Goal: Task Accomplishment & Management: Use online tool/utility

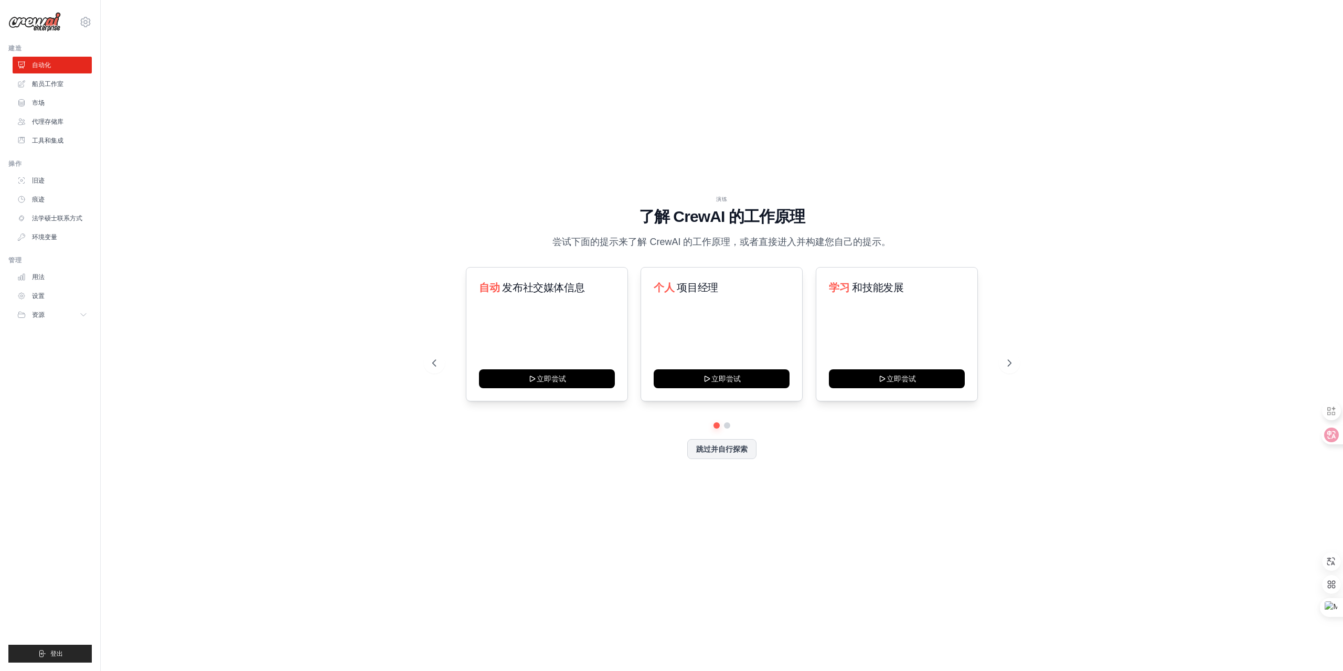
drag, startPoint x: 1263, startPoint y: 0, endPoint x: 372, endPoint y: 124, distance: 899.3
click at [699, 115] on div "演练 了解 [PERSON_NAME] 的工作原理 尝试下面的提示来了解 [PERSON_NAME] 的工作原理，或者直接进入并构建您自己的提示。 自动 发布…" at bounding box center [721, 335] width 1208 height 650
click at [1014, 361] on icon at bounding box center [1010, 363] width 10 height 10
click at [55, 143] on font "工具和集成" at bounding box center [48, 140] width 31 height 7
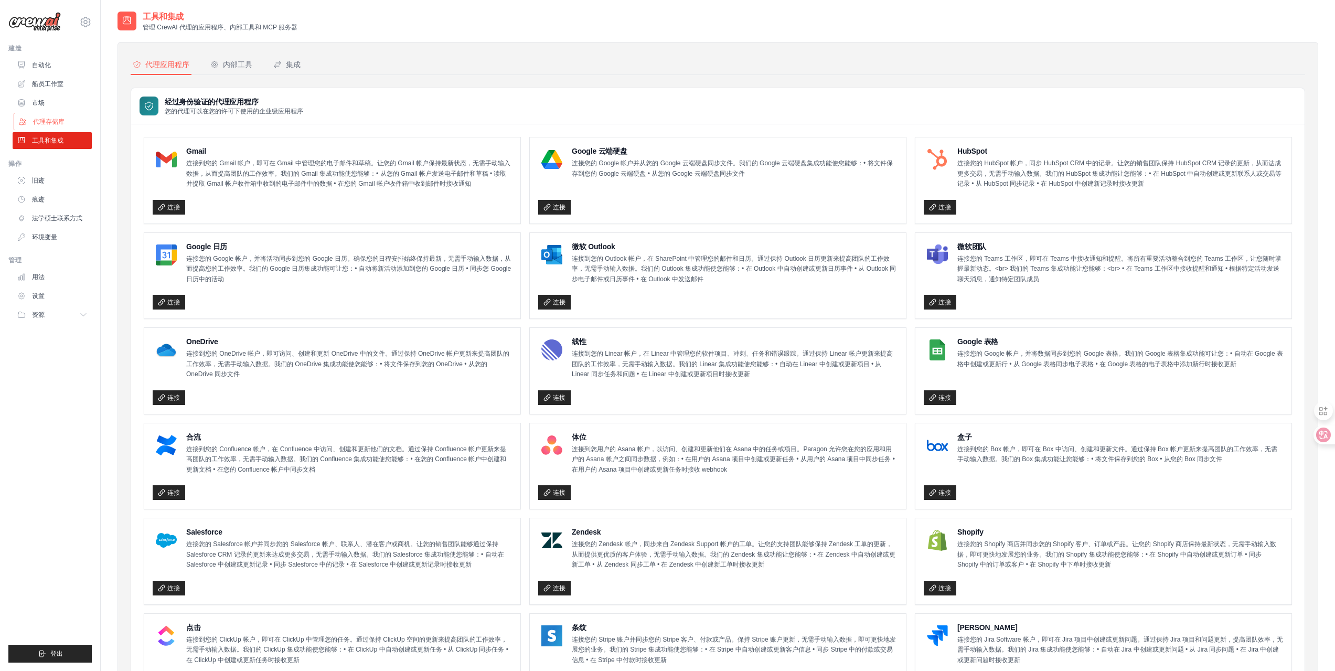
click at [44, 116] on link "代理存储库" at bounding box center [53, 121] width 79 height 17
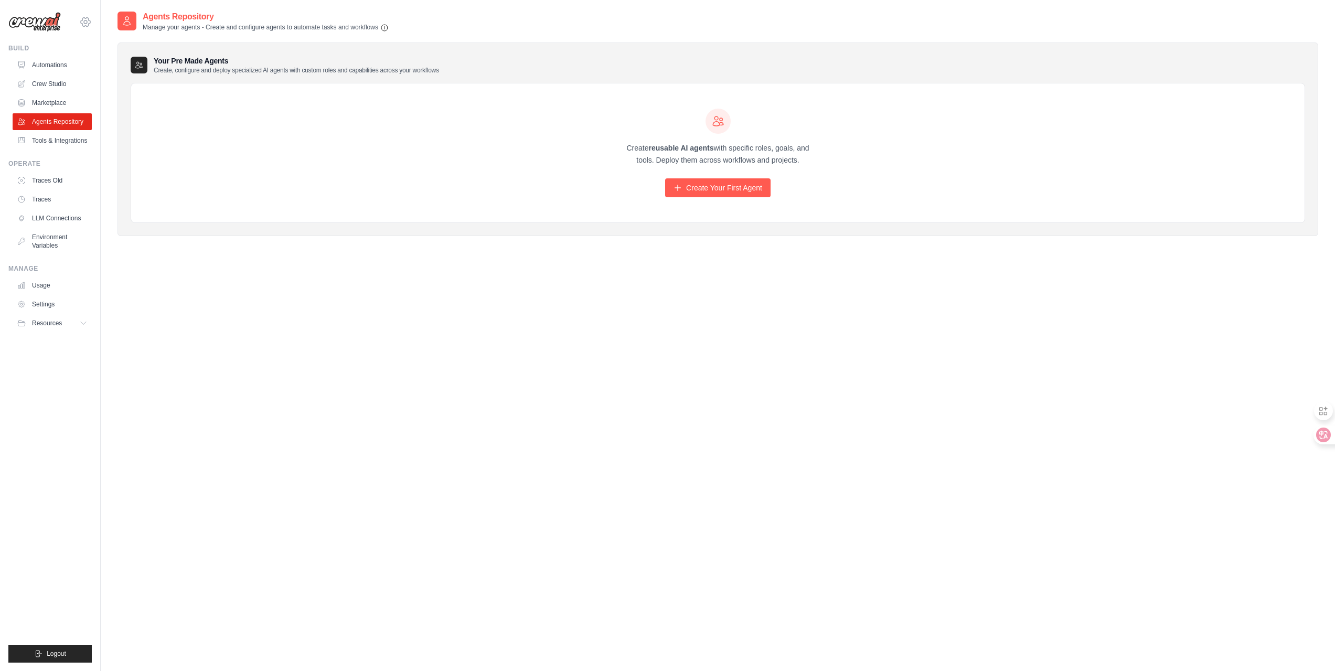
click at [80, 21] on icon at bounding box center [85, 22] width 13 height 13
click at [117, 65] on span "Settings" at bounding box center [130, 65] width 83 height 10
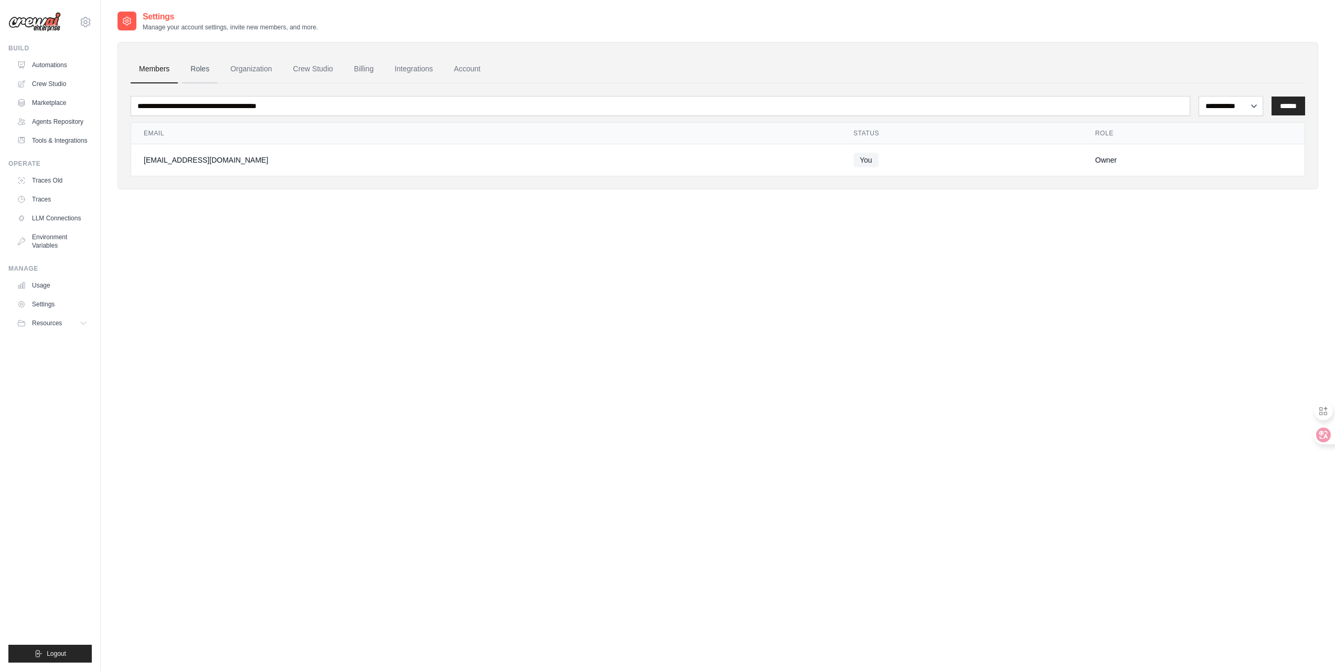
click at [205, 69] on link "Roles" at bounding box center [200, 69] width 36 height 28
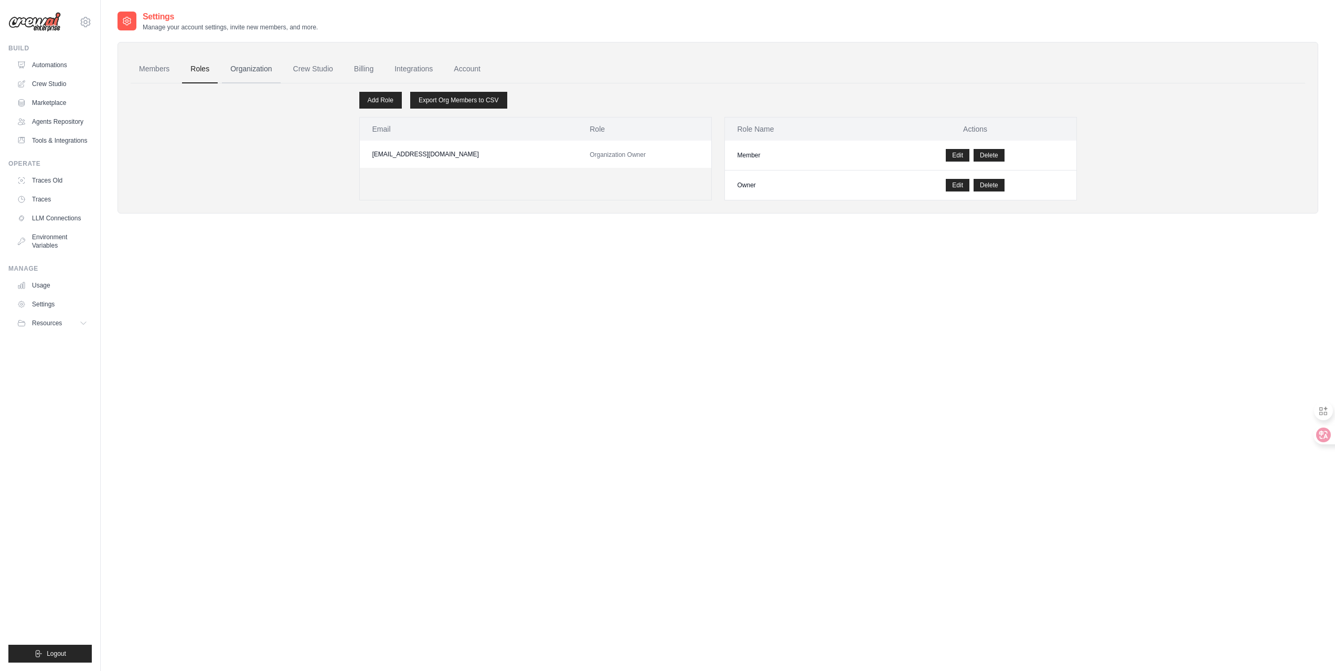
click at [260, 76] on link "Organization" at bounding box center [251, 69] width 58 height 28
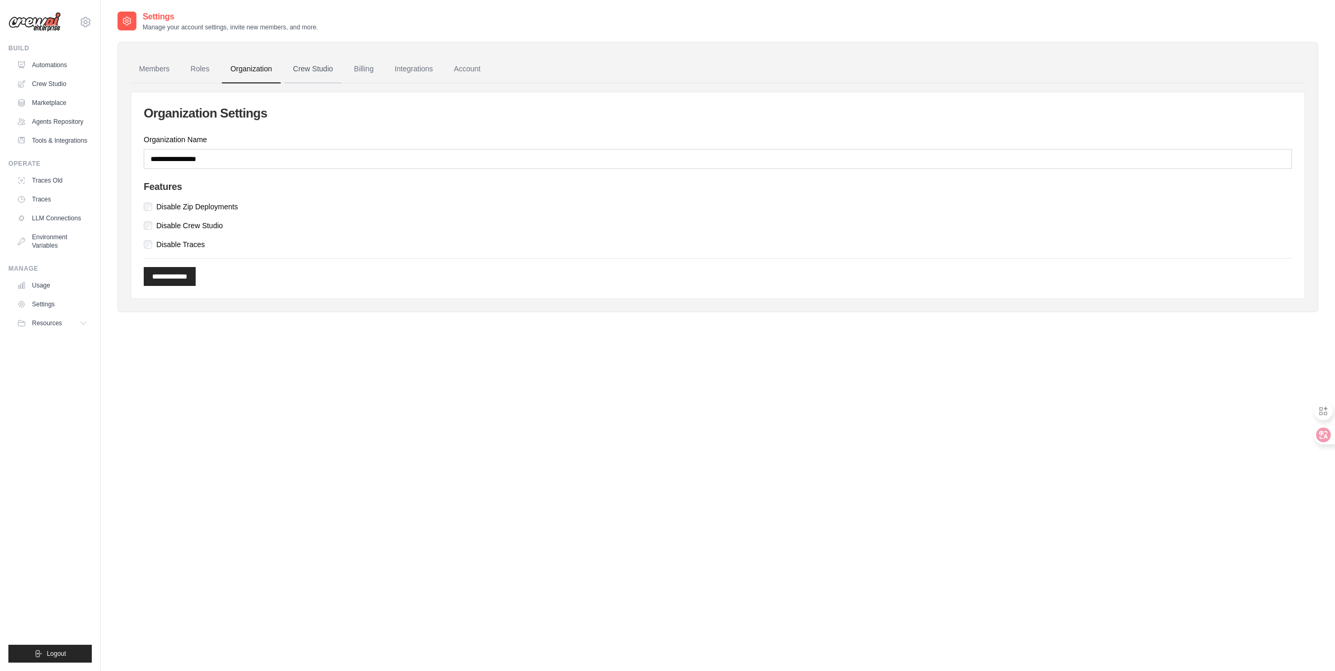
click at [339, 73] on link "Crew Studio" at bounding box center [313, 69] width 57 height 28
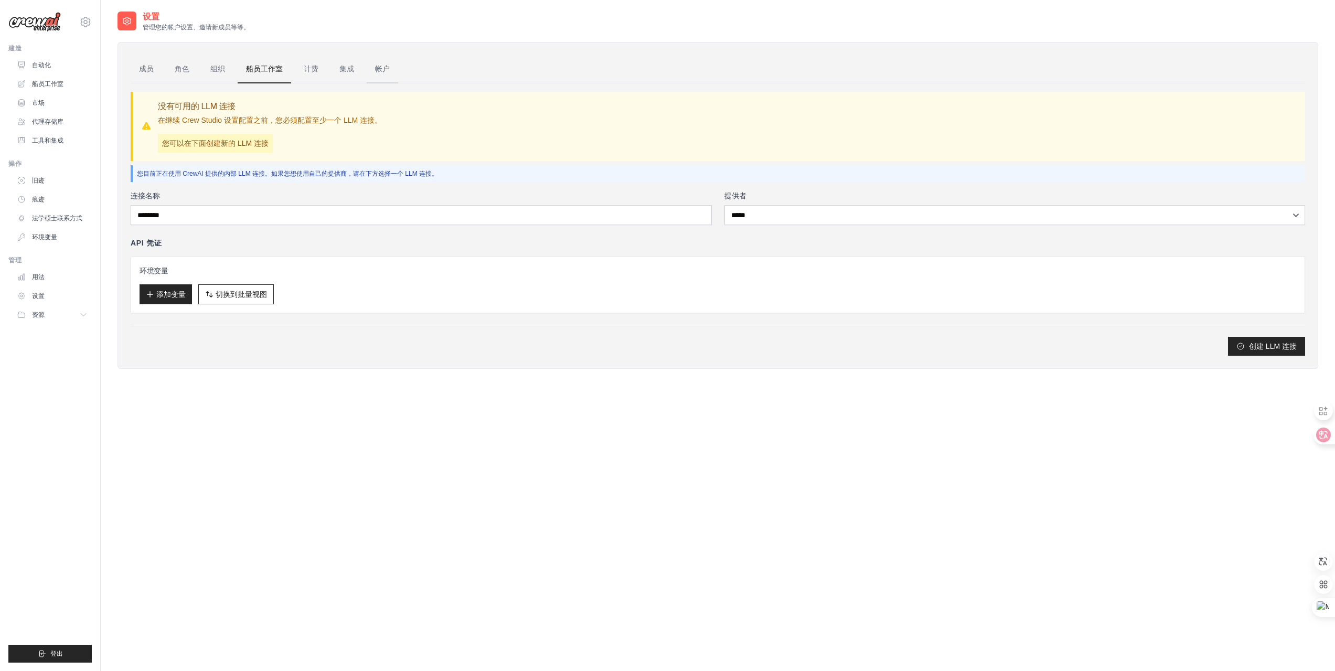
click at [390, 70] on link "帐户" at bounding box center [382, 69] width 31 height 28
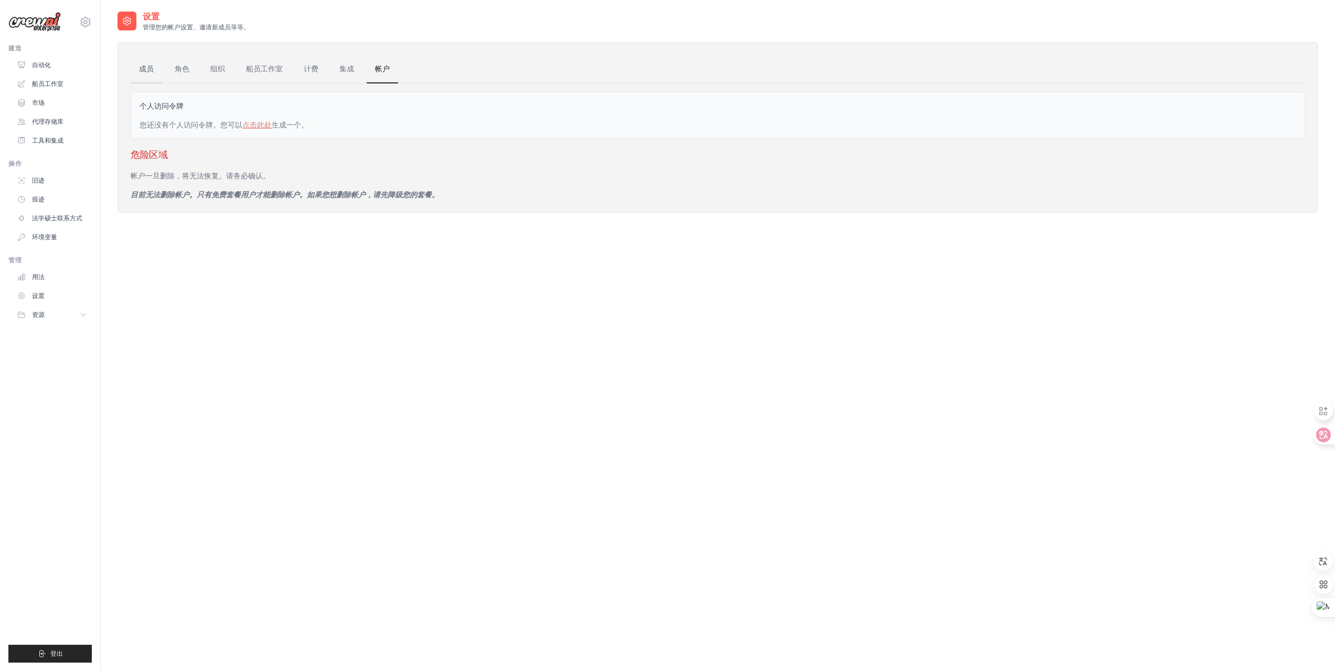
click at [146, 68] on font "成员" at bounding box center [146, 69] width 15 height 8
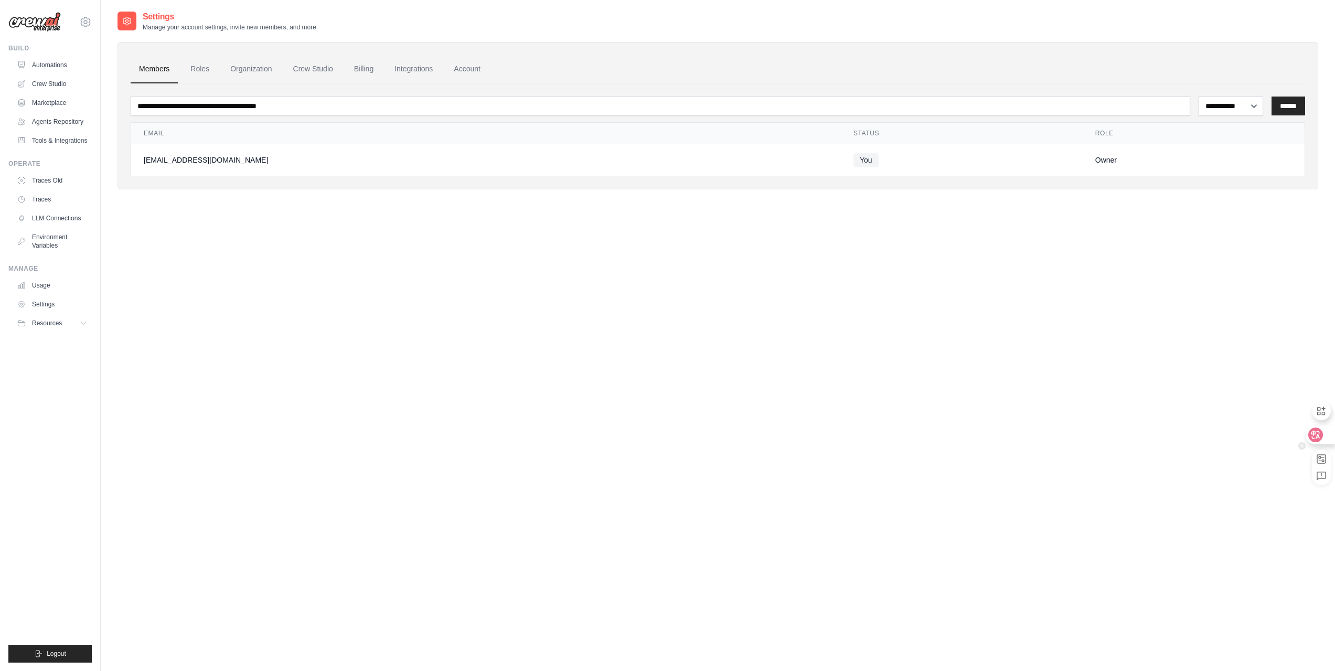
click at [1318, 433] on icon at bounding box center [1315, 435] width 10 height 10
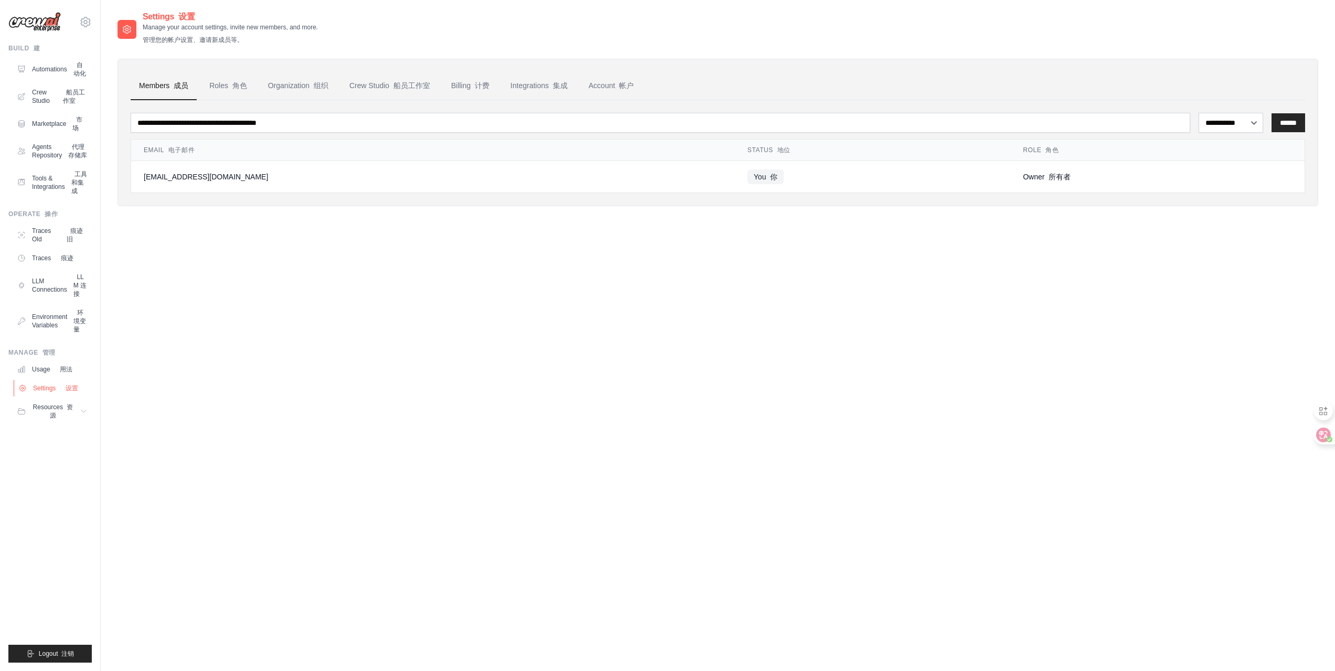
click at [49, 397] on link "Settings 设置" at bounding box center [53, 388] width 79 height 17
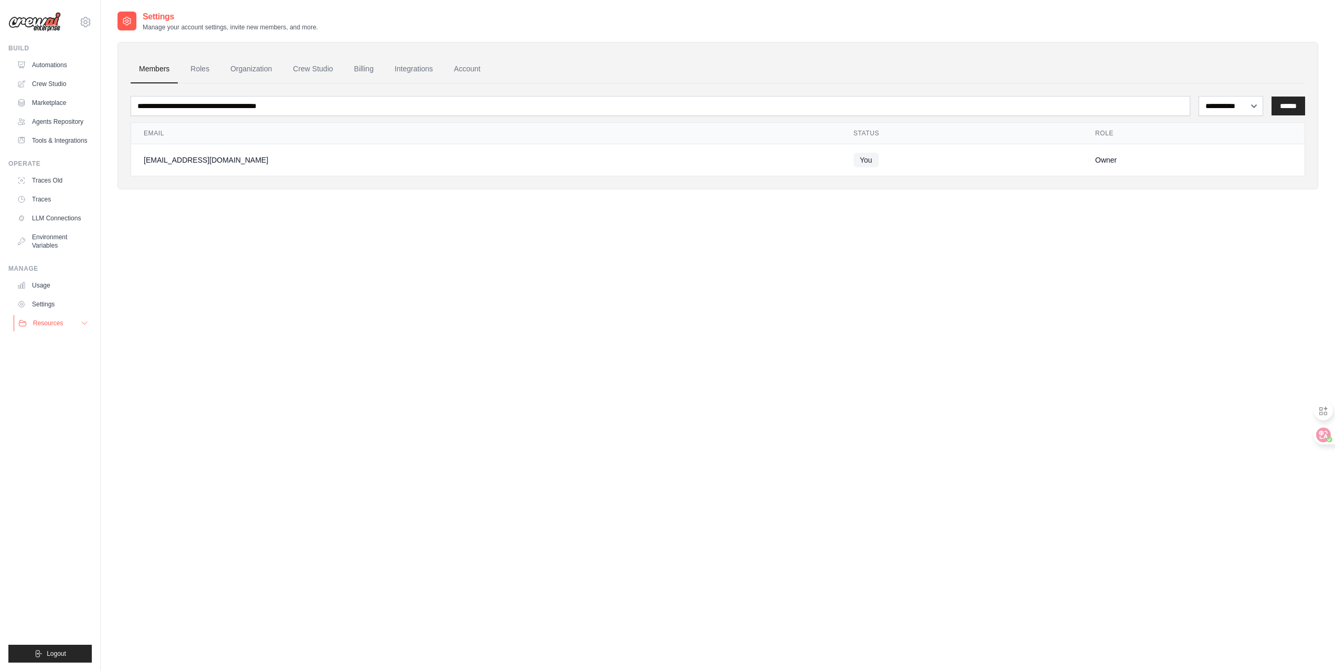
click at [83, 327] on icon at bounding box center [84, 323] width 8 height 8
click at [1322, 433] on icon at bounding box center [1315, 434] width 15 height 15
click at [1318, 436] on icon at bounding box center [1315, 435] width 9 height 8
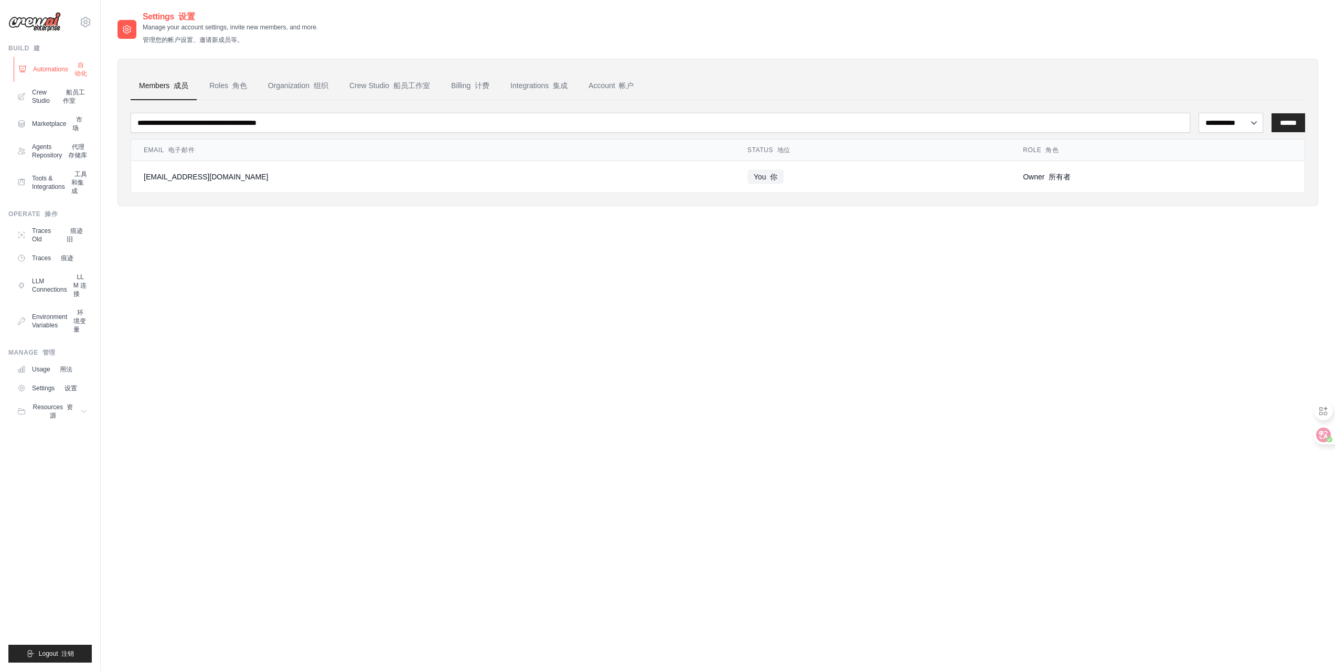
click at [72, 67] on link "Automations 自动化" at bounding box center [53, 69] width 79 height 25
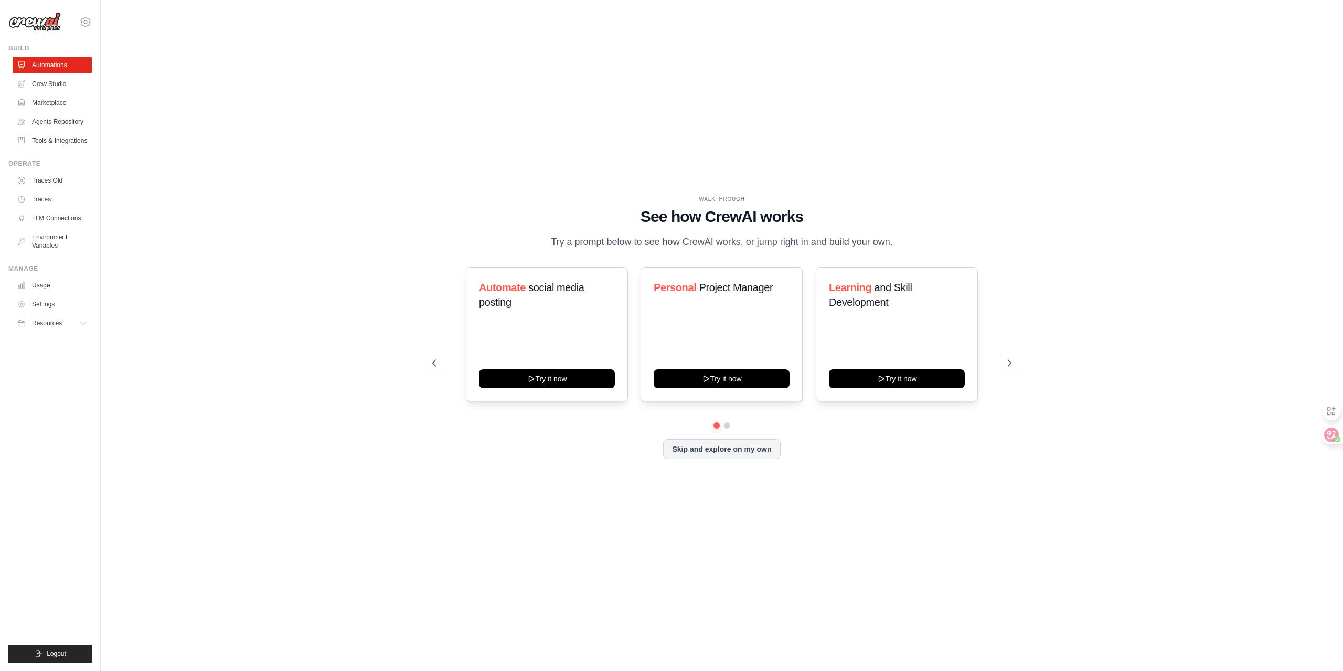
drag, startPoint x: 1074, startPoint y: 139, endPoint x: 1044, endPoint y: 116, distance: 37.8
click at [1074, 139] on div "WALKTHROUGH See how CrewAI works Try a prompt below to see how CrewAI works, or…" at bounding box center [721, 335] width 1208 height 650
click at [997, 106] on div "WALKTHROUGH See how CrewAI works Try a prompt below to see how CrewAI works, or…" at bounding box center [721, 335] width 1208 height 650
click at [1327, 436] on icon at bounding box center [1323, 435] width 10 height 10
click at [1019, 147] on div "WALKTHROUGH See how CrewAI works Try a prompt below to see how CrewAI works, or…" at bounding box center [721, 335] width 1208 height 650
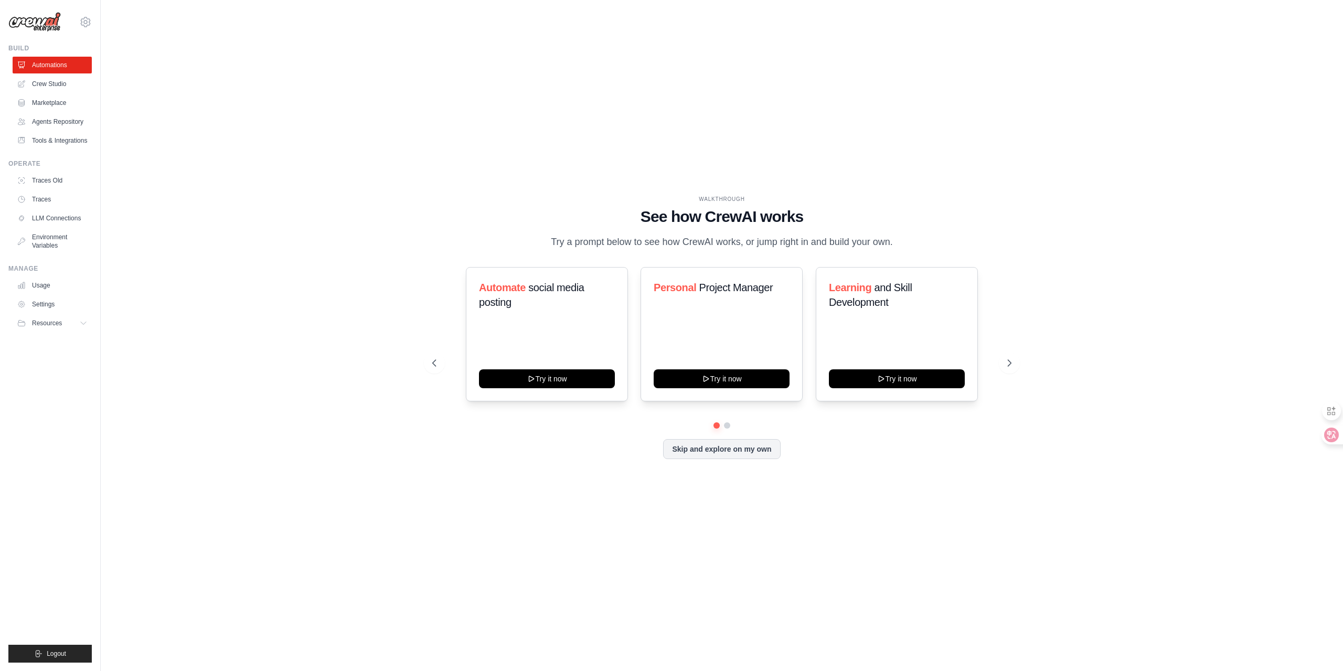
click at [991, 173] on div "WALKTHROUGH See how CrewAI works Try a prompt below to see how CrewAI works, or…" at bounding box center [721, 335] width 1208 height 650
drag, startPoint x: 1035, startPoint y: 46, endPoint x: 1103, endPoint y: 156, distance: 129.3
click at [1109, 156] on div "演练 了解 CrewAI 的工作原理 尝试下面的提示来了解 CrewAI 的工作原理，或者直接进入并构建您自己的提示。 自动 发布社交媒体信息 立即尝试 个人…" at bounding box center [721, 335] width 1208 height 650
click at [1073, 155] on div "演练 了解 CrewAI 的工作原理 尝试下面的提示来了解 CrewAI 的工作原理，或者直接进入并构建您自己的提示。 自动 发布社交媒体信息 立即尝试 个人…" at bounding box center [721, 335] width 1208 height 650
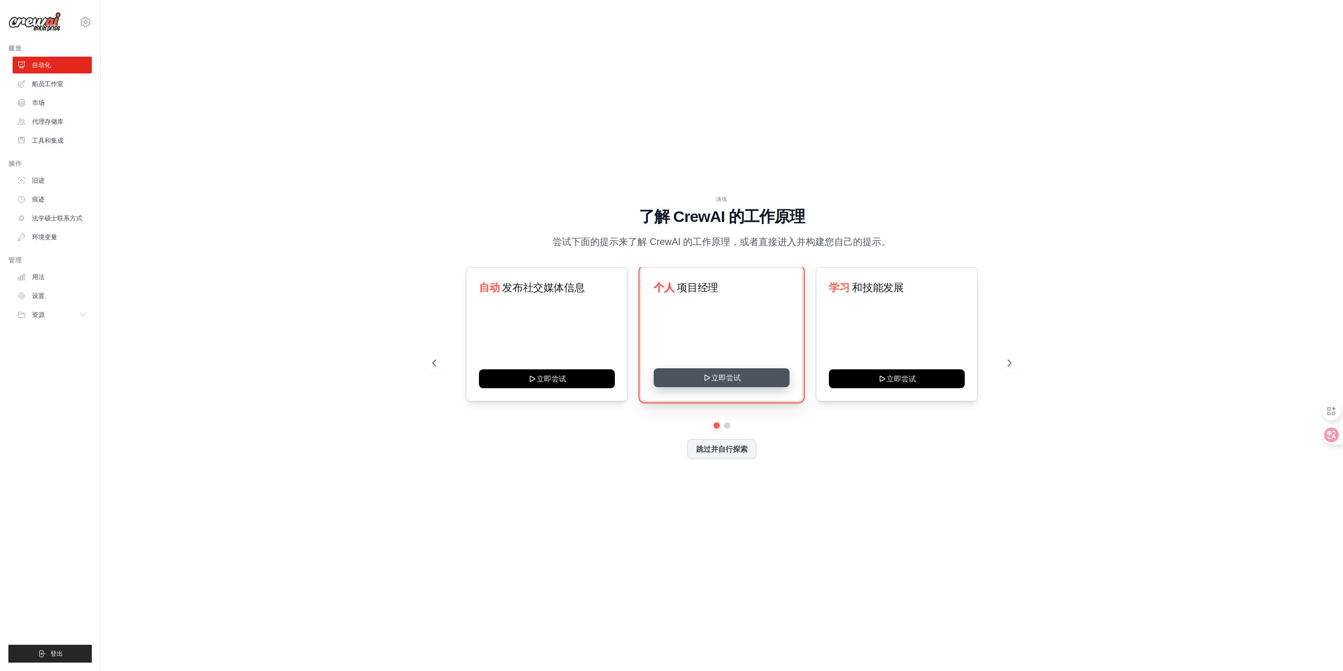
click at [743, 377] on button "立即尝试" at bounding box center [722, 377] width 136 height 19
click at [54, 63] on link "自动化" at bounding box center [53, 65] width 79 height 17
click at [47, 195] on link "痕迹" at bounding box center [53, 199] width 79 height 17
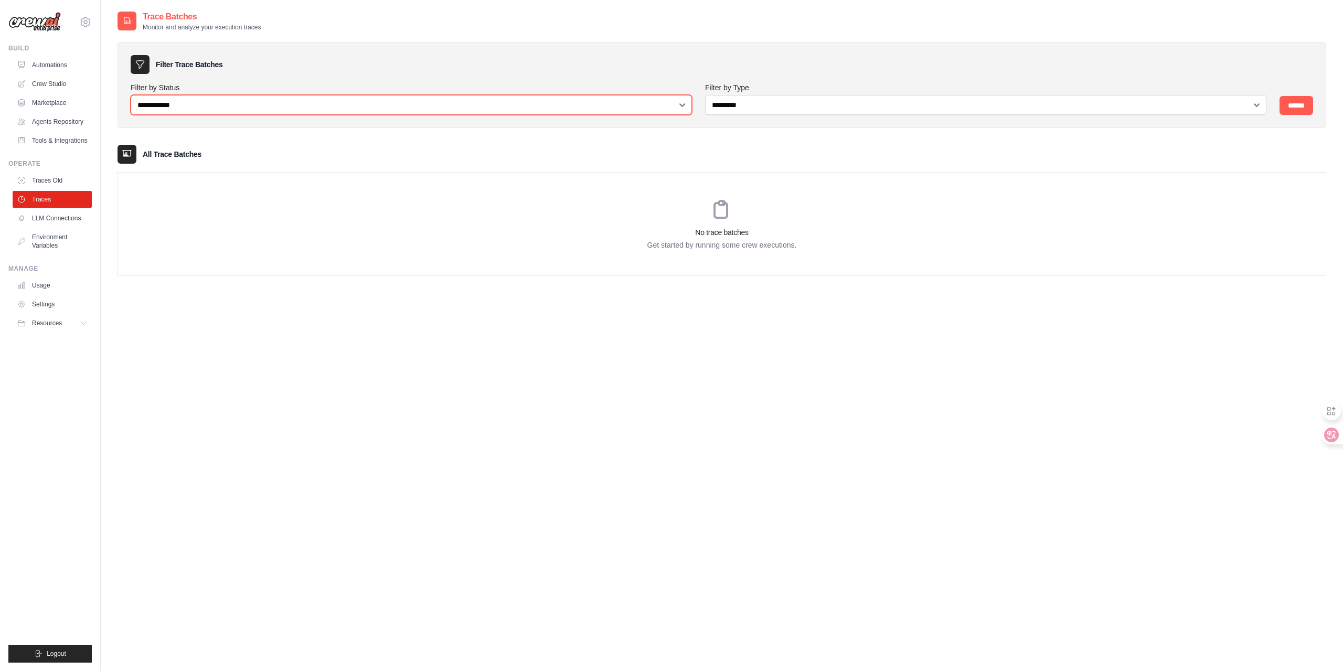
click at [535, 108] on select "**********" at bounding box center [411, 105] width 561 height 20
click at [393, 269] on div "No trace batches Get started by running some crew executions." at bounding box center [721, 224] width 1207 height 103
click at [1319, 434] on icon at bounding box center [1323, 435] width 10 height 10
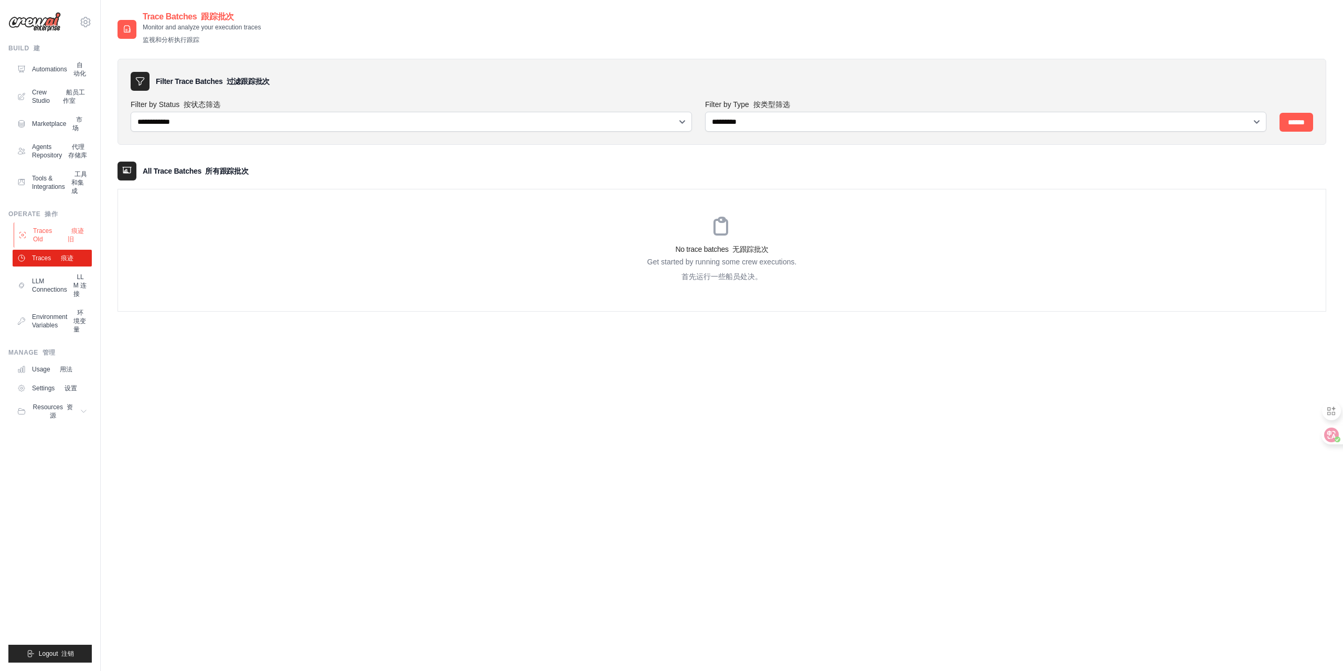
click at [65, 248] on link "Traces Old 痕迹旧" at bounding box center [53, 234] width 79 height 25
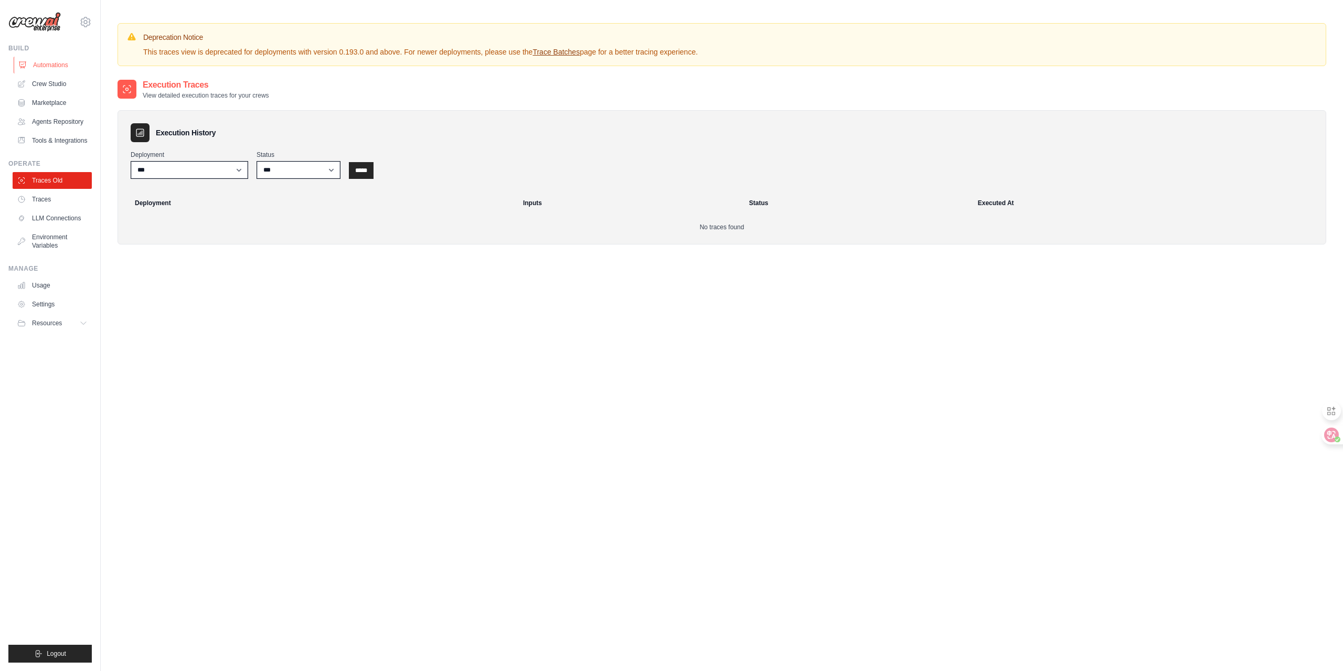
click at [65, 66] on link "Automations" at bounding box center [53, 65] width 79 height 17
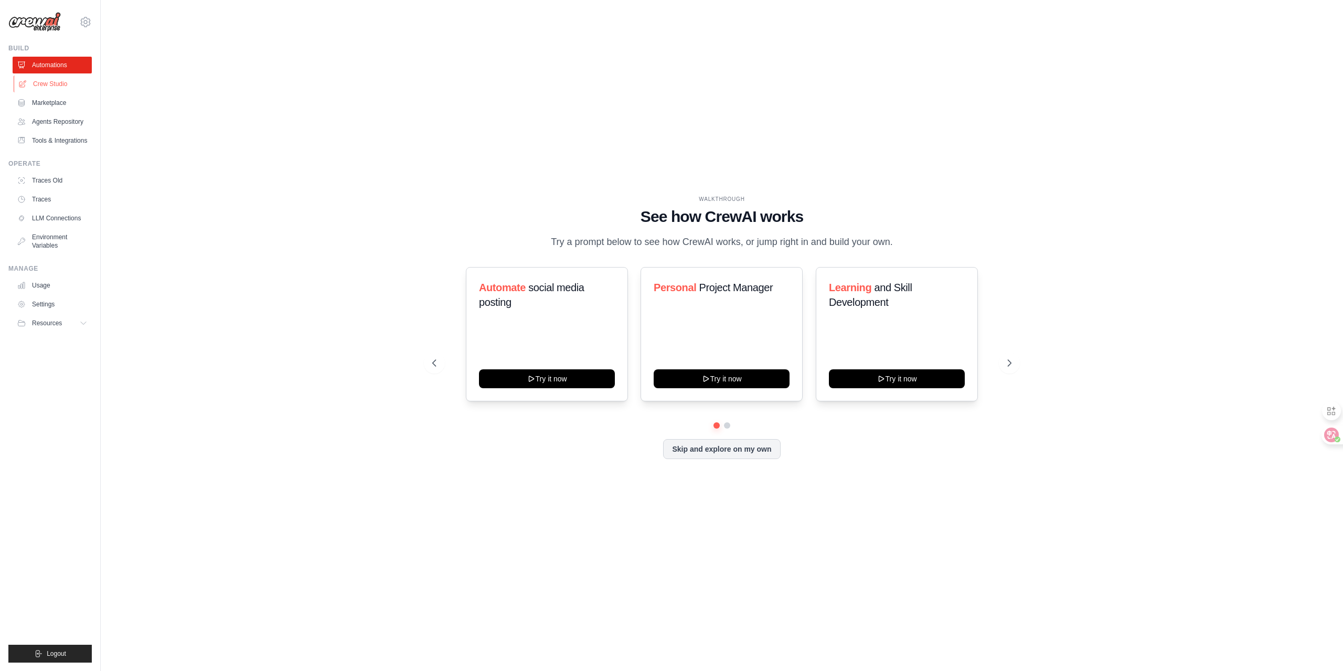
click at [58, 86] on link "Crew Studio" at bounding box center [53, 84] width 79 height 17
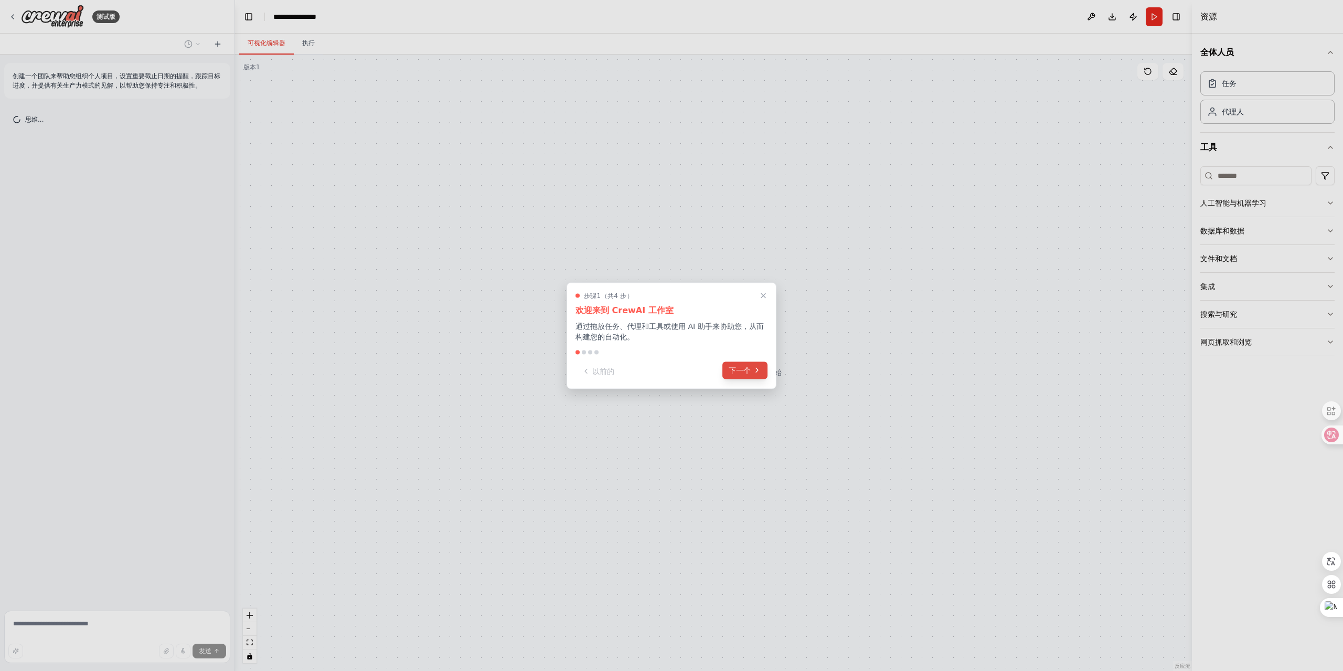
click at [748, 368] on font "下一个" at bounding box center [740, 370] width 22 height 8
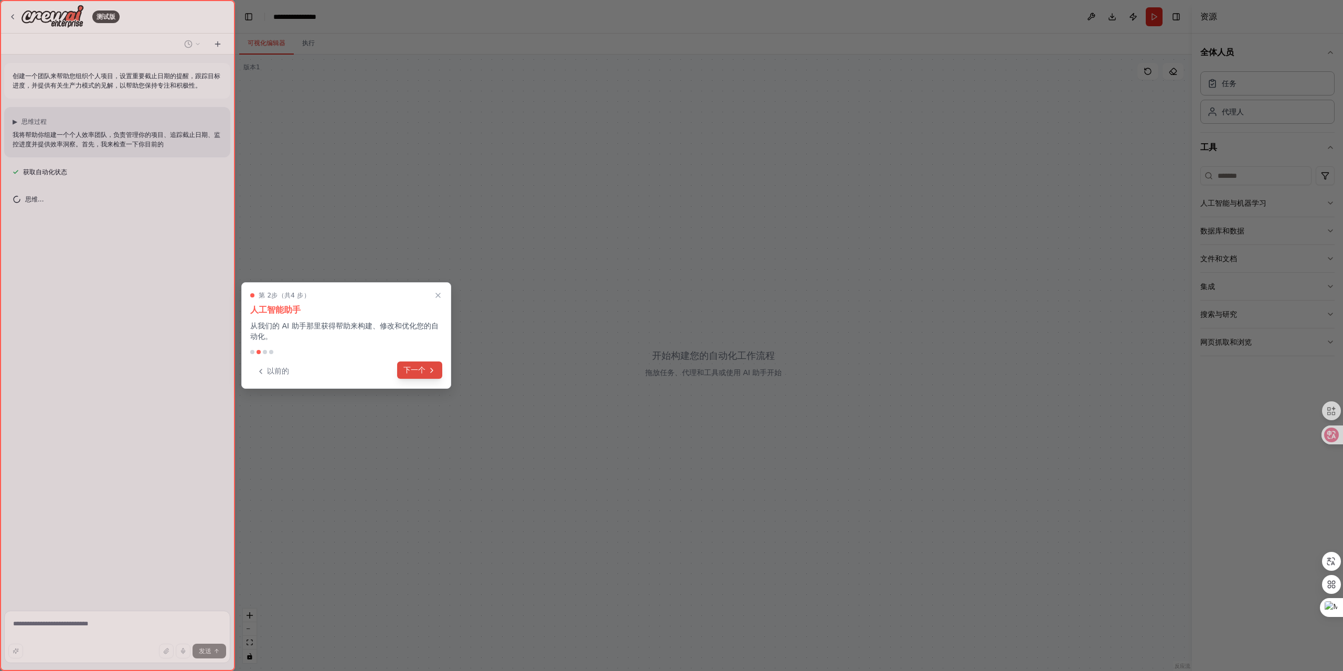
click at [425, 369] on font "下一个" at bounding box center [414, 370] width 22 height 8
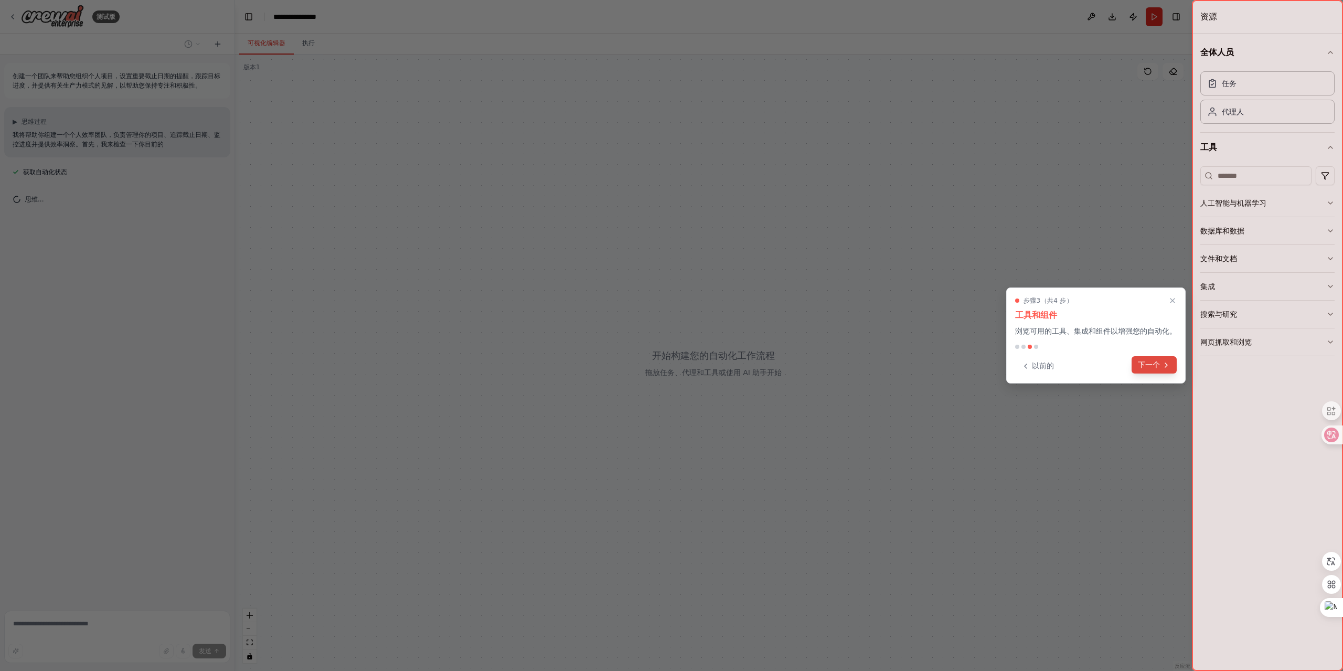
click at [1156, 363] on font "下一个" at bounding box center [1149, 364] width 22 height 8
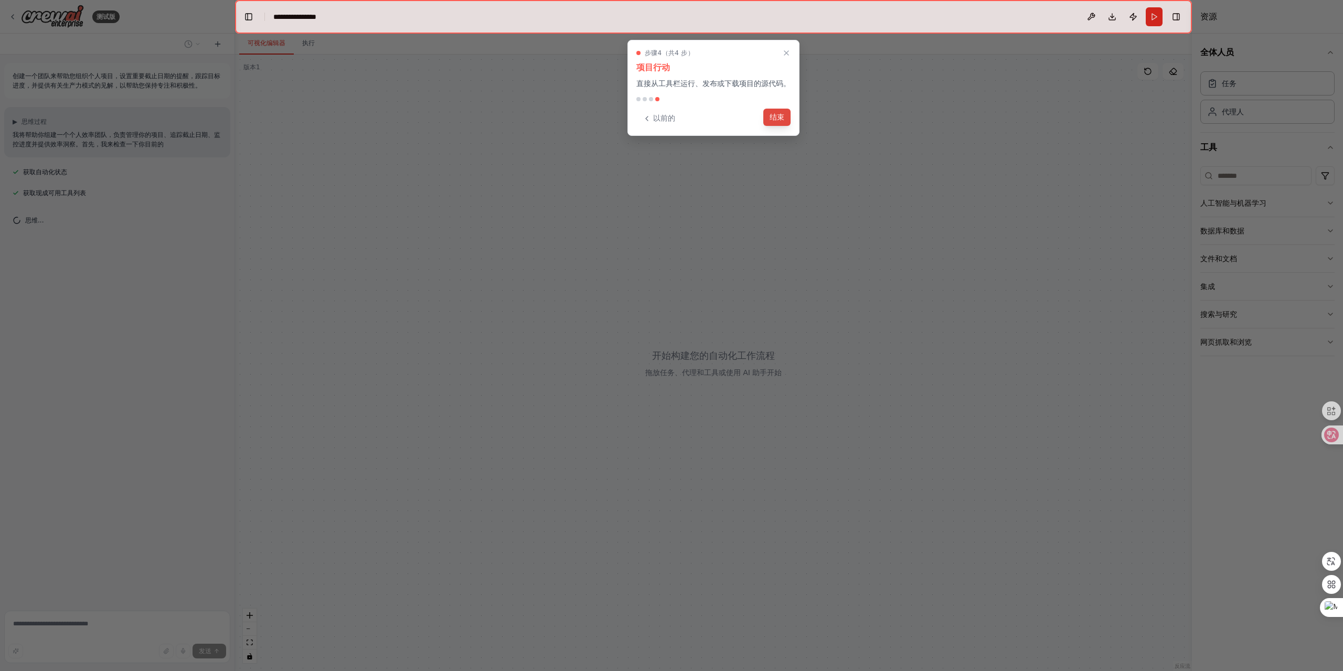
click at [776, 115] on font "结束" at bounding box center [776, 117] width 15 height 8
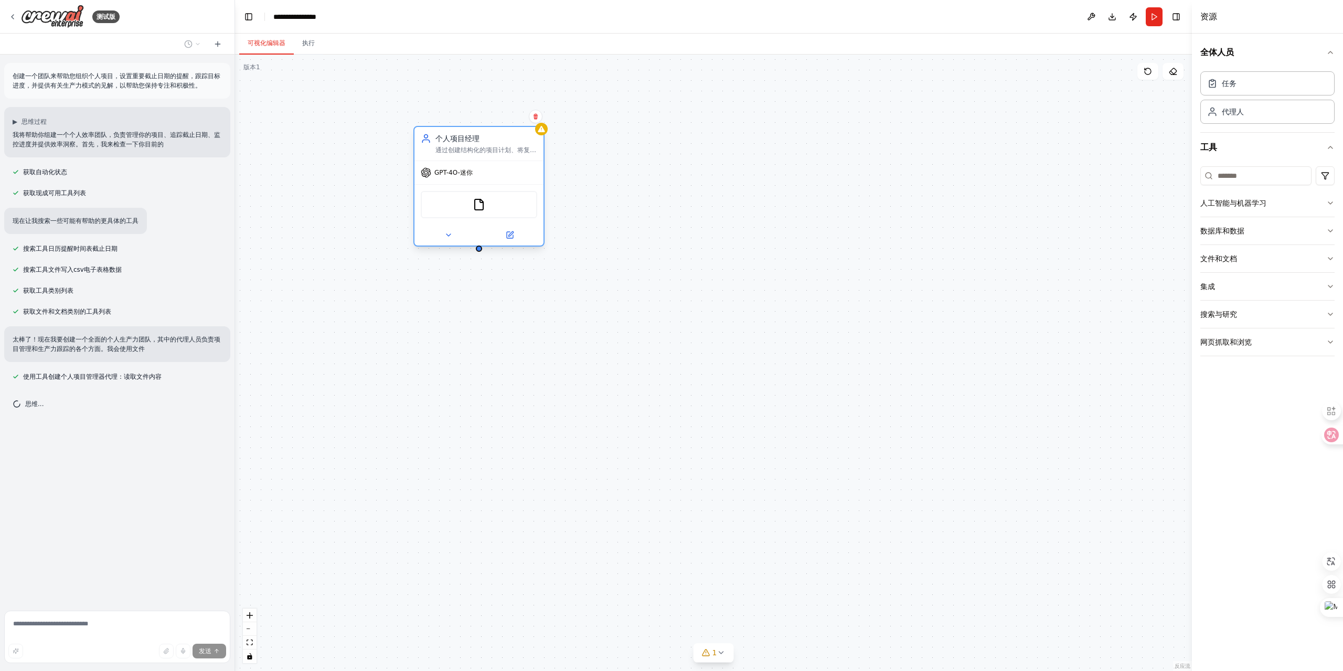
drag, startPoint x: 366, startPoint y: 117, endPoint x: 489, endPoint y: 132, distance: 124.2
click at [489, 133] on div "个人项目经理" at bounding box center [486, 138] width 102 height 10
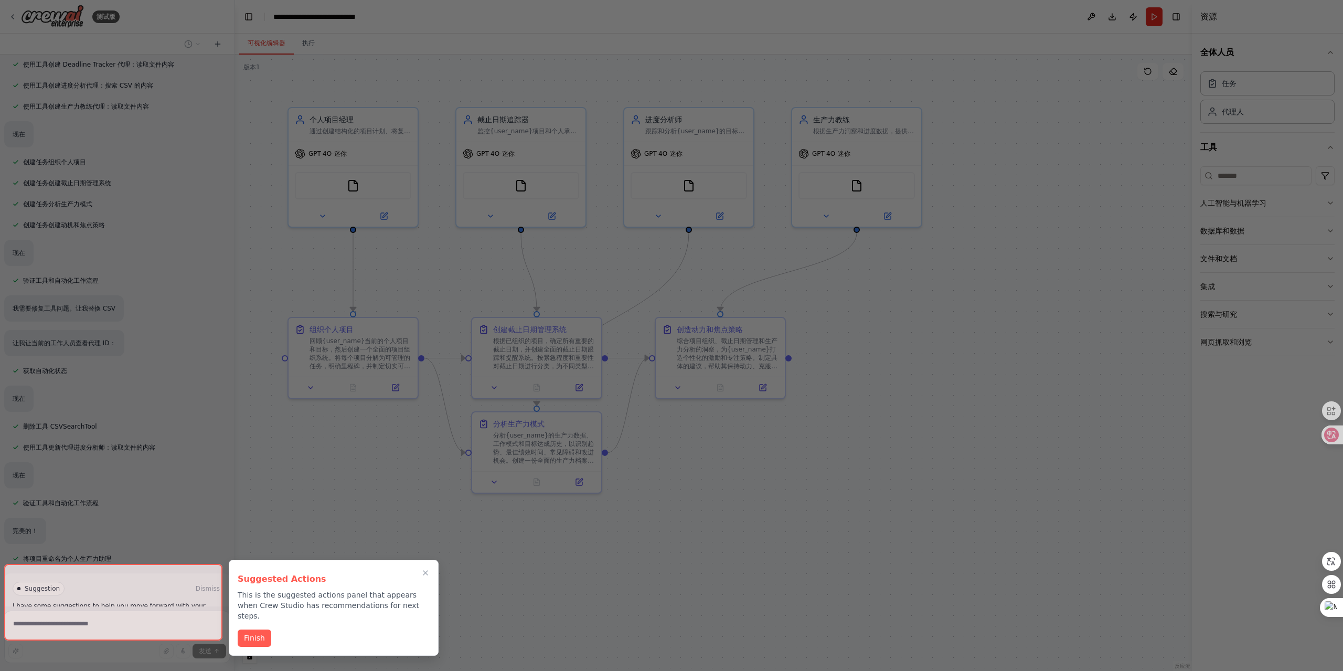
scroll to position [343, 0]
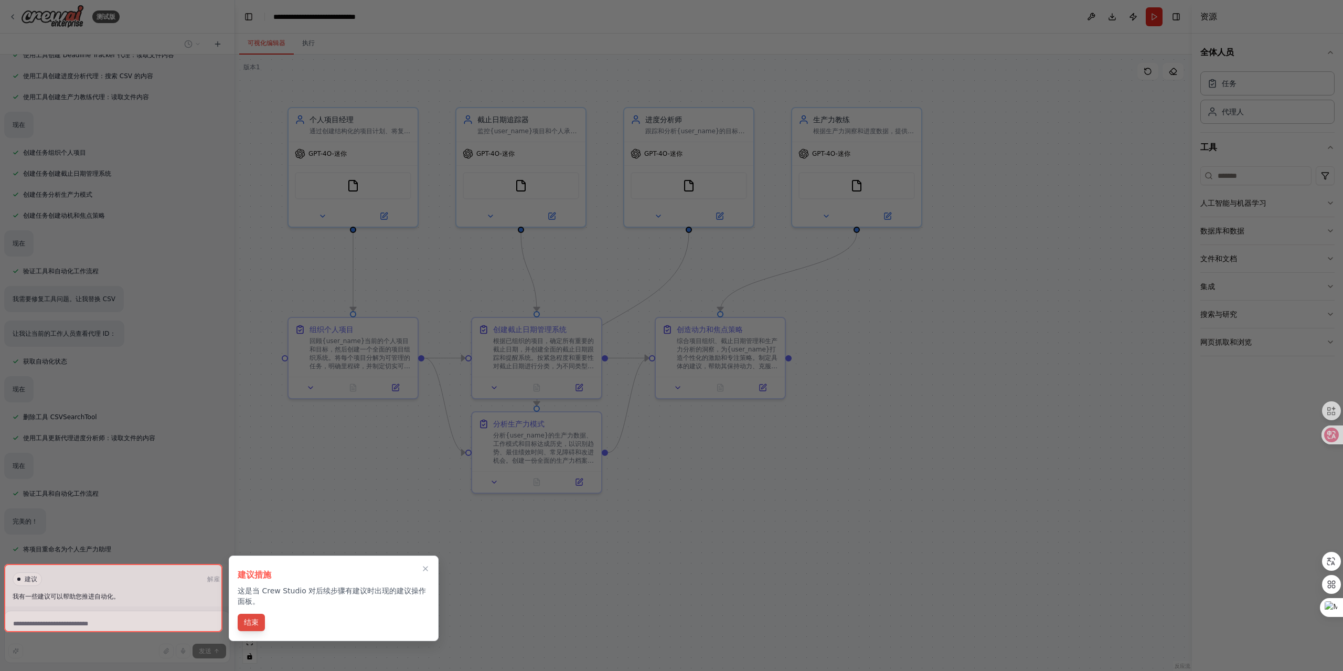
click at [256, 619] on font "结束" at bounding box center [251, 622] width 15 height 8
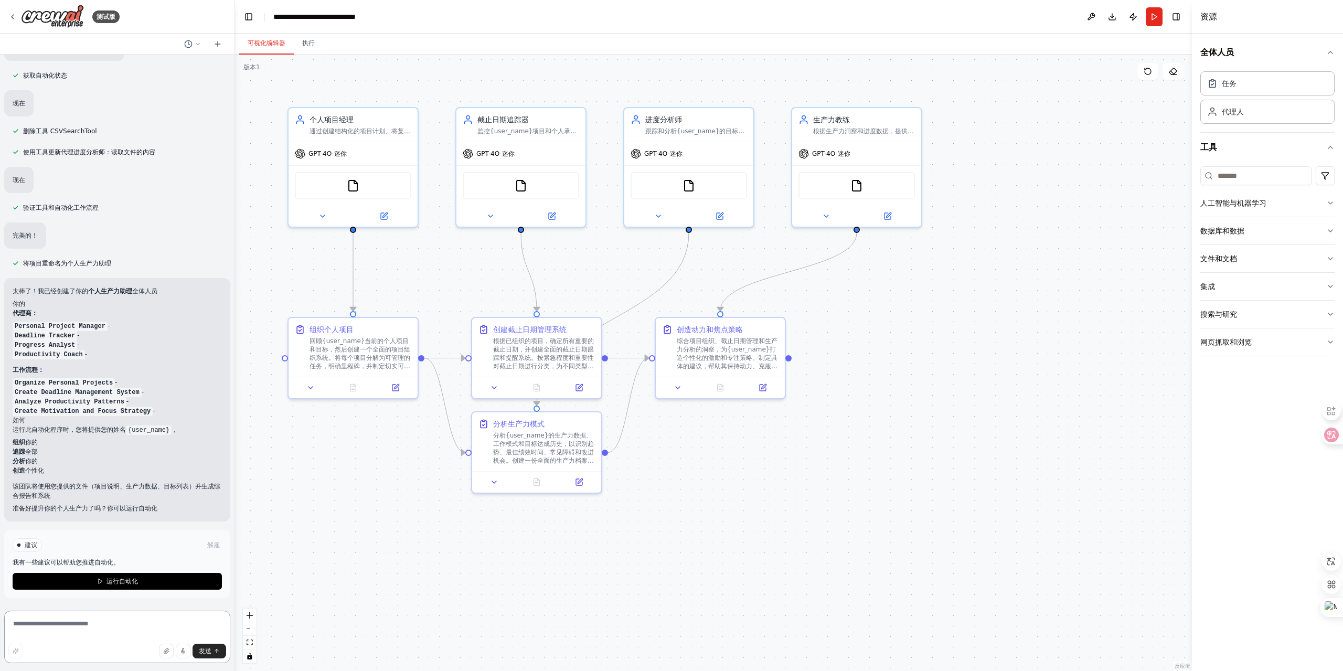
scroll to position [628, 0]
click at [108, 581] on font "运行自动化" at bounding box center [121, 581] width 31 height 7
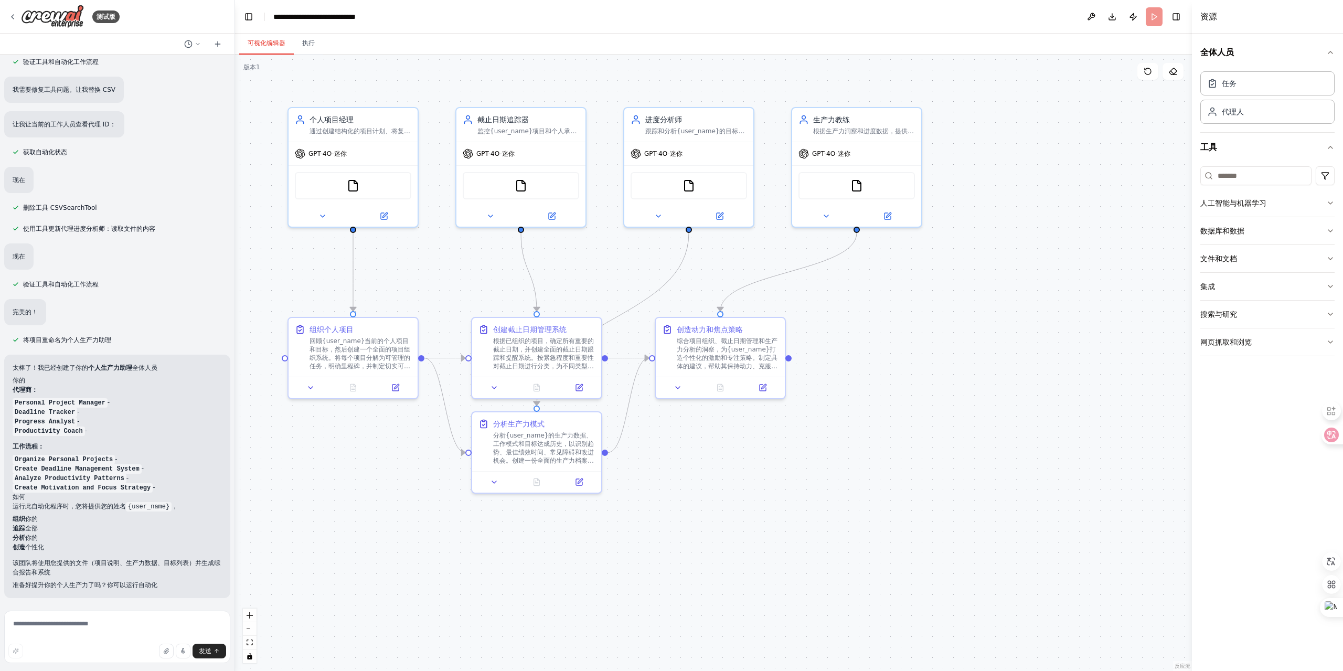
scroll to position [551, 0]
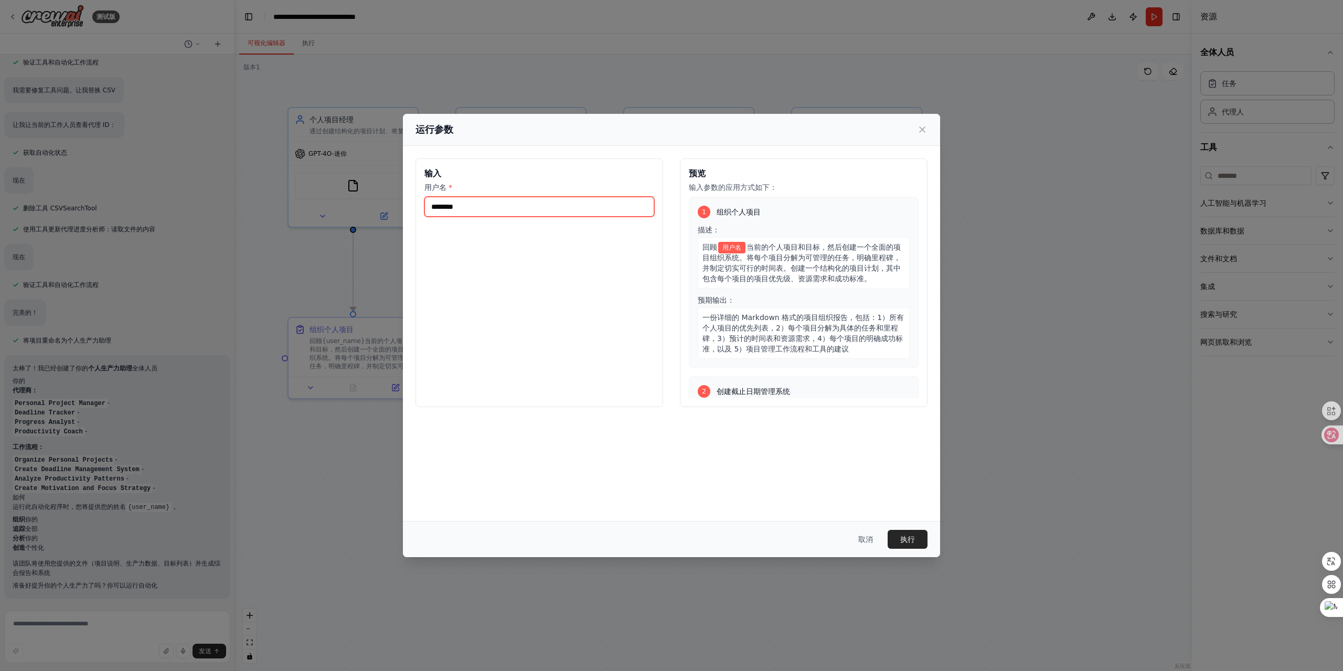
click at [474, 207] on input "用户名 *" at bounding box center [539, 207] width 230 height 20
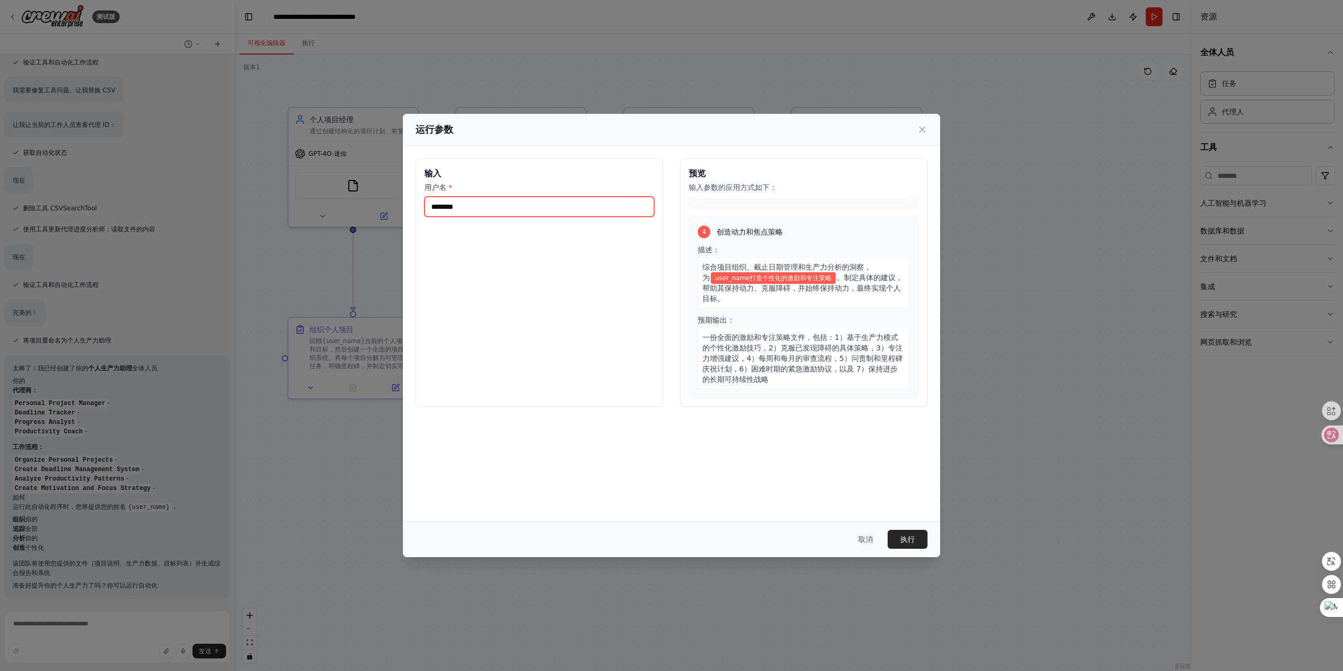
scroll to position [550, 0]
click at [450, 208] on input "用户名 *" at bounding box center [539, 207] width 230 height 20
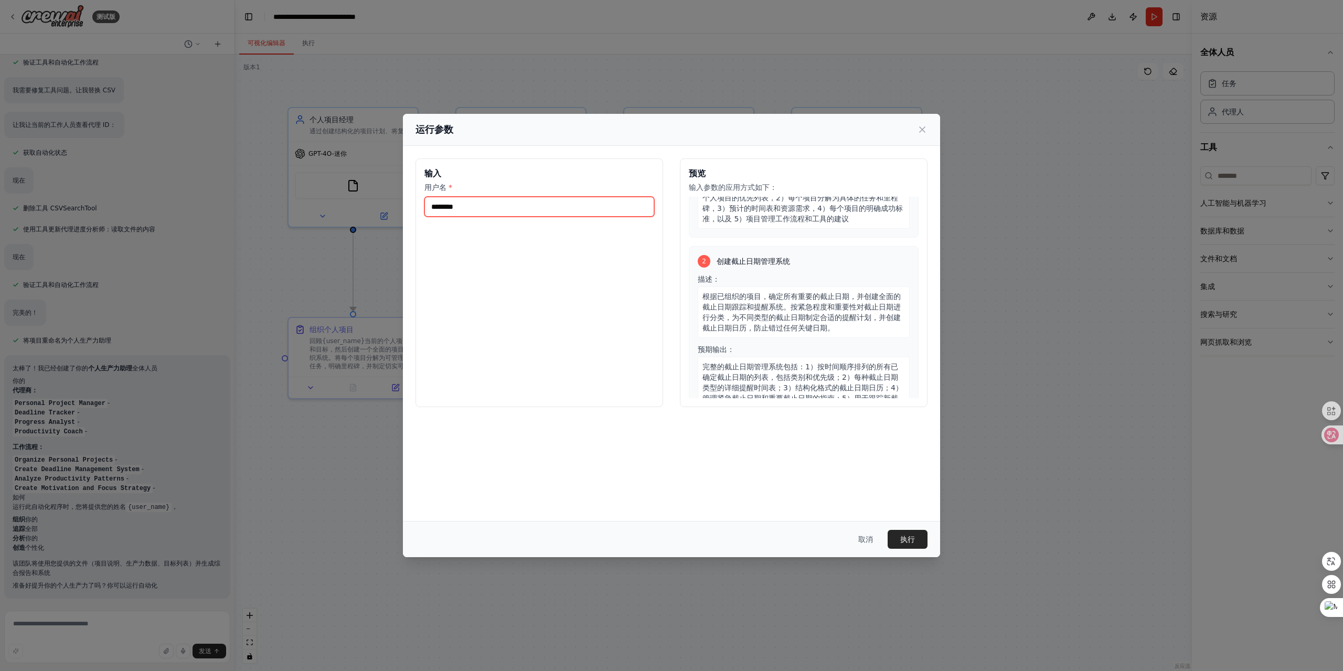
scroll to position [0, 0]
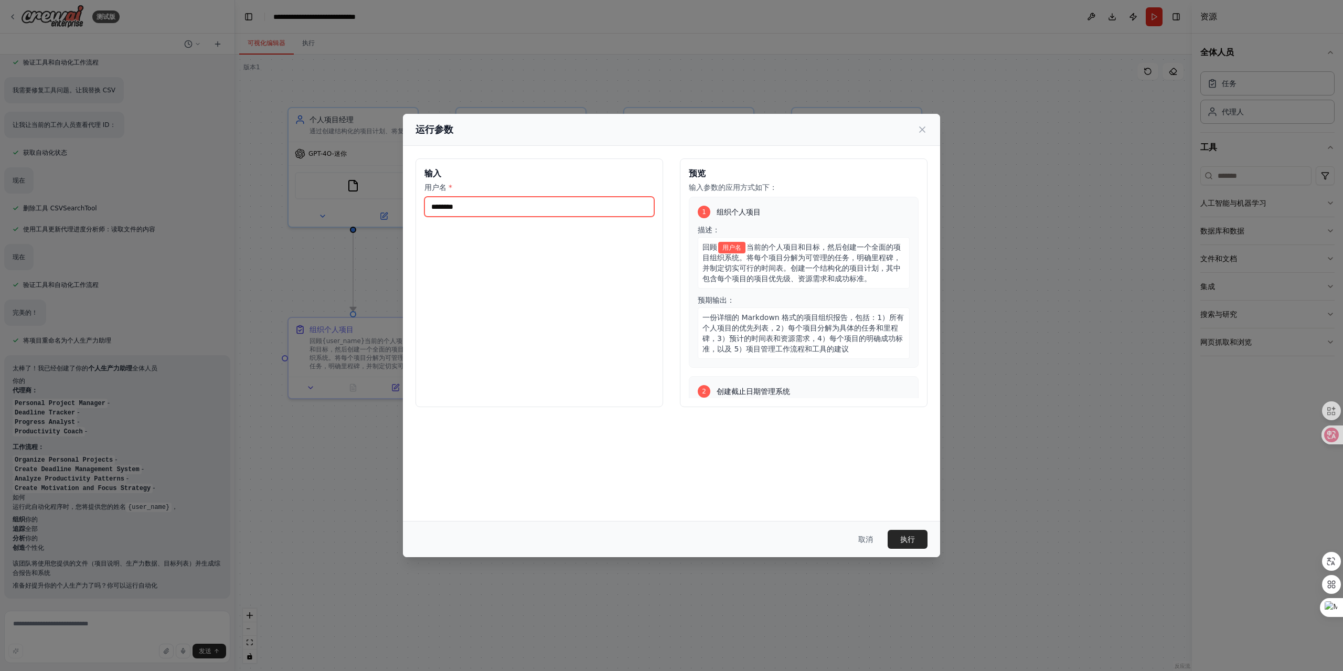
click at [505, 203] on input "用户名 *" at bounding box center [539, 207] width 230 height 20
type input "**"
click at [900, 535] on font "执行" at bounding box center [907, 539] width 15 height 8
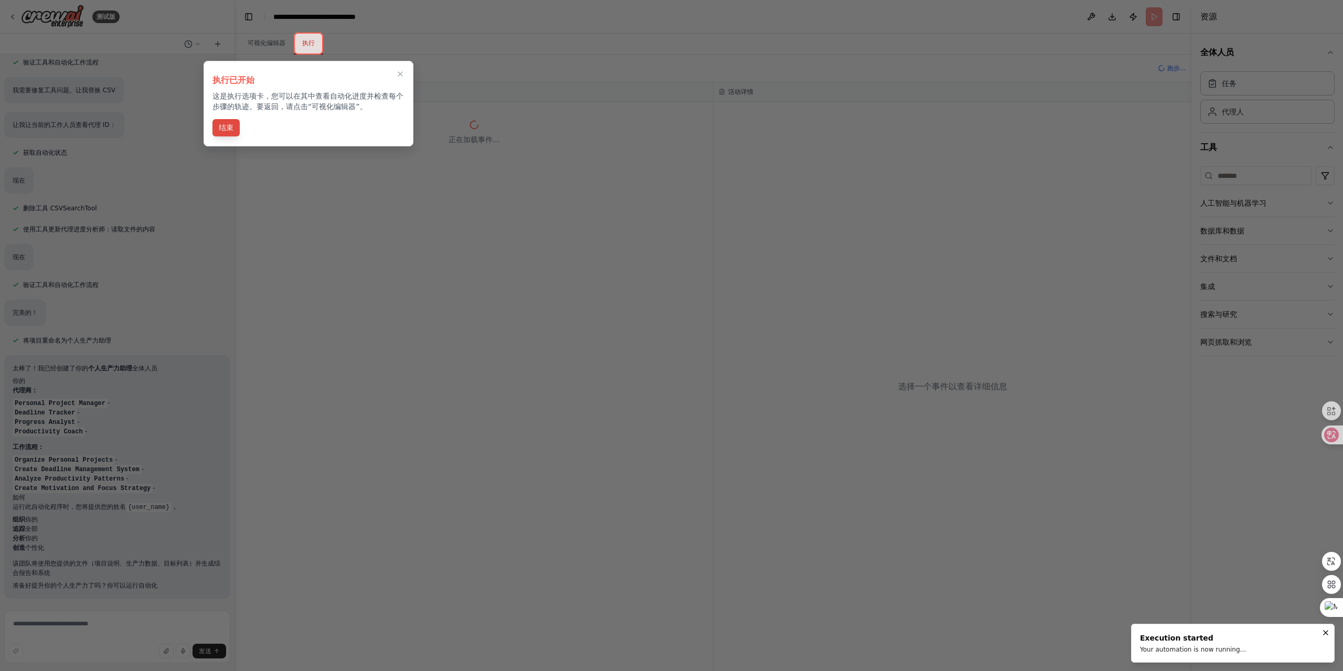
click at [229, 125] on font "结束" at bounding box center [226, 127] width 15 height 8
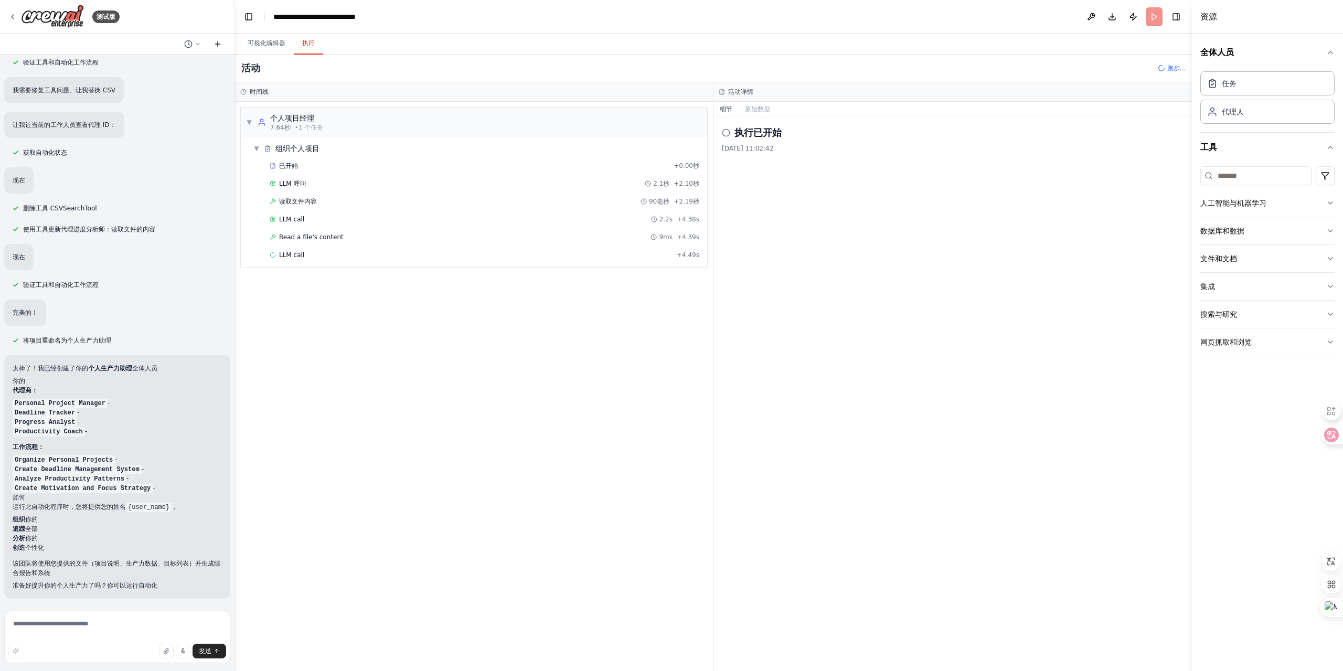
click at [217, 42] on icon at bounding box center [217, 44] width 8 height 8
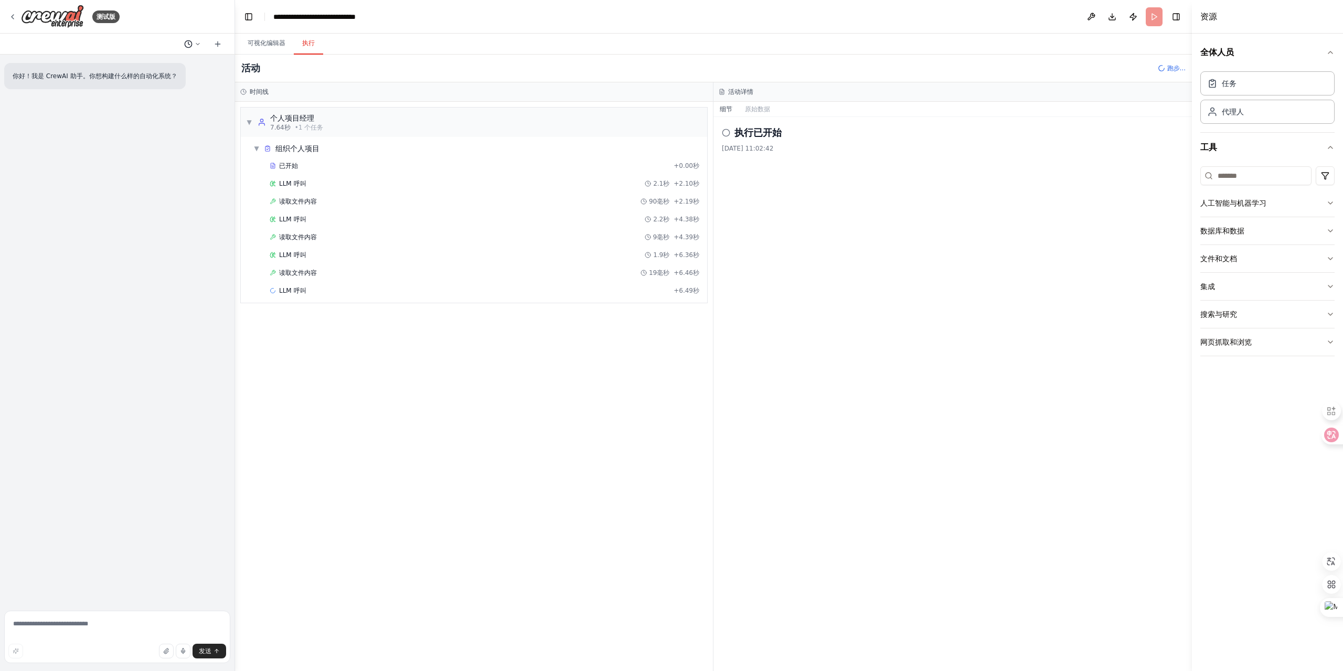
click at [198, 43] on icon at bounding box center [198, 44] width 6 height 6
click at [99, 43] on div at bounding box center [117, 335] width 235 height 671
click at [32, 622] on textarea at bounding box center [117, 637] width 226 height 52
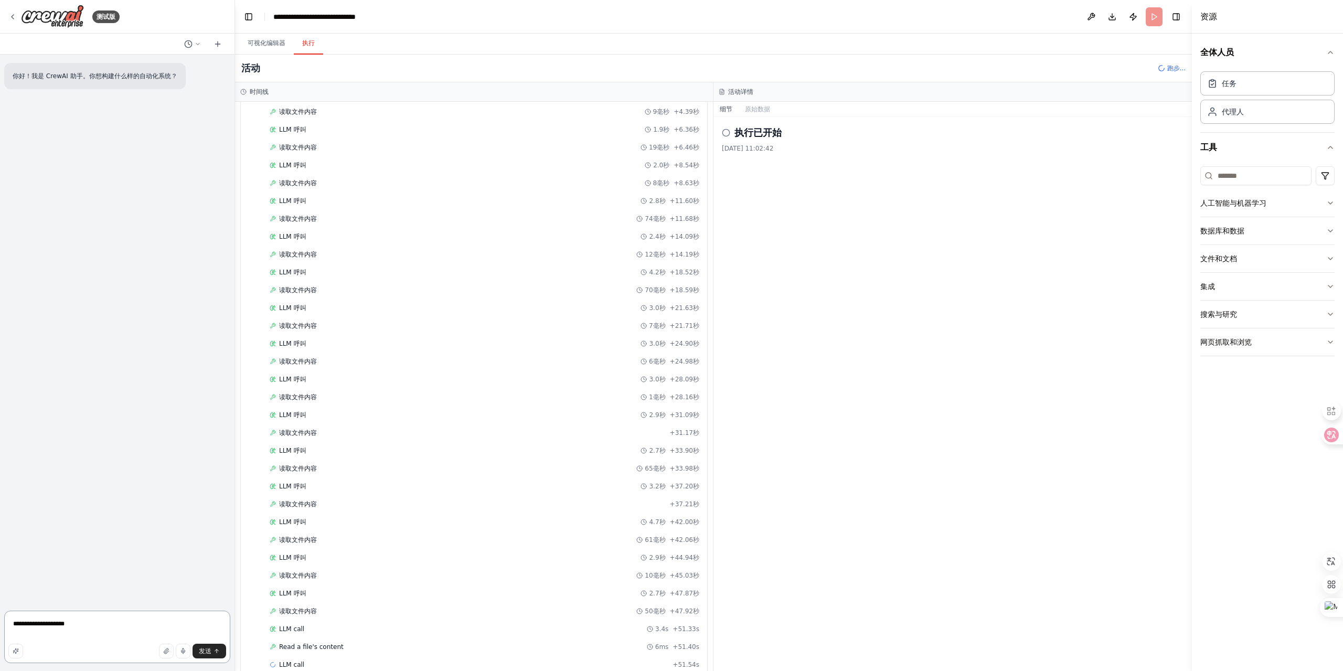
scroll to position [143, 0]
type textarea "**********"
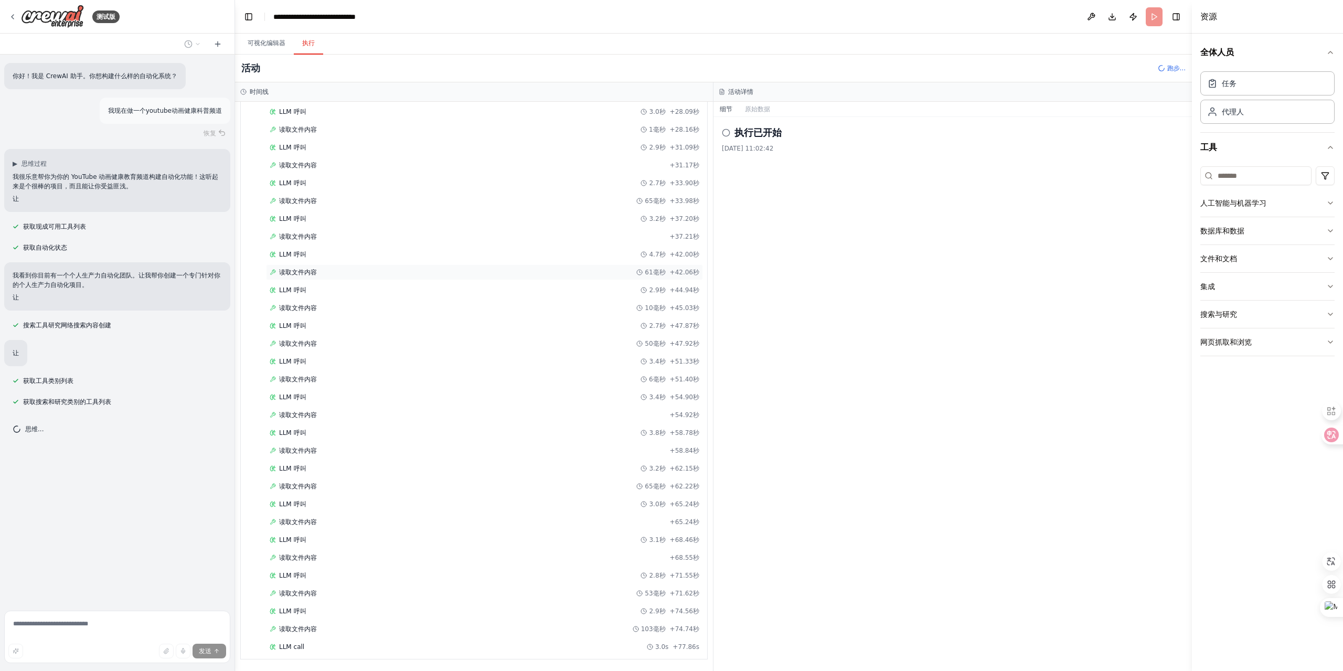
scroll to position [411, 0]
click at [259, 43] on font "可视化编辑器" at bounding box center [267, 42] width 38 height 7
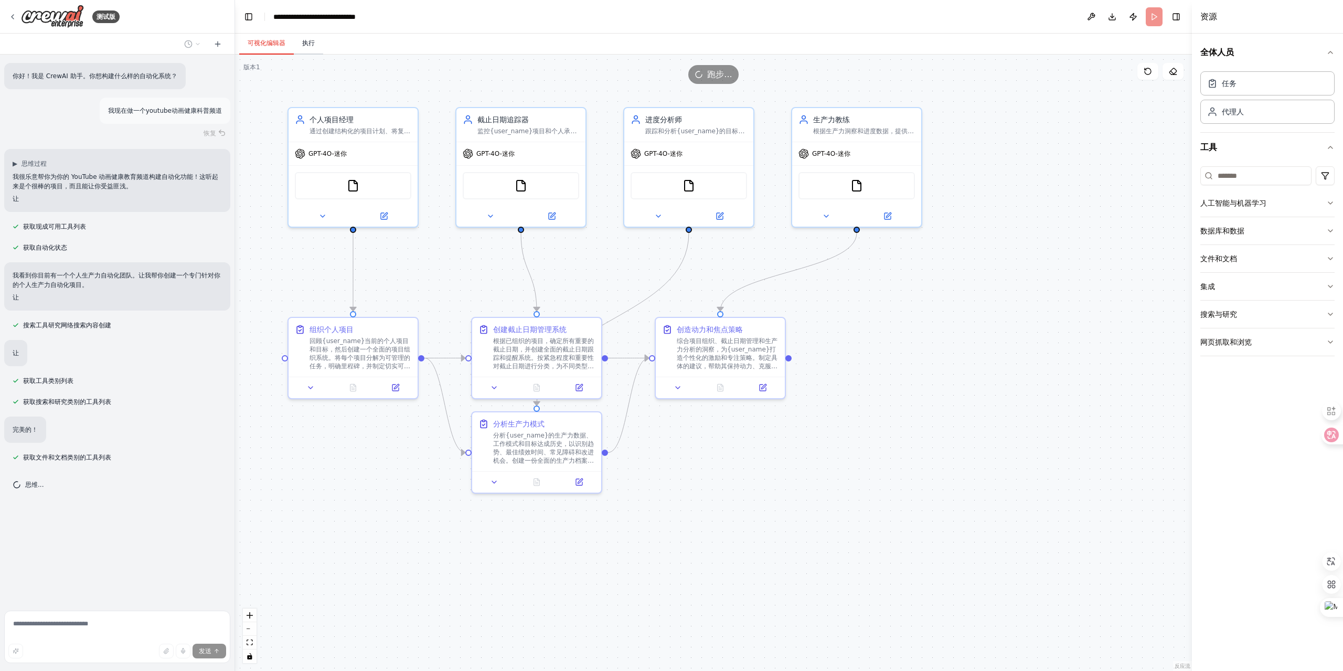
click at [314, 42] on font "执行" at bounding box center [308, 42] width 13 height 7
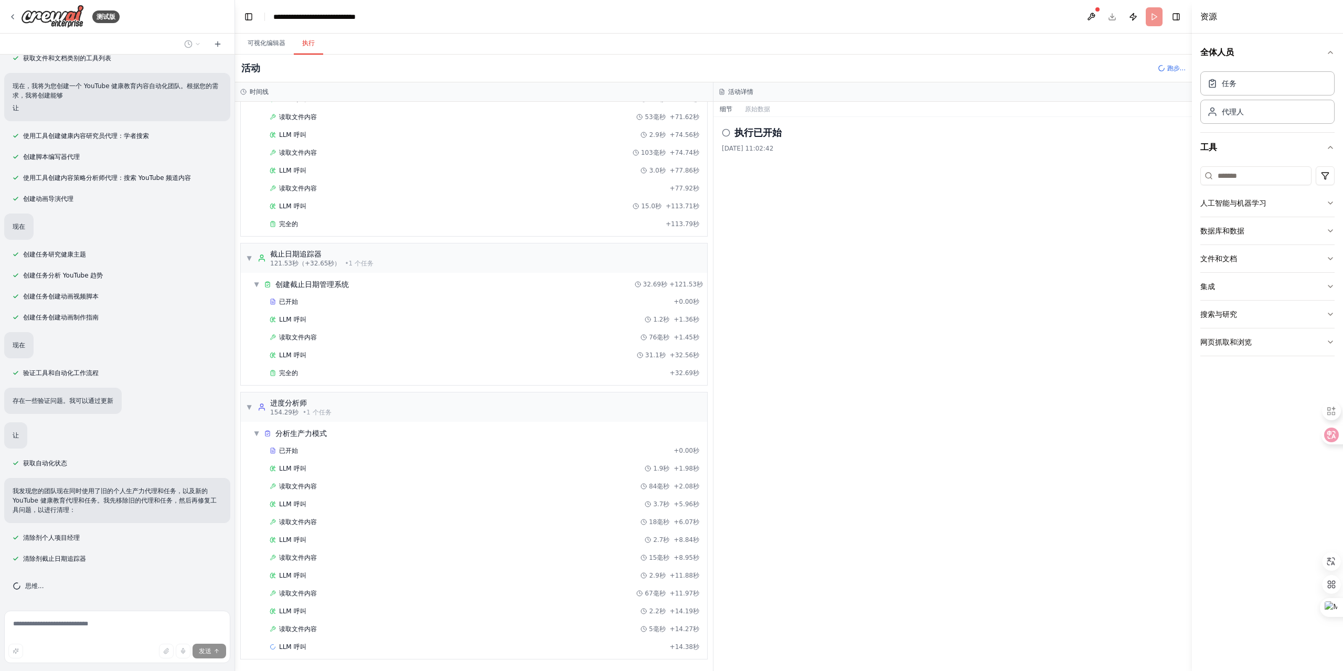
scroll to position [420, 0]
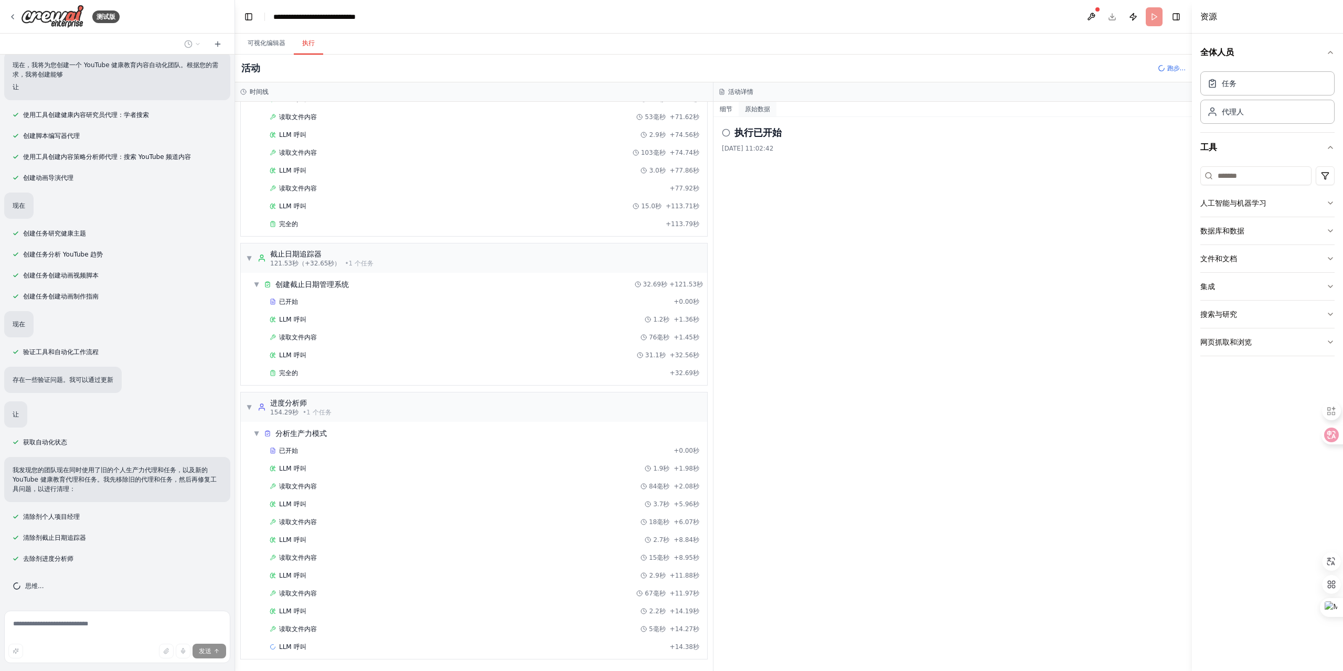
click at [763, 110] on font "原始数据" at bounding box center [757, 108] width 25 height 7
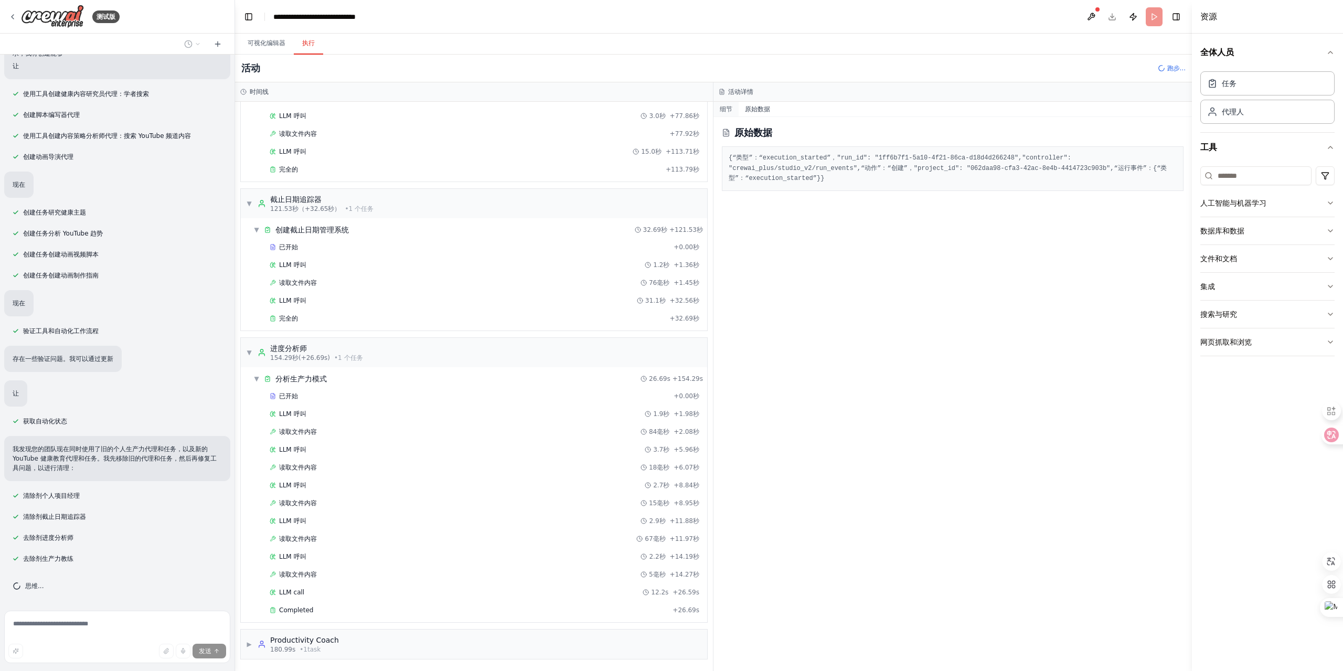
scroll to position [982, 0]
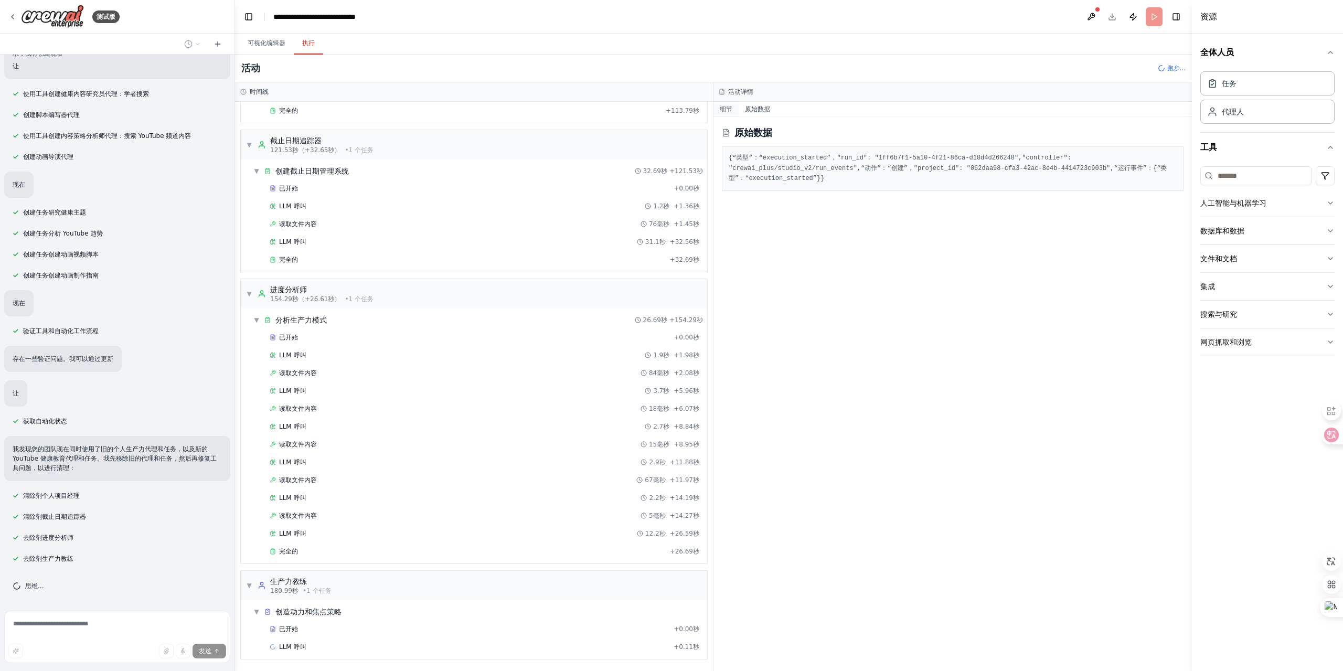
click at [733, 109] on button "细节" at bounding box center [725, 109] width 25 height 15
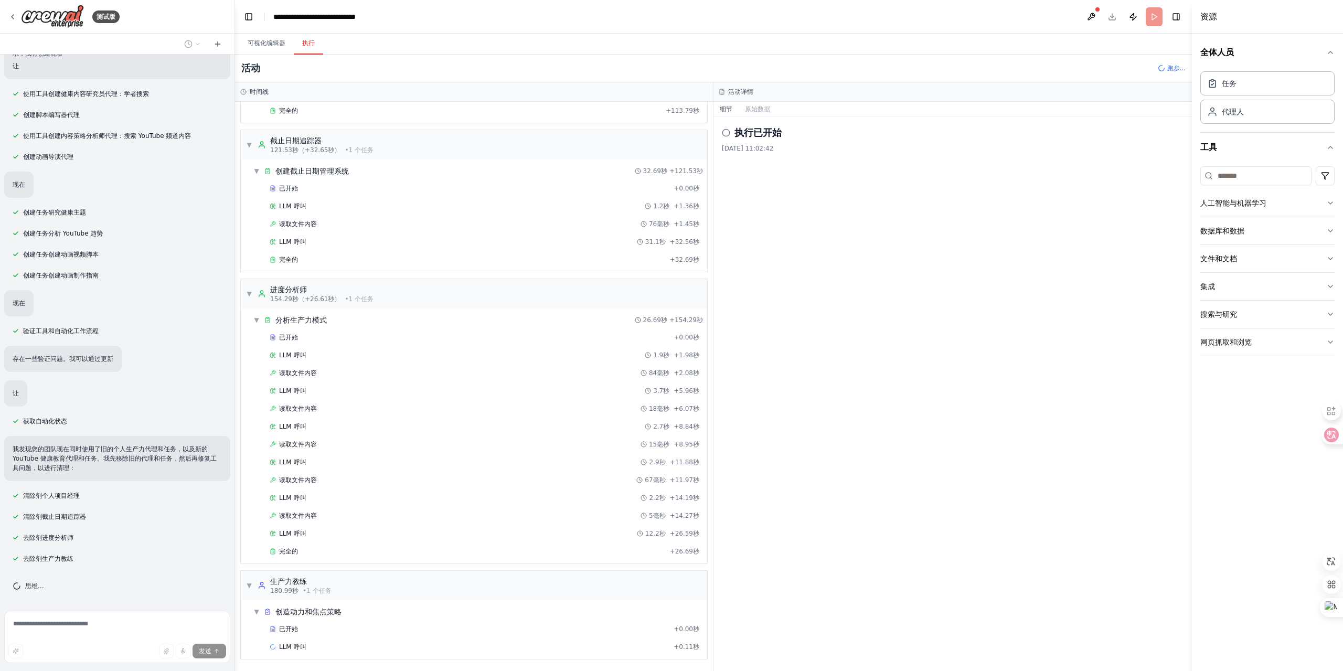
click at [724, 90] on icon at bounding box center [722, 92] width 6 height 6
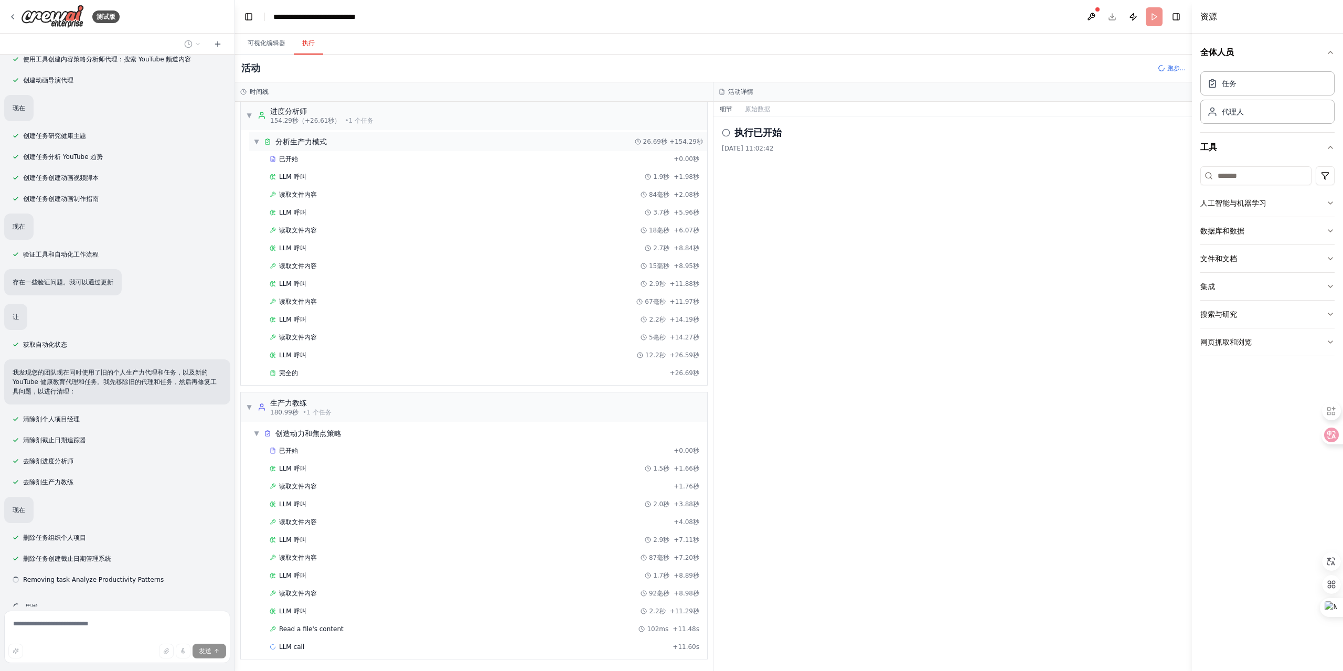
scroll to position [539, 0]
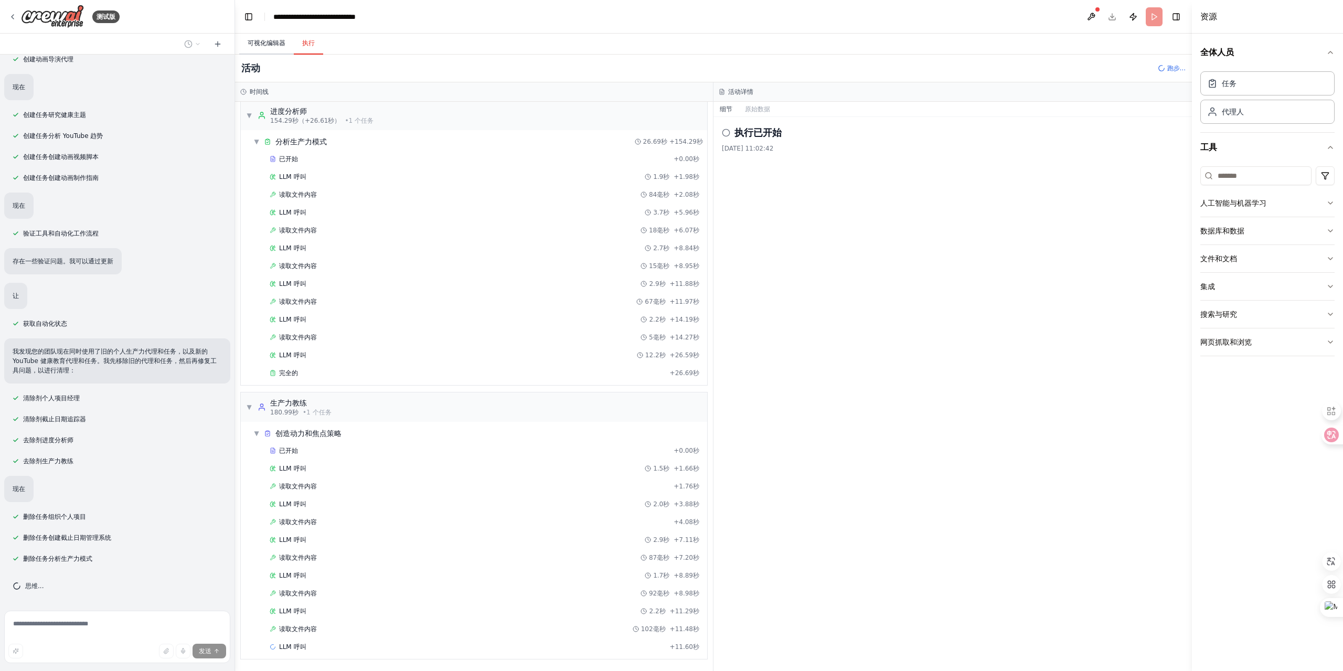
click at [269, 40] on font "可视化编辑器" at bounding box center [267, 42] width 38 height 7
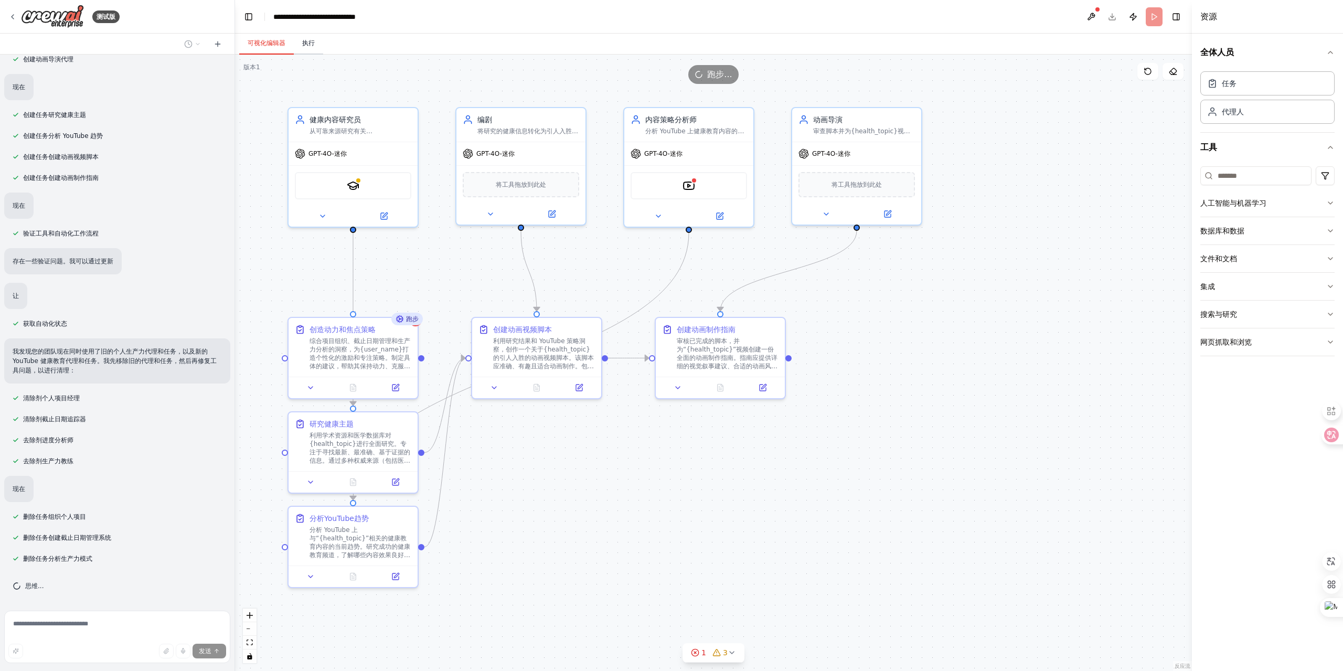
click at [315, 43] on button "执行" at bounding box center [308, 44] width 29 height 22
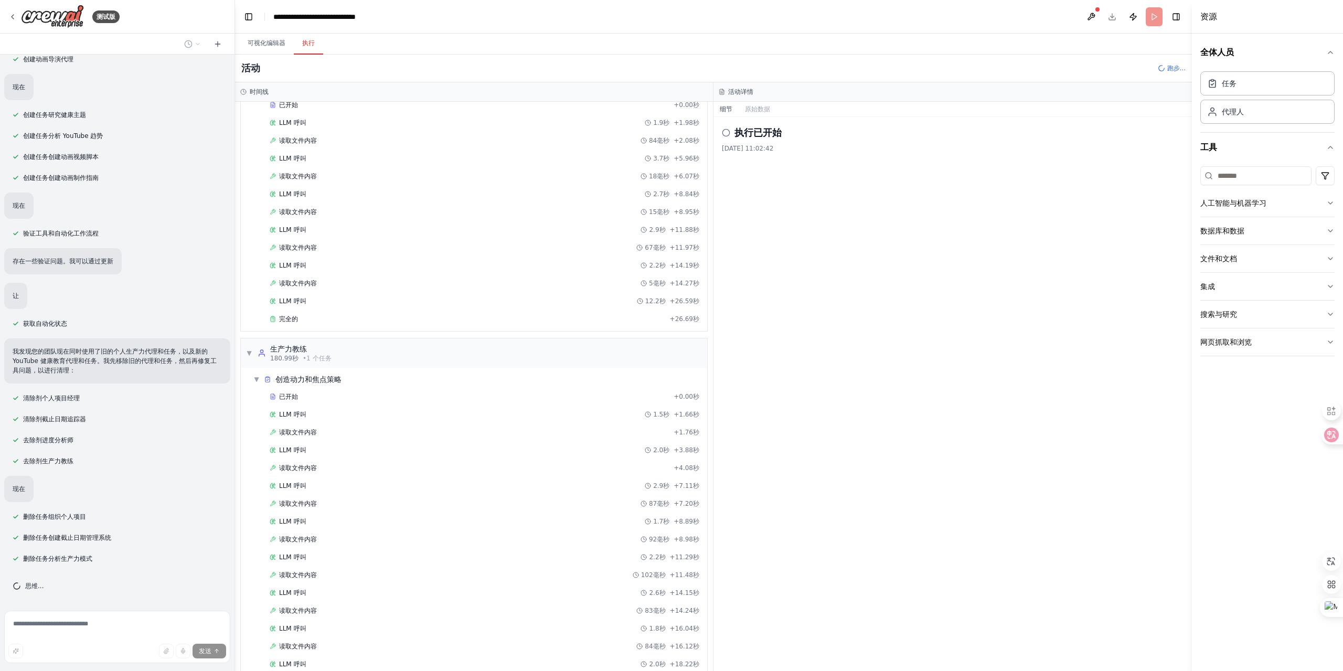
scroll to position [1133, 0]
click at [728, 131] on icon at bounding box center [726, 133] width 8 height 8
click at [726, 133] on icon at bounding box center [726, 133] width 8 height 8
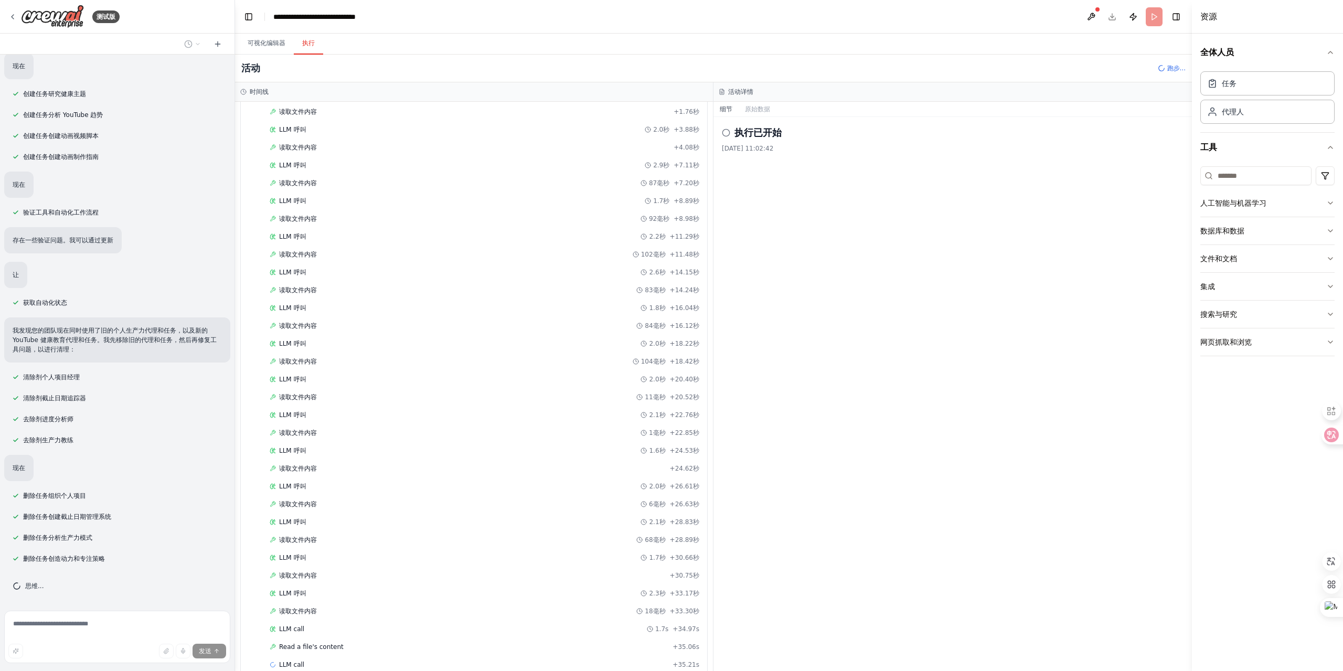
scroll to position [1553, 0]
click at [277, 41] on font "可视化编辑器" at bounding box center [267, 42] width 38 height 7
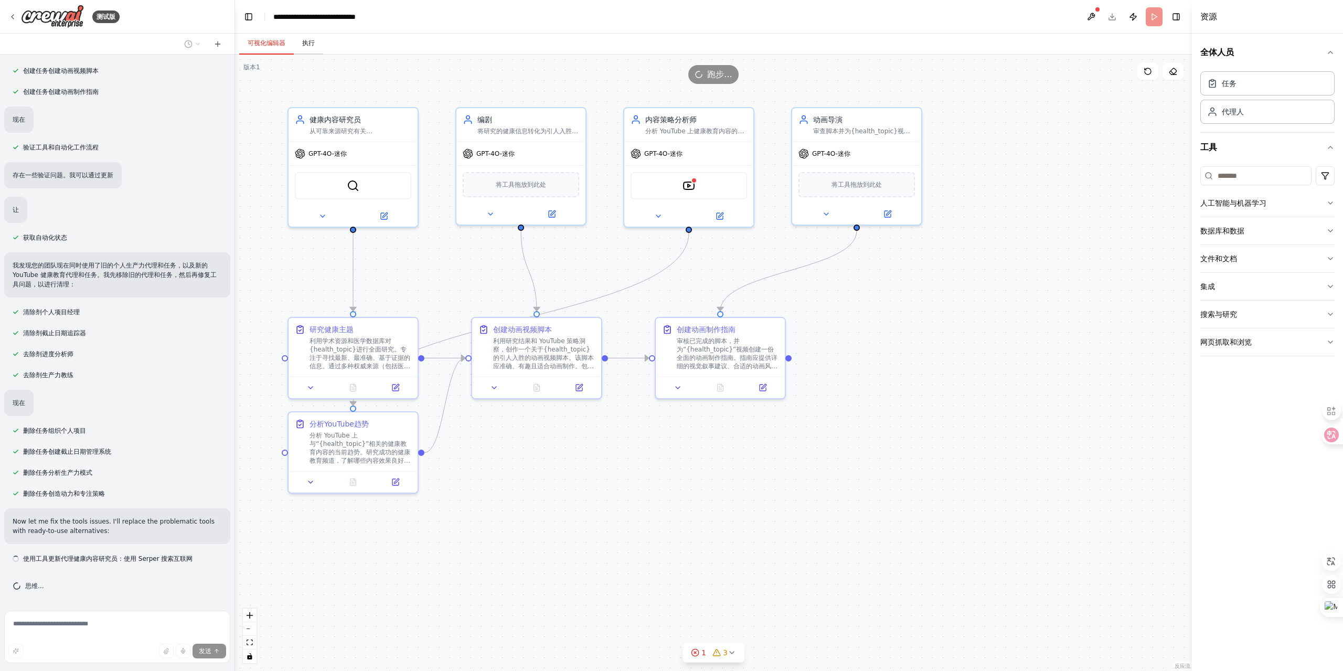
click at [306, 42] on font "执行" at bounding box center [308, 42] width 13 height 7
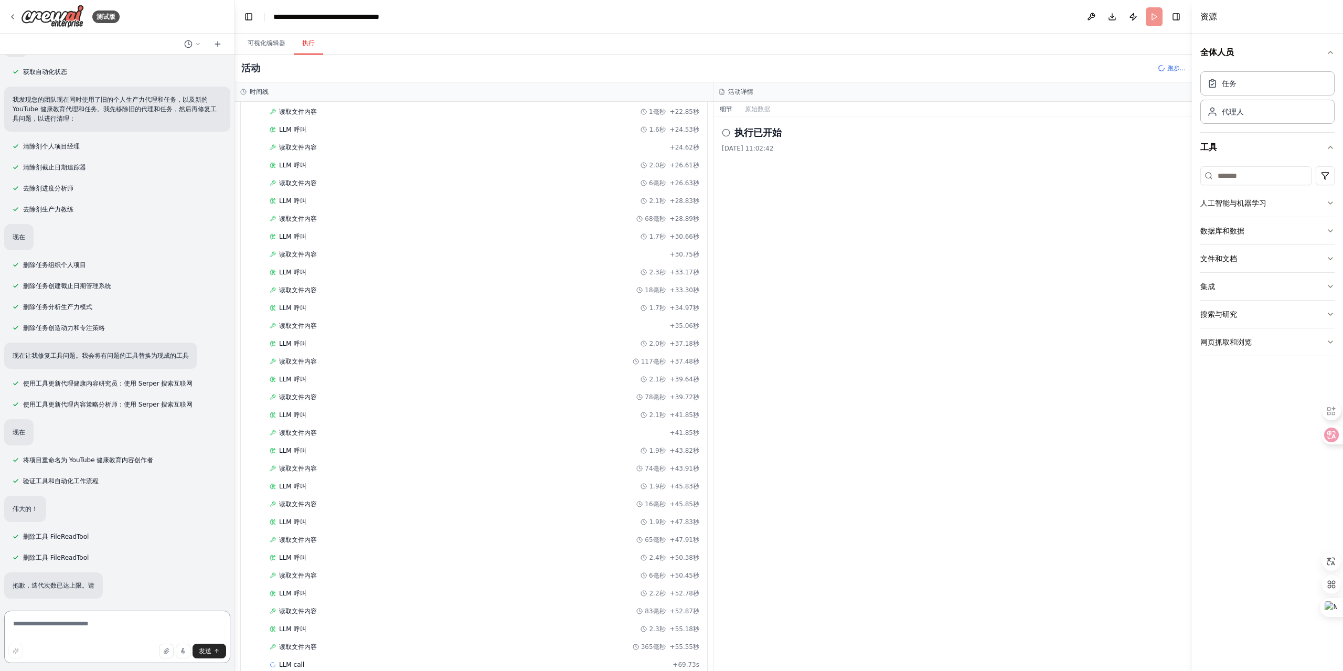
scroll to position [1874, 0]
click at [189, 46] on icon at bounding box center [188, 44] width 8 height 8
click at [173, 81] on font "创建一个团队来帮助您组织个人项目，设置重要截止日期的提醒，跟踪目标进度，并提供有关生产力模式的见解，以帮助您保持专注和积极性。" at bounding box center [311, 82] width 397 height 7
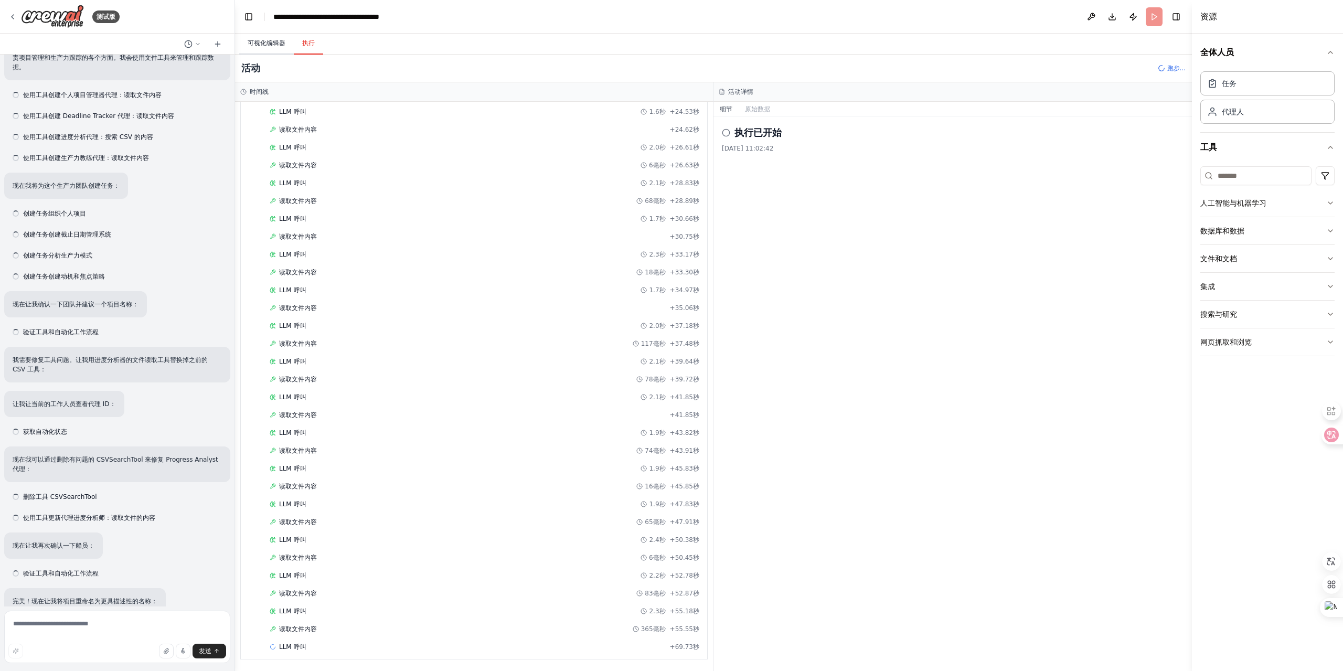
scroll to position [1892, 0]
click at [269, 43] on font "可视化编辑器" at bounding box center [267, 42] width 38 height 7
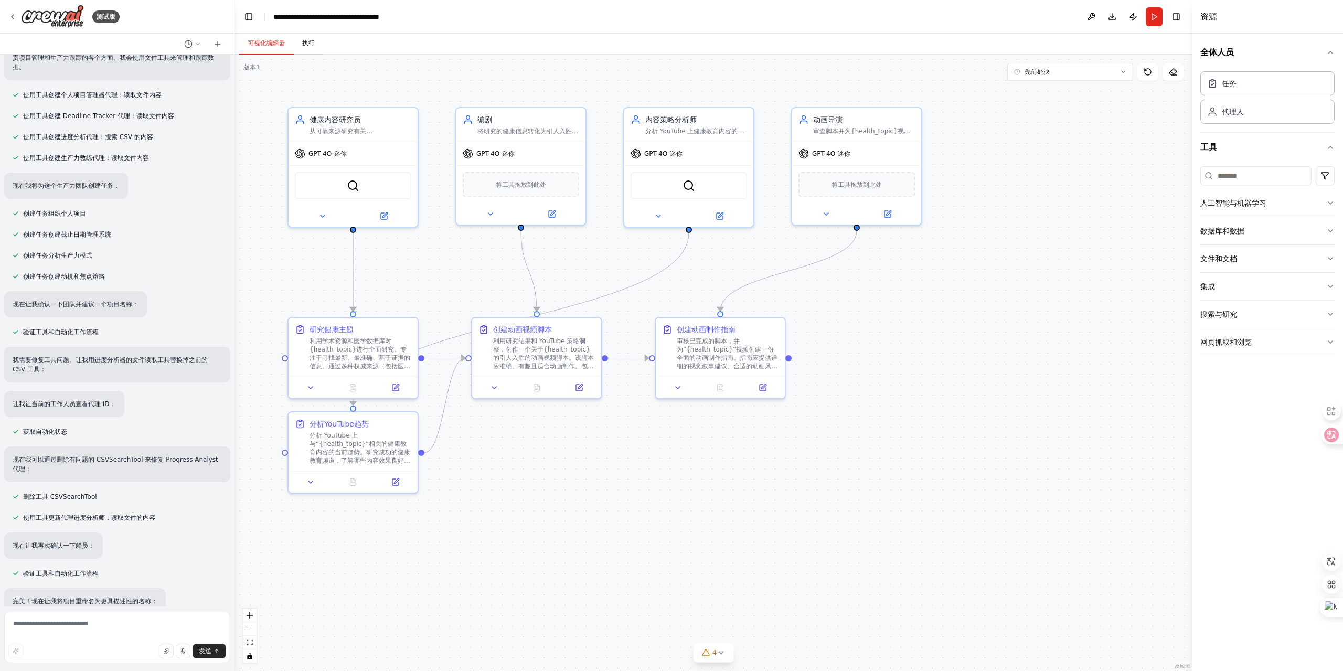
click at [308, 42] on font "执行" at bounding box center [308, 42] width 13 height 7
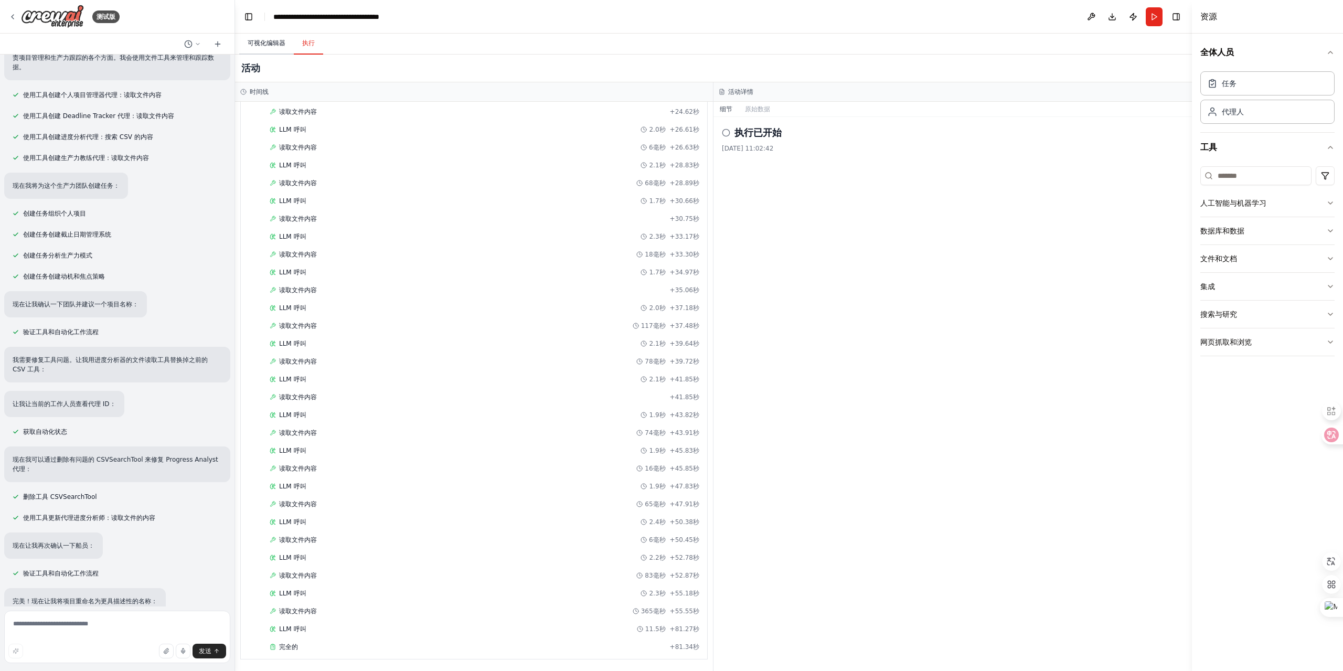
click at [268, 39] on font "可视化编辑器" at bounding box center [267, 42] width 38 height 7
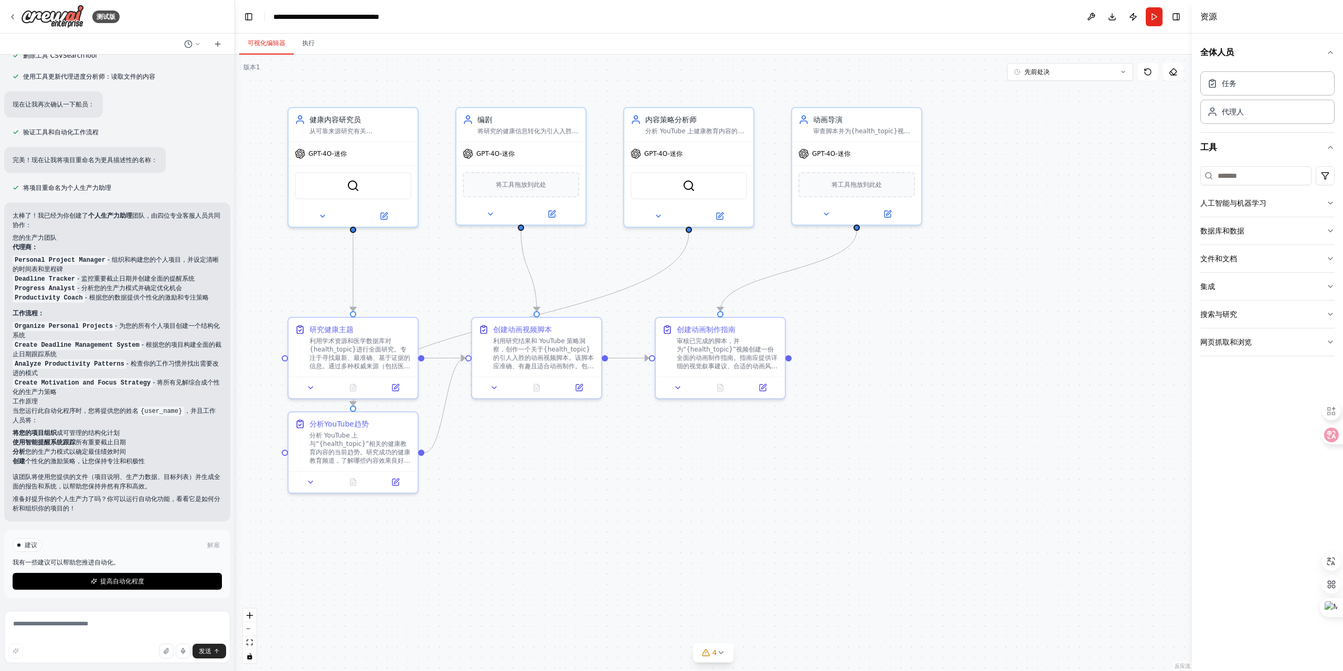
scroll to position [751, 0]
click at [13, 13] on icon at bounding box center [12, 17] width 8 height 8
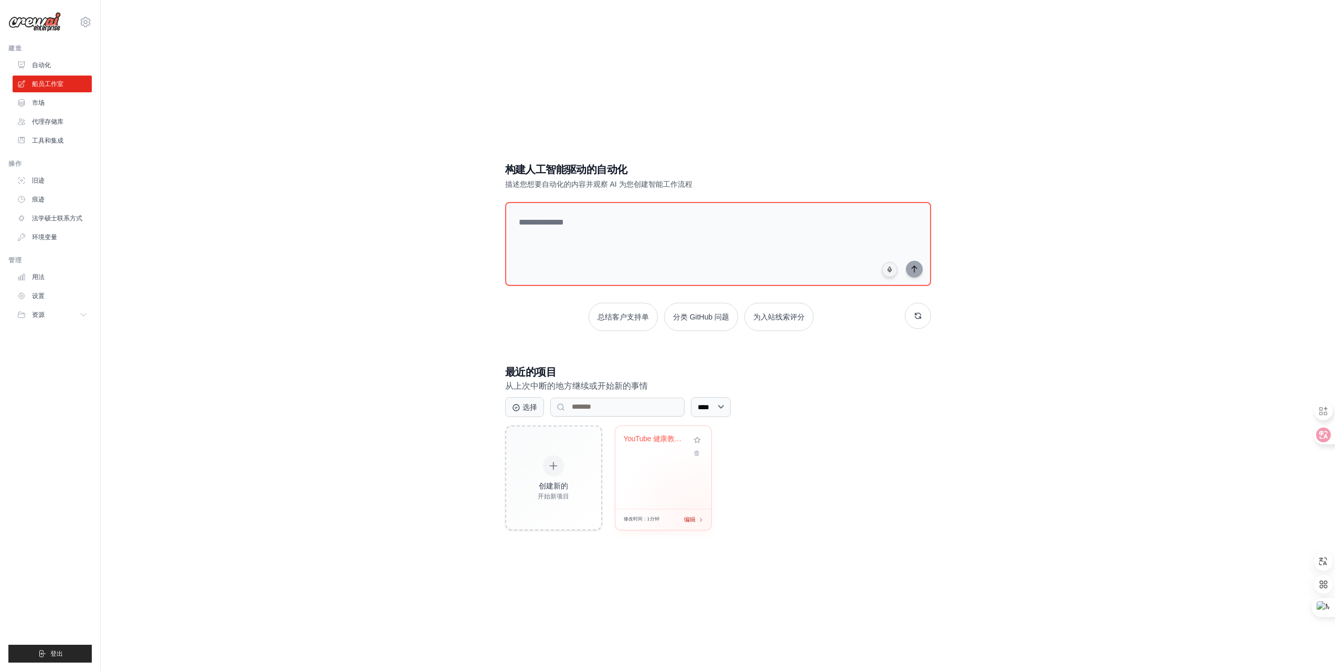
click at [694, 518] on font "编辑" at bounding box center [690, 519] width 12 height 6
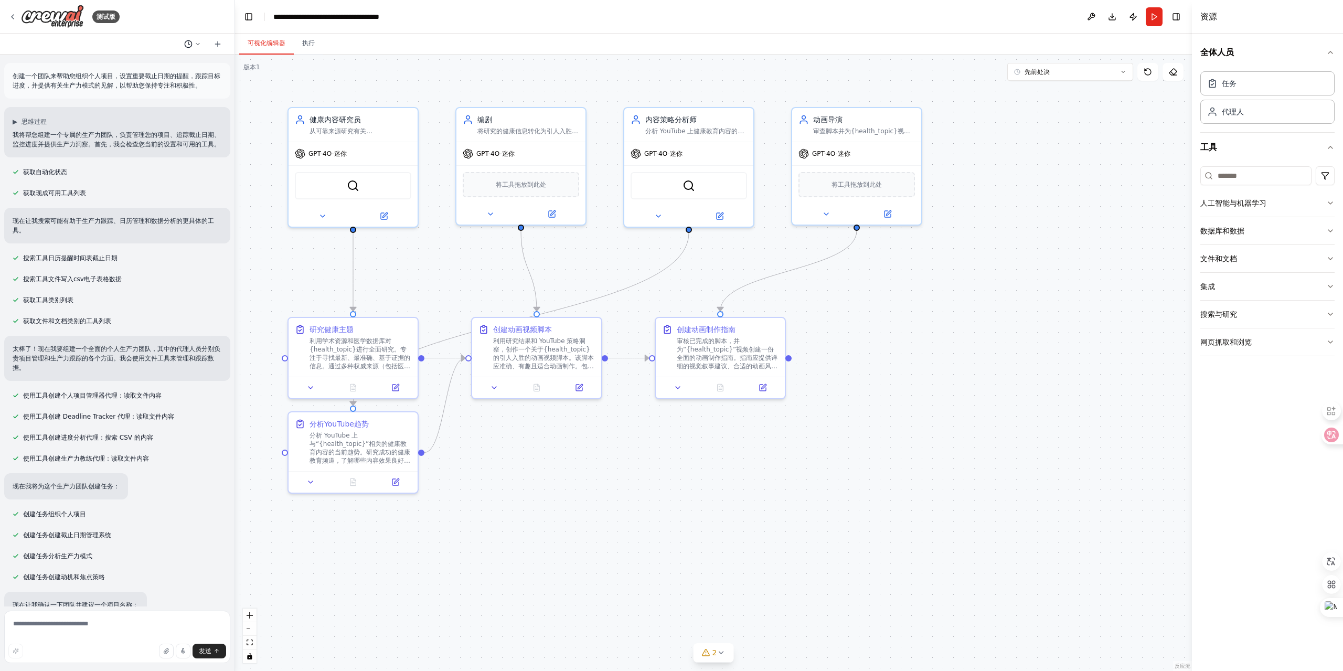
click at [195, 44] on icon at bounding box center [198, 44] width 6 height 6
click at [157, 64] on font "我现在做一个youtube动画健康科普频道" at bounding box center [170, 65] width 114 height 7
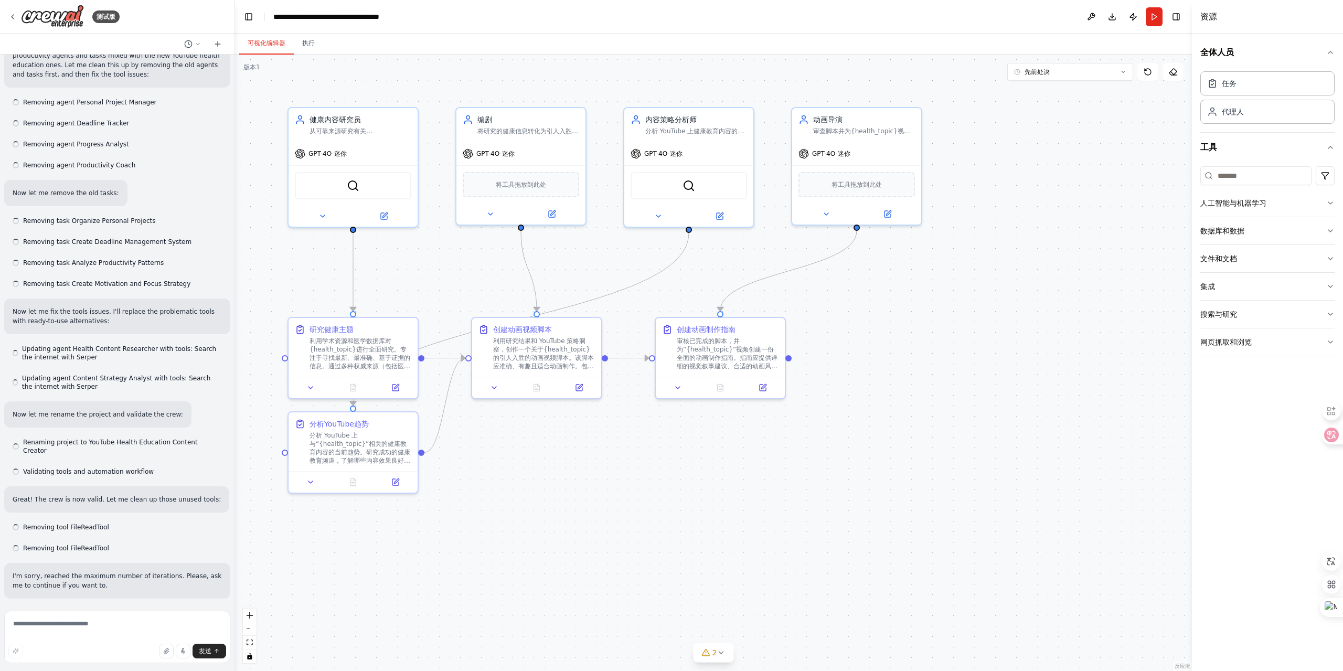
scroll to position [790, 0]
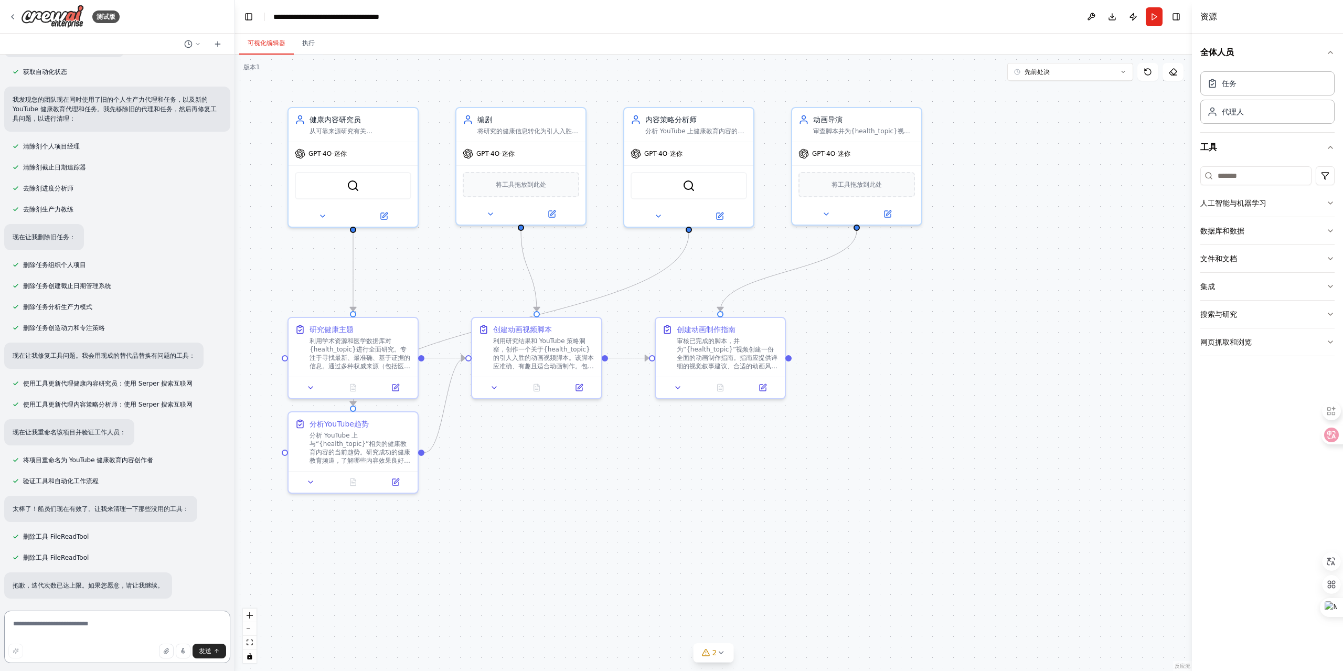
click at [79, 635] on textarea at bounding box center [117, 637] width 226 height 52
type textarea "*"
type textarea "**"
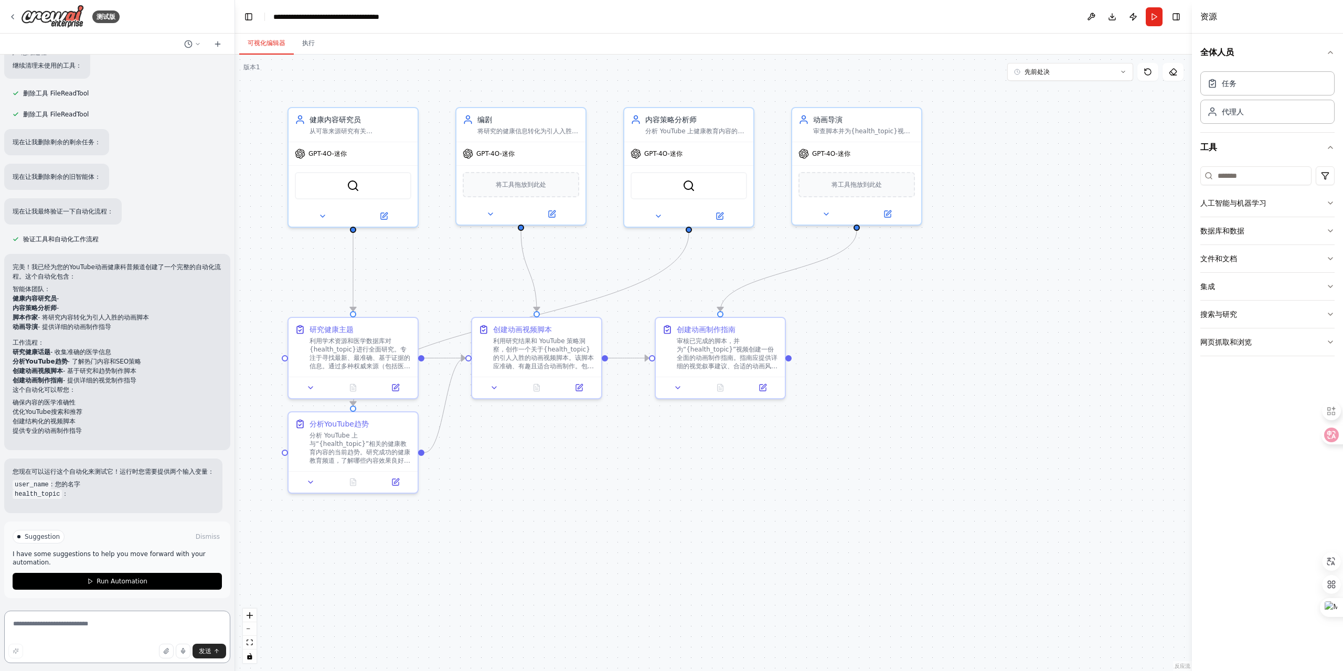
scroll to position [1402, 0]
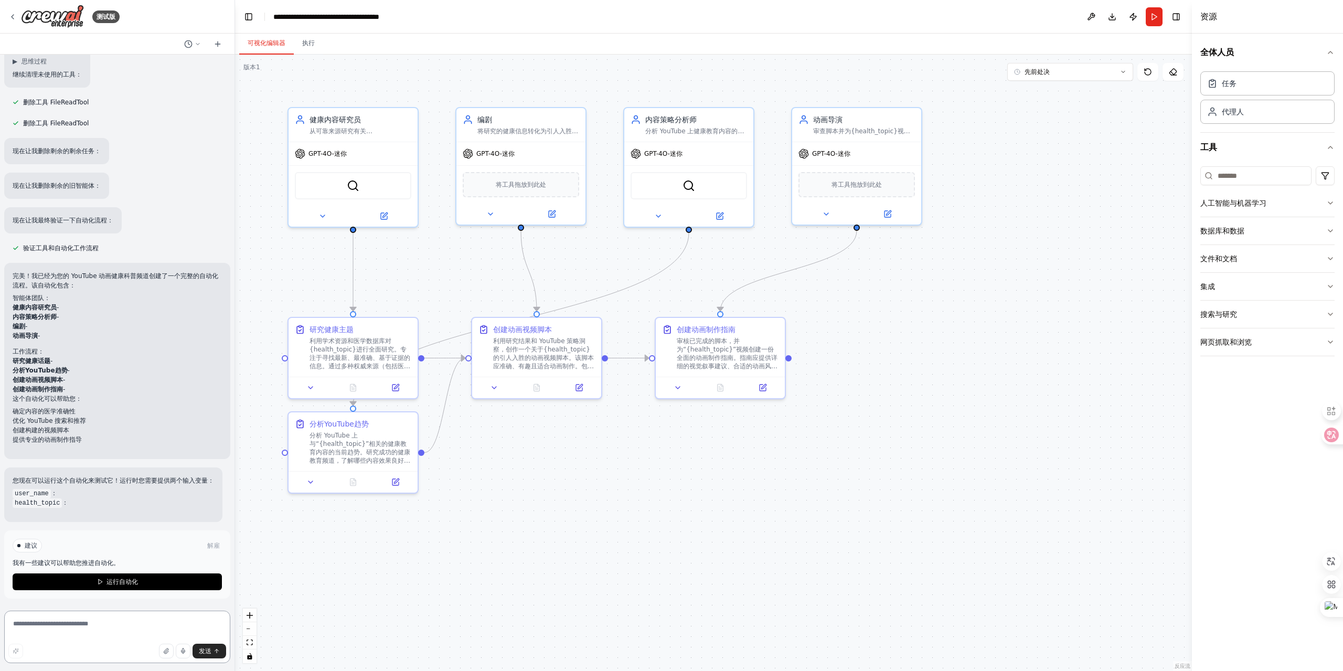
click at [74, 635] on textarea at bounding box center [117, 637] width 226 height 52
type textarea "*"
click at [38, 625] on textarea "**********" at bounding box center [117, 637] width 226 height 52
click at [144, 626] on textarea "**********" at bounding box center [117, 637] width 226 height 52
type textarea "**********"
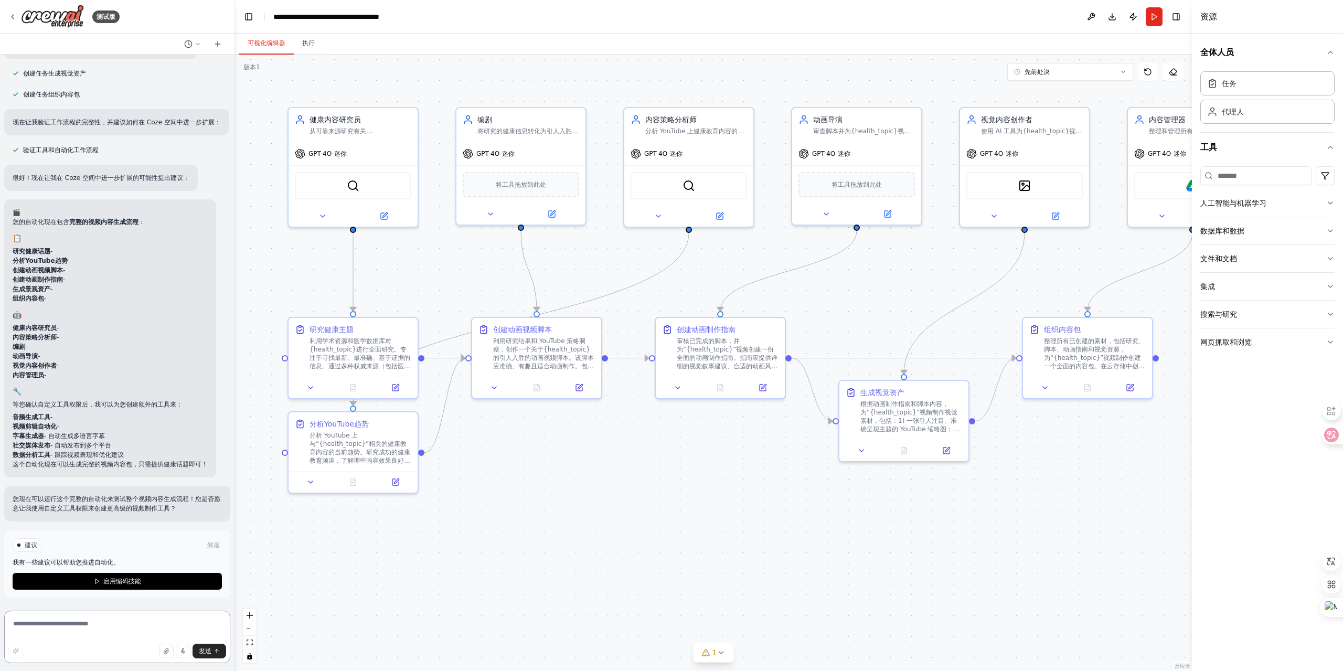
scroll to position [2339, 0]
click at [103, 580] on font "启用编码技能" at bounding box center [122, 580] width 38 height 7
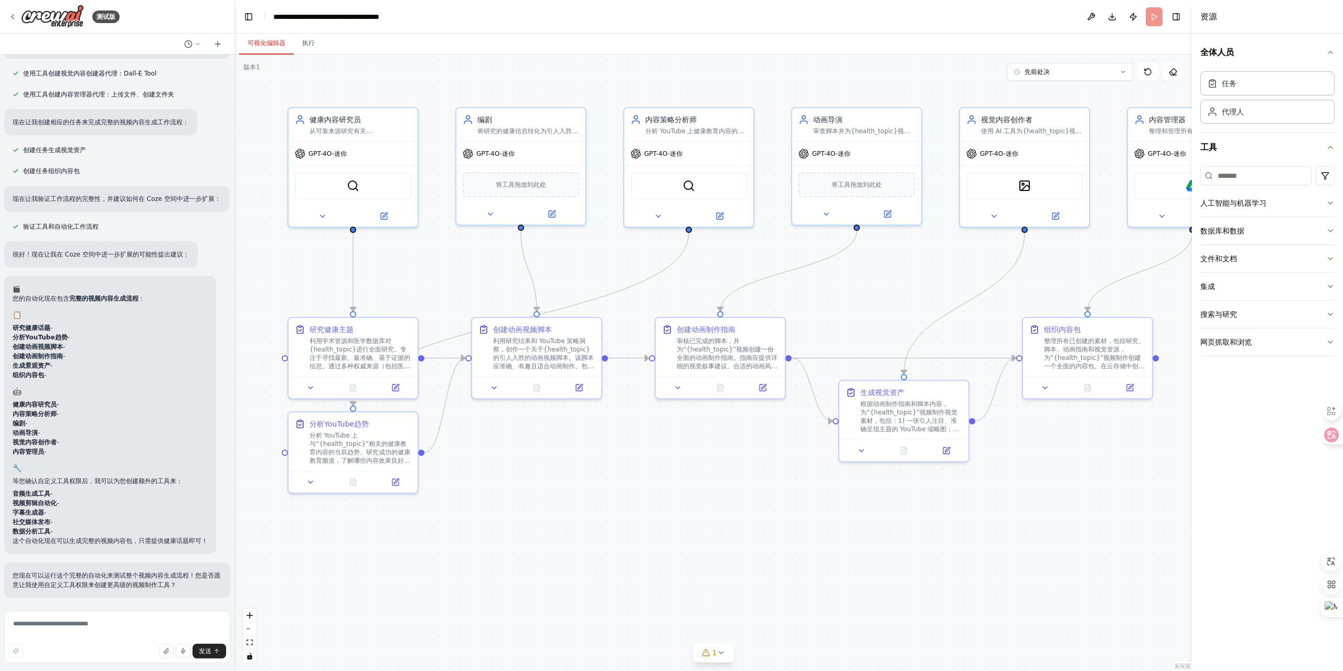
scroll to position [2262, 0]
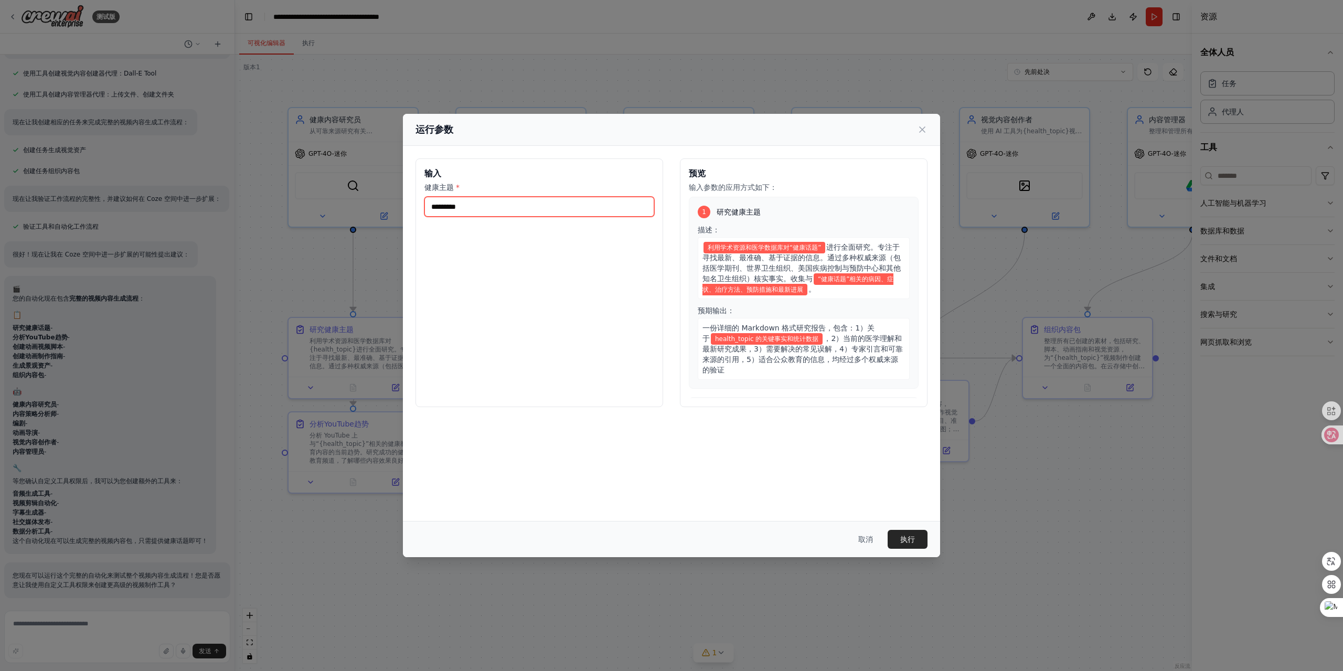
click at [487, 207] on input "健康主题 *" at bounding box center [539, 207] width 230 height 20
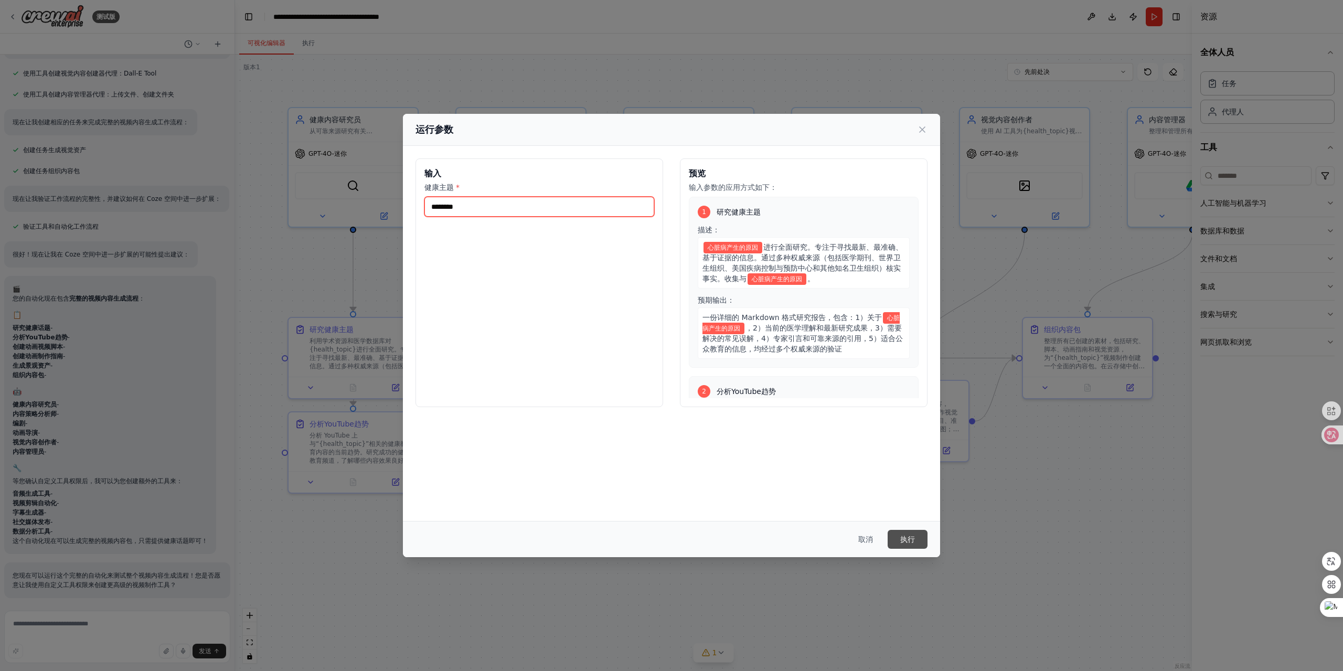
type input "********"
click at [913, 540] on font "执行" at bounding box center [907, 539] width 15 height 8
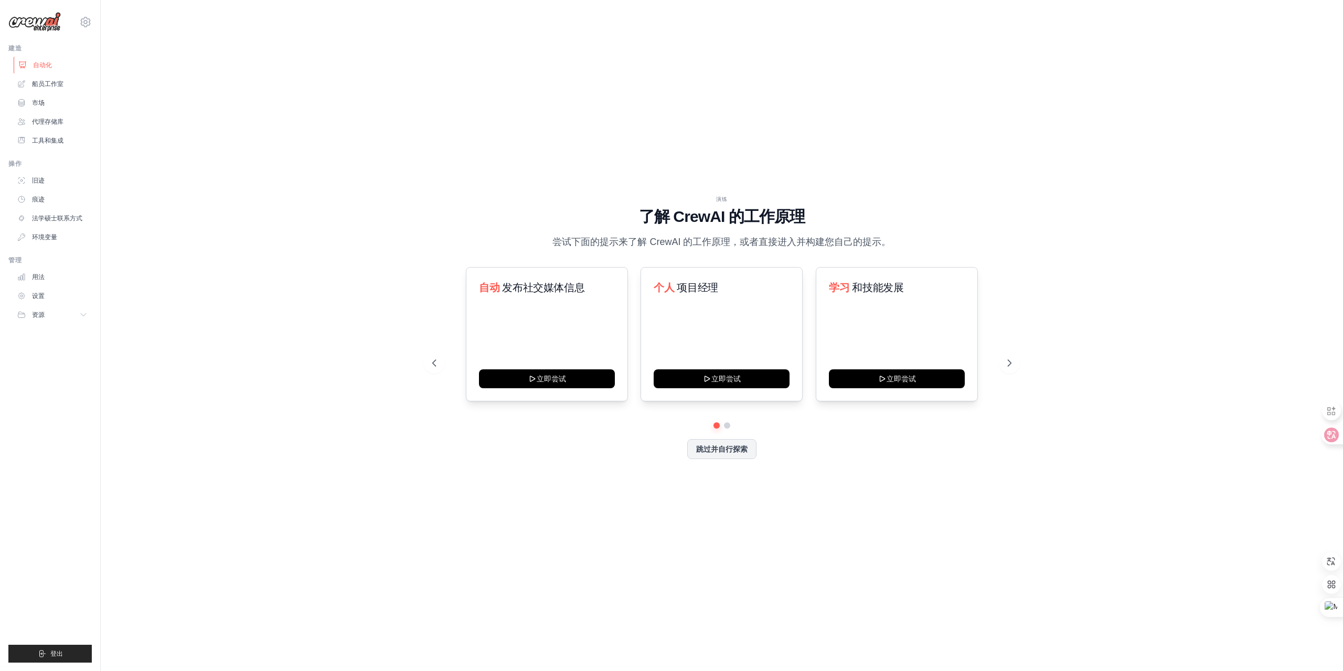
click at [42, 66] on font "自动化" at bounding box center [42, 64] width 19 height 7
click at [47, 182] on link "旧迹" at bounding box center [53, 180] width 79 height 17
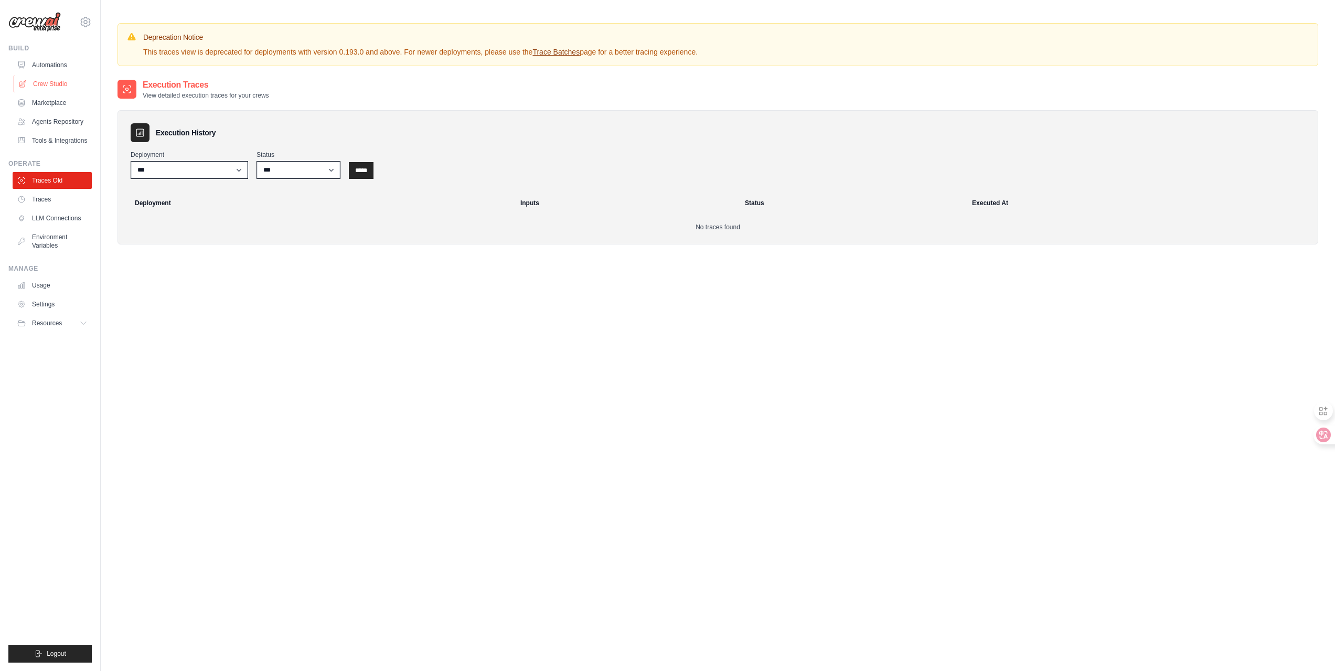
click at [48, 87] on link "Crew Studio" at bounding box center [53, 84] width 79 height 17
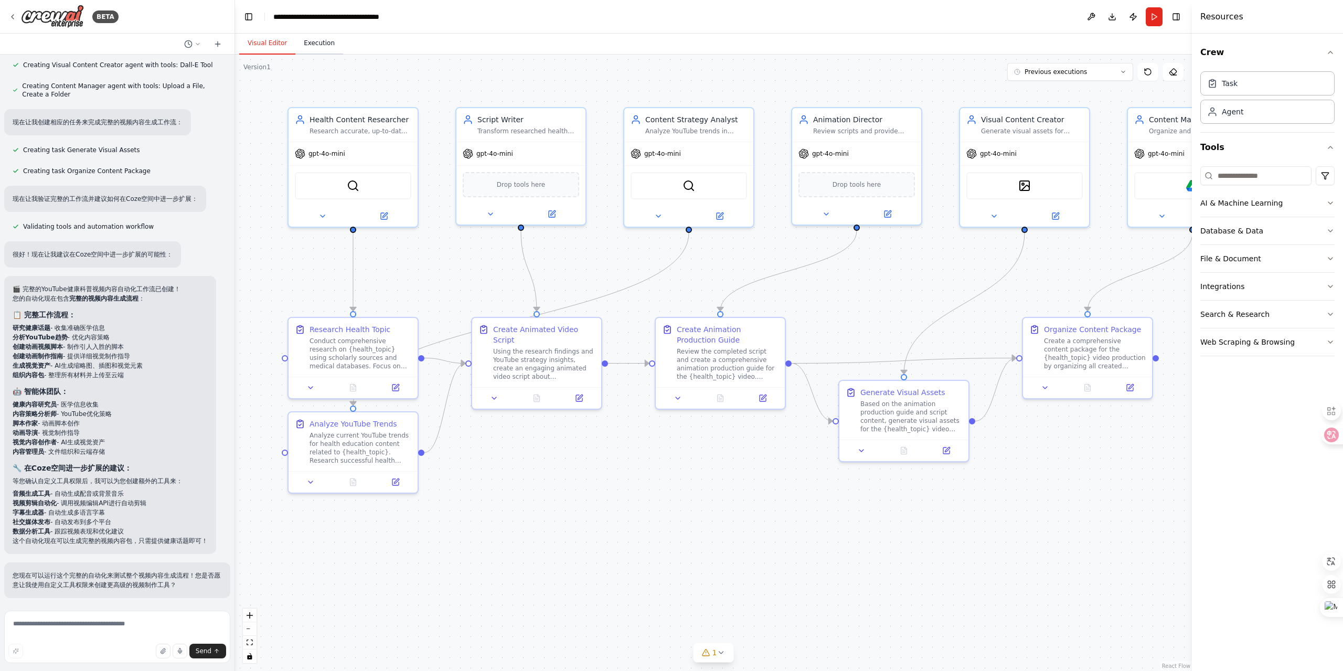
click at [320, 51] on button "Execution" at bounding box center [319, 44] width 48 height 22
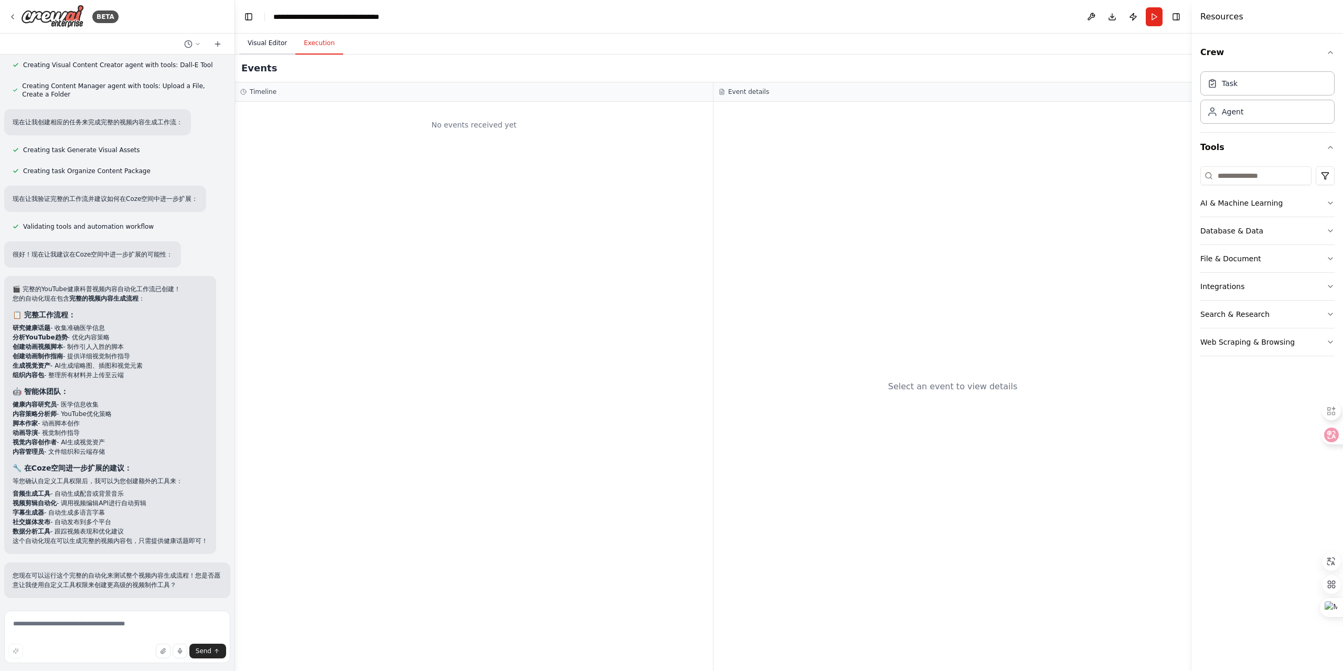
click at [273, 44] on button "Visual Editor" at bounding box center [267, 44] width 56 height 22
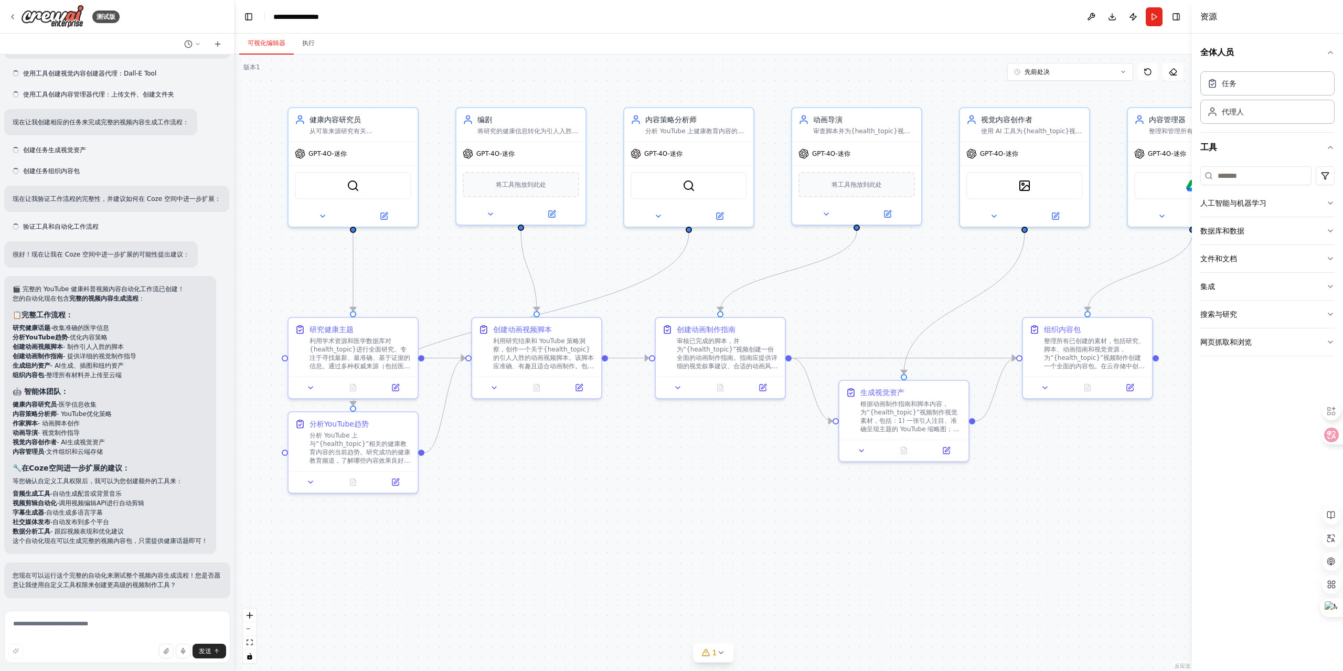
scroll to position [2427, 0]
click at [1150, 14] on button "跑步" at bounding box center [1154, 16] width 17 height 19
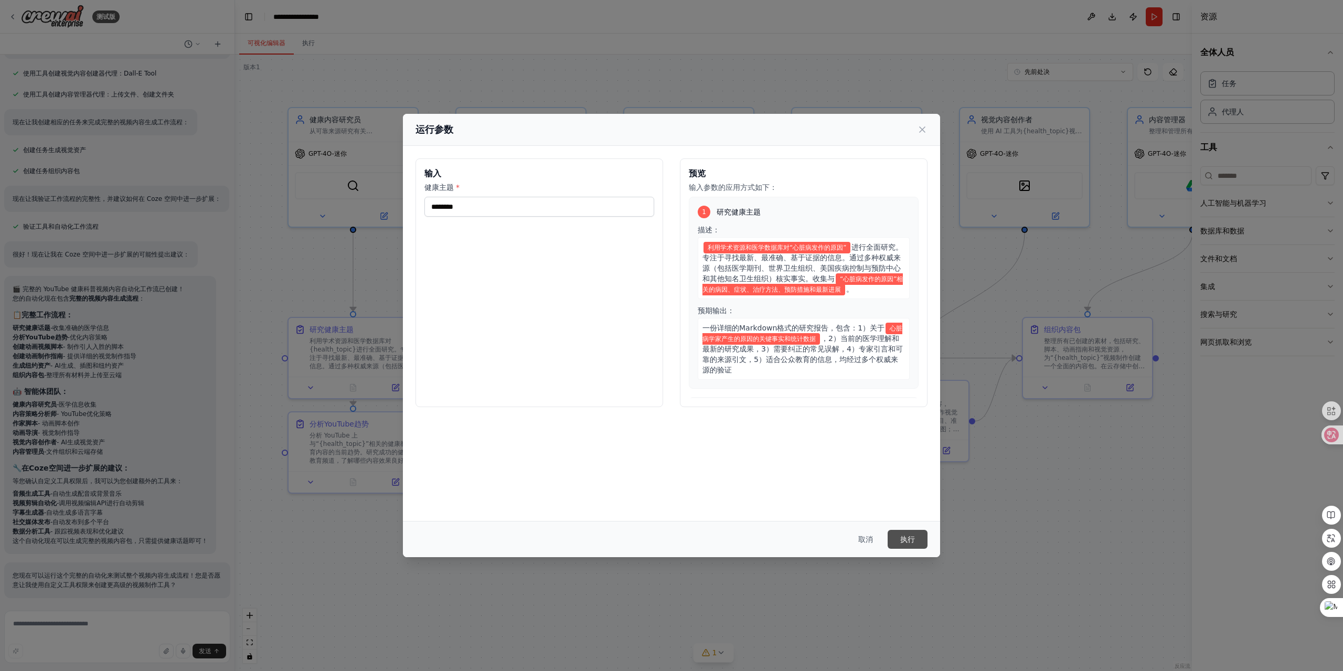
click at [907, 534] on font "执行" at bounding box center [907, 539] width 15 height 10
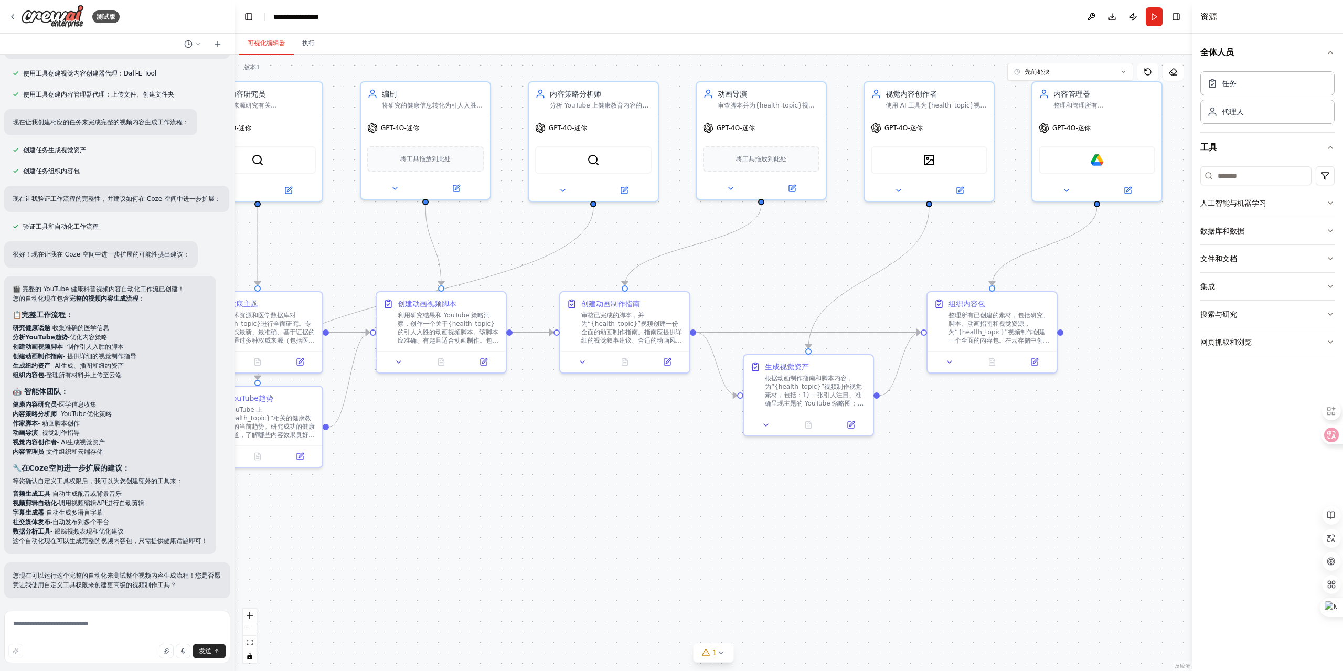
drag, startPoint x: 820, startPoint y: 565, endPoint x: 721, endPoint y: 539, distance: 102.5
click at [723, 540] on div ".deletable-edge-delete-btn { width: 20px; height: 20px; border: 0px solid #ffff…" at bounding box center [713, 363] width 957 height 616
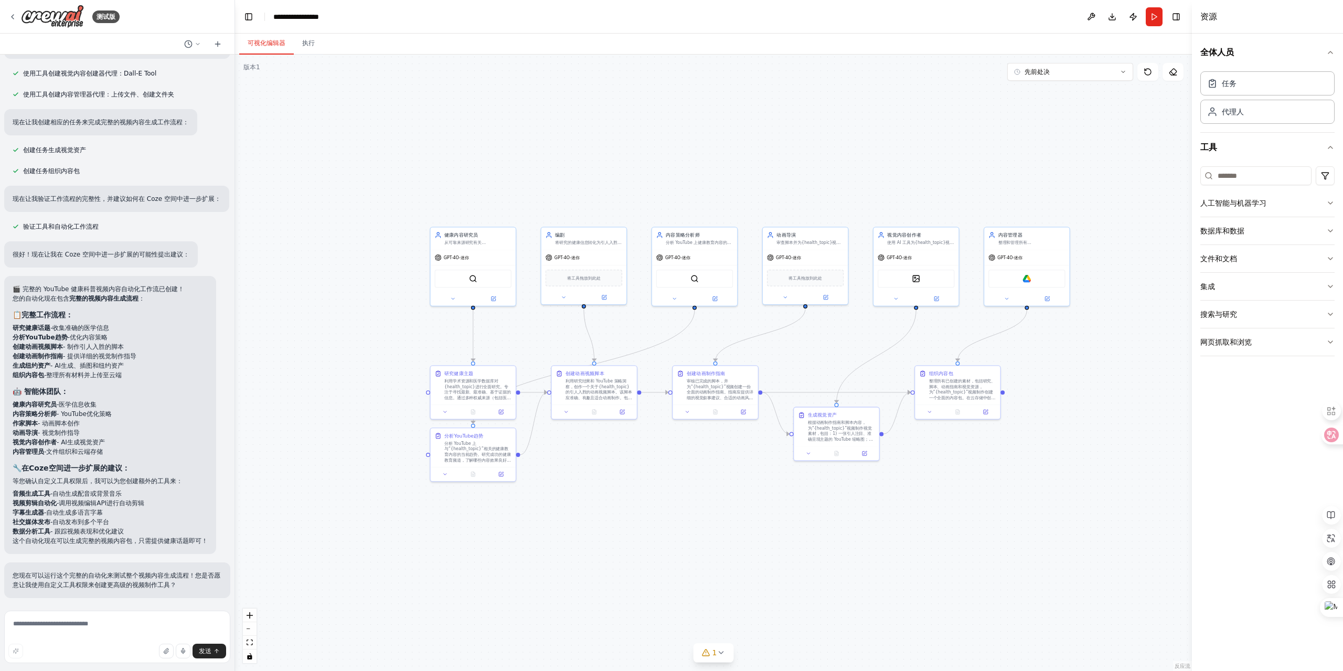
drag, startPoint x: 631, startPoint y: 480, endPoint x: 685, endPoint y: 480, distance: 54.0
click at [685, 480] on div ".deletable-edge-delete-btn { width: 20px; height: 20px; border: 0px solid #ffff…" at bounding box center [713, 363] width 957 height 616
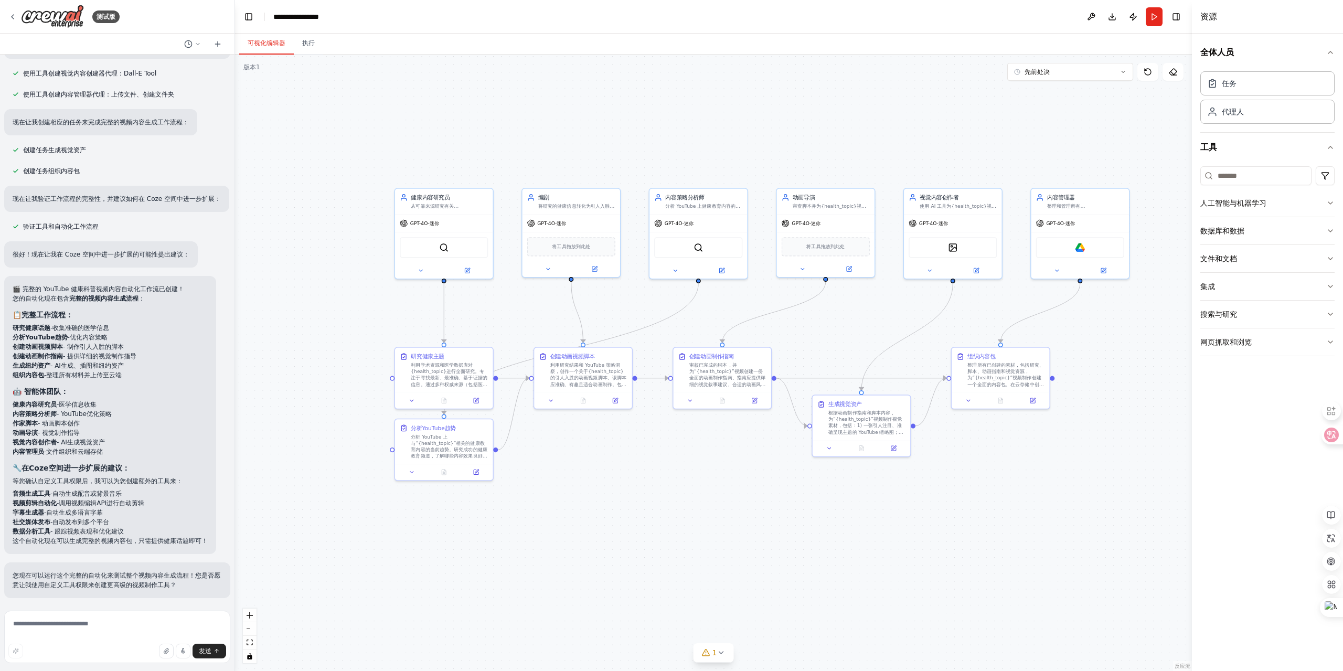
scroll to position [2428, 0]
click at [70, 626] on textarea at bounding box center [117, 637] width 226 height 52
type textarea "**********"
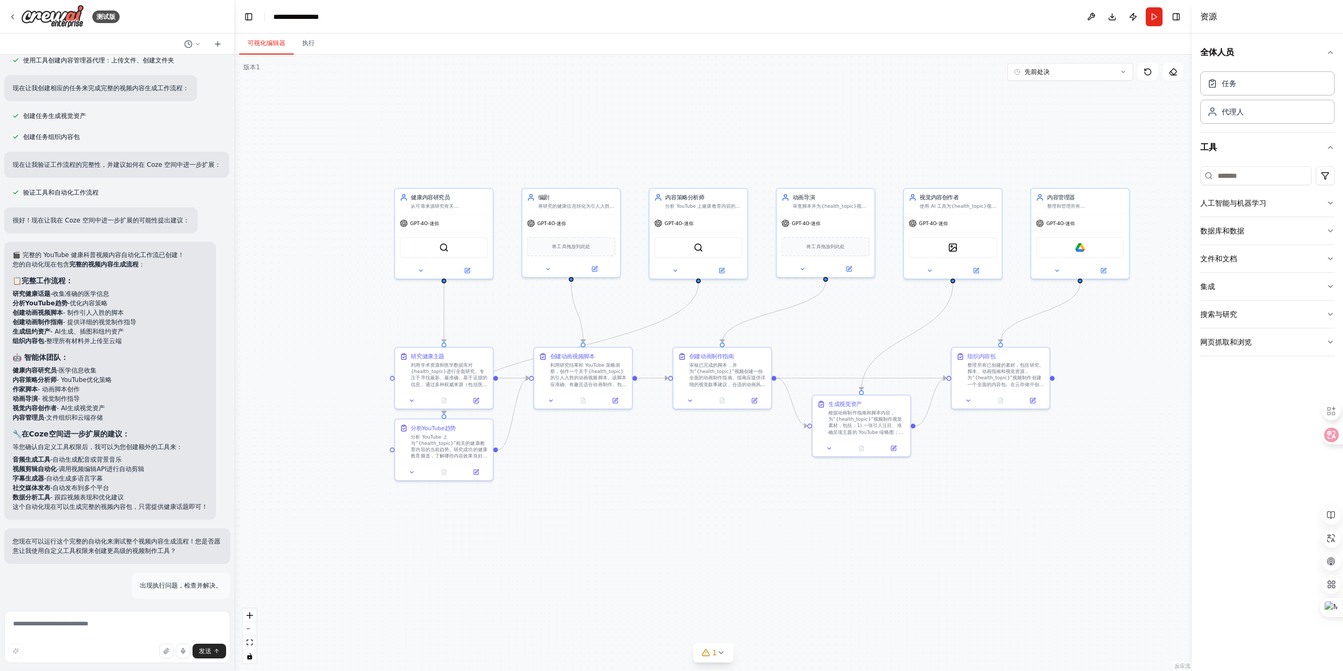
scroll to position [2513, 0]
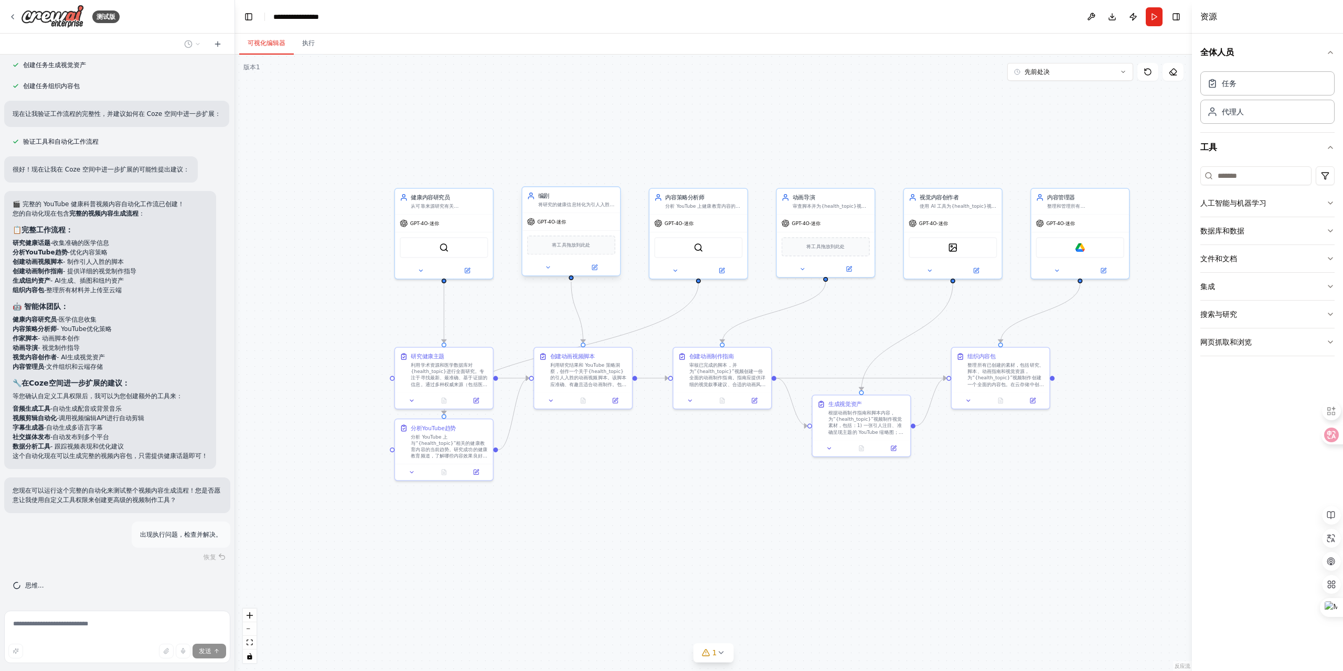
click at [571, 250] on div "将工具拖放到此处" at bounding box center [571, 245] width 88 height 19
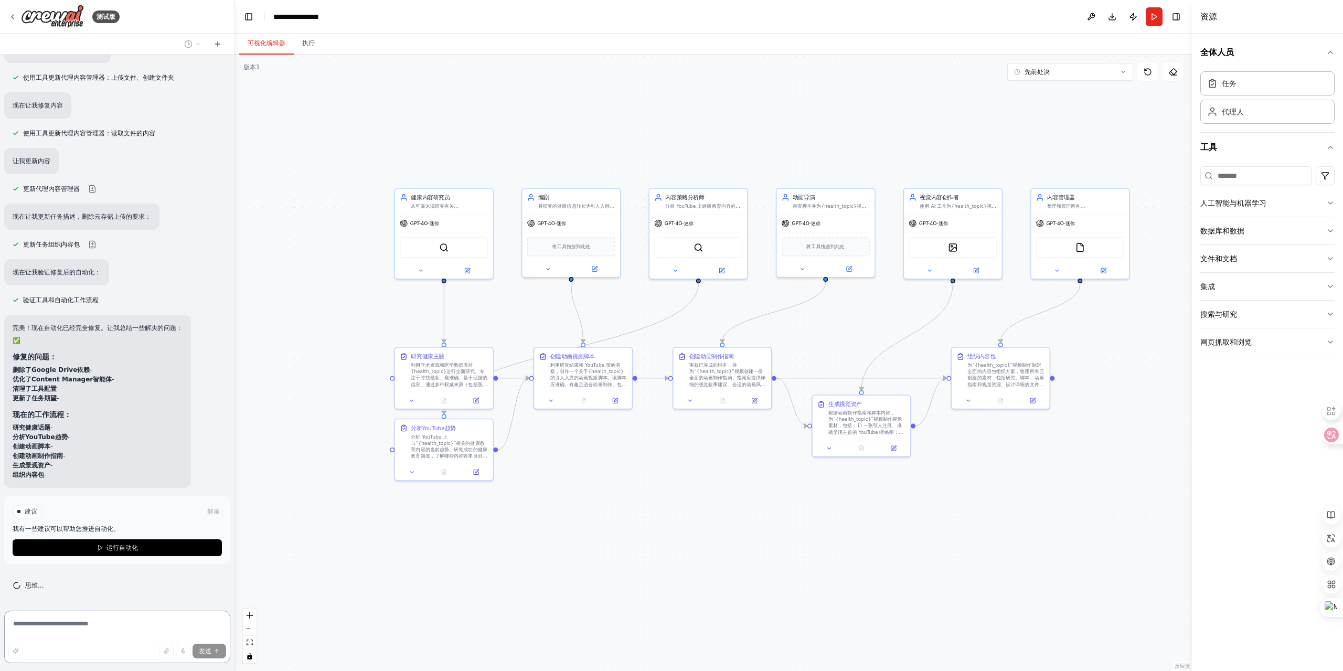
scroll to position [3245, 0]
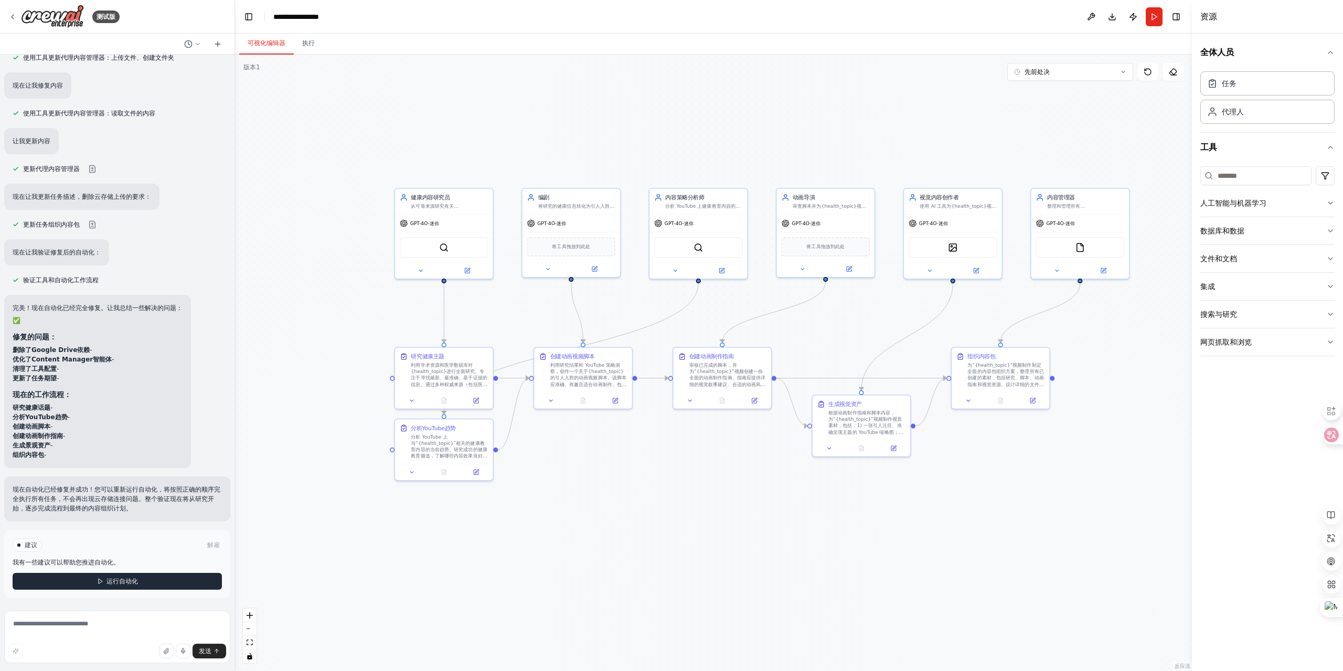
click at [137, 585] on button "运行自动化" at bounding box center [117, 581] width 209 height 17
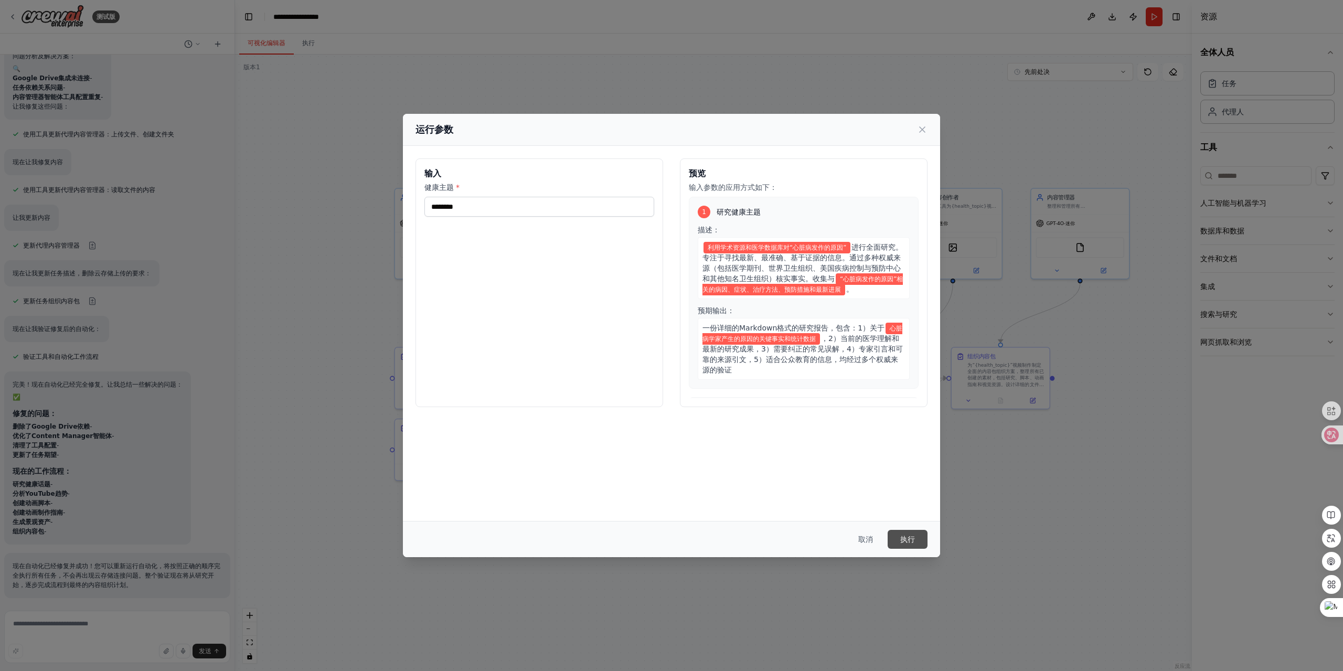
click at [913, 537] on font "执行" at bounding box center [907, 539] width 15 height 8
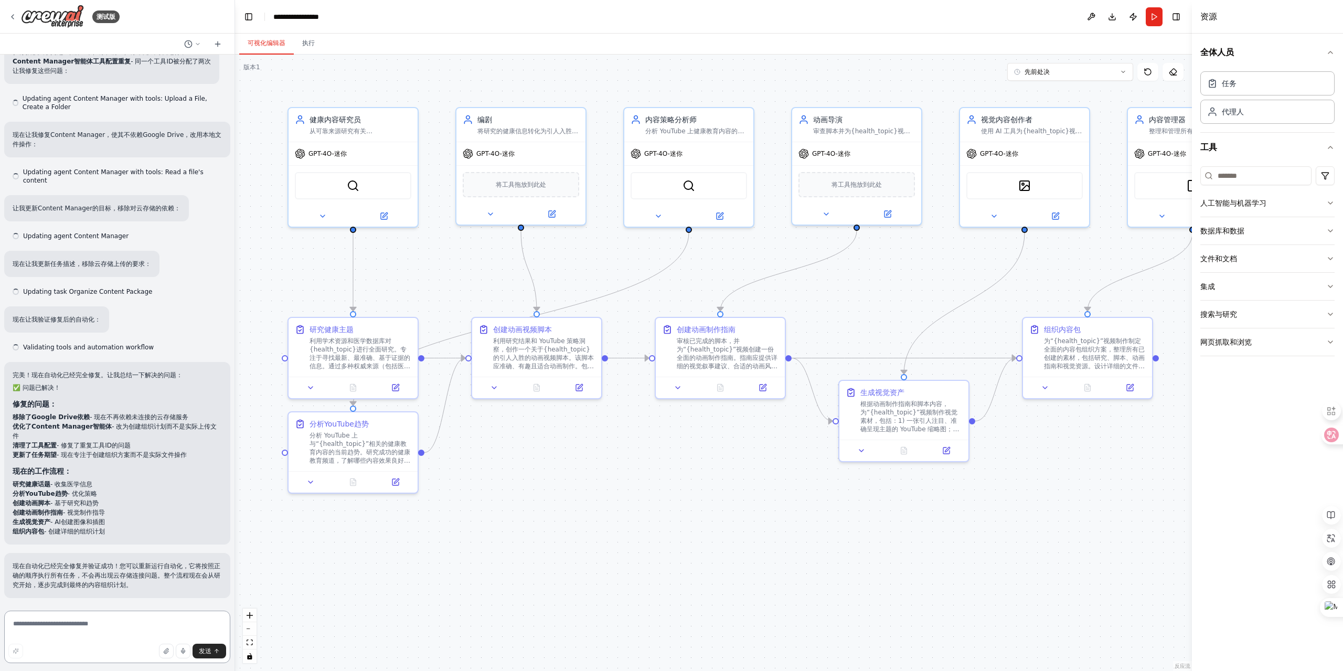
click at [60, 625] on textarea at bounding box center [117, 637] width 226 height 52
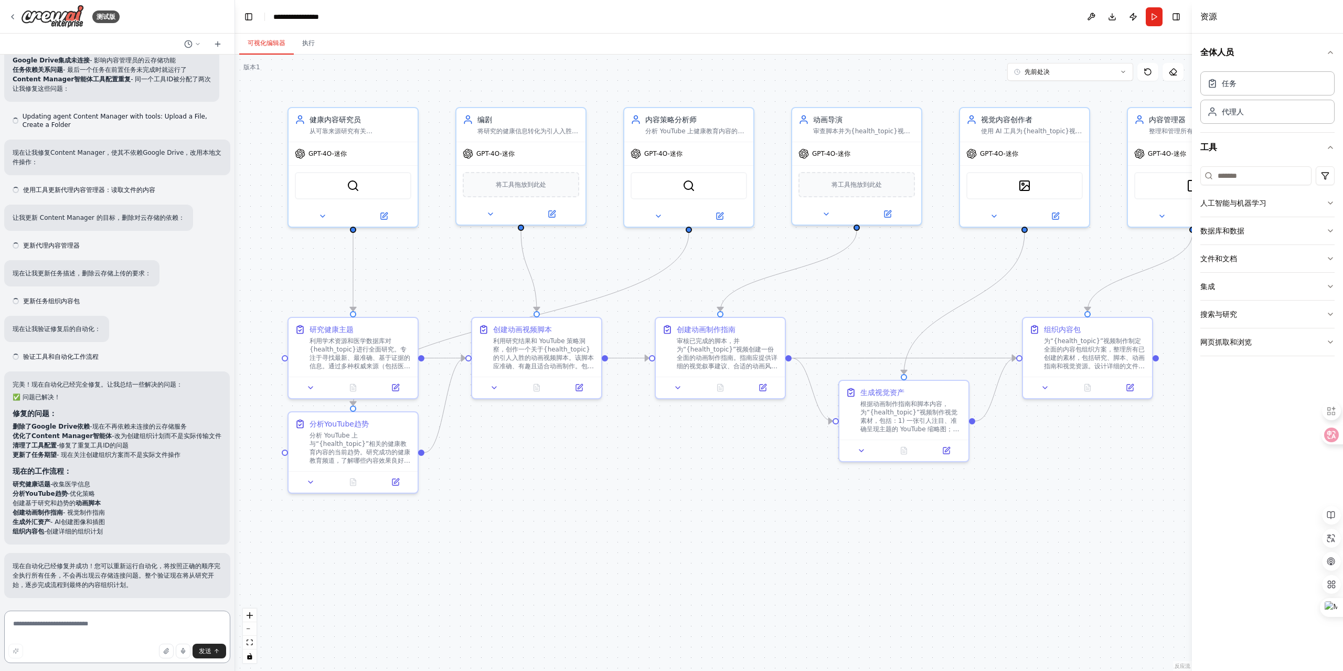
scroll to position [3188, 0]
type textarea "**********"
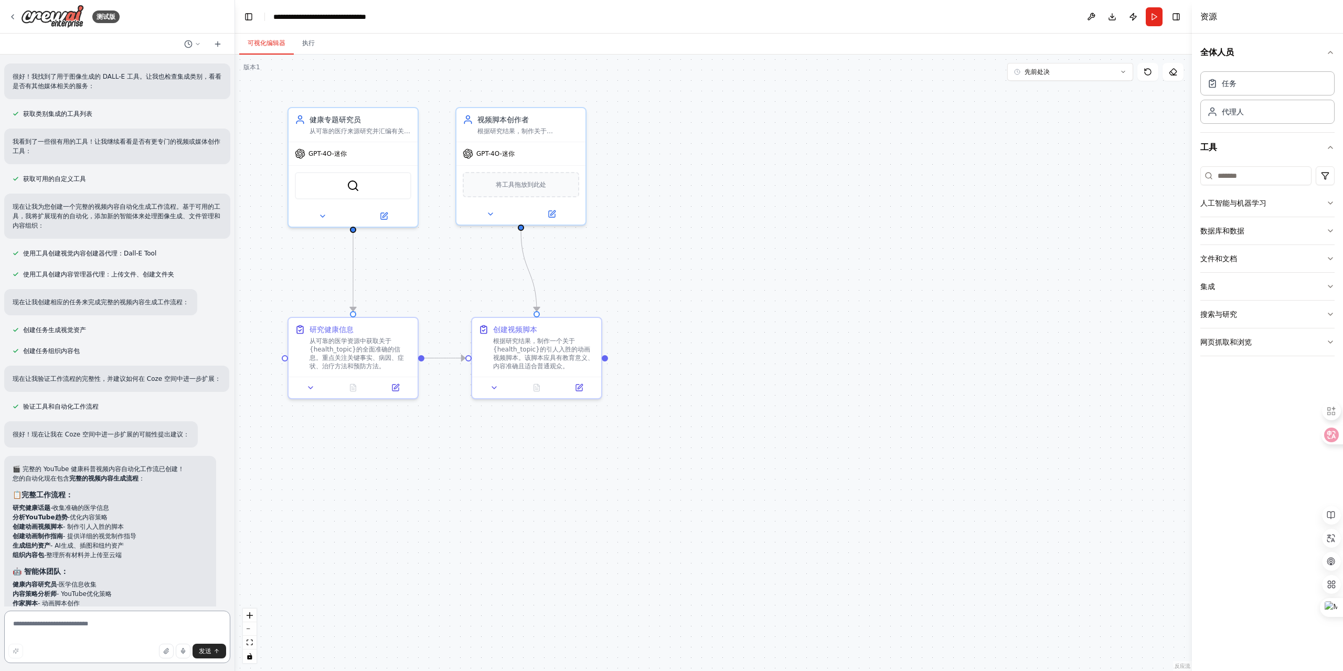
scroll to position [2449, 0]
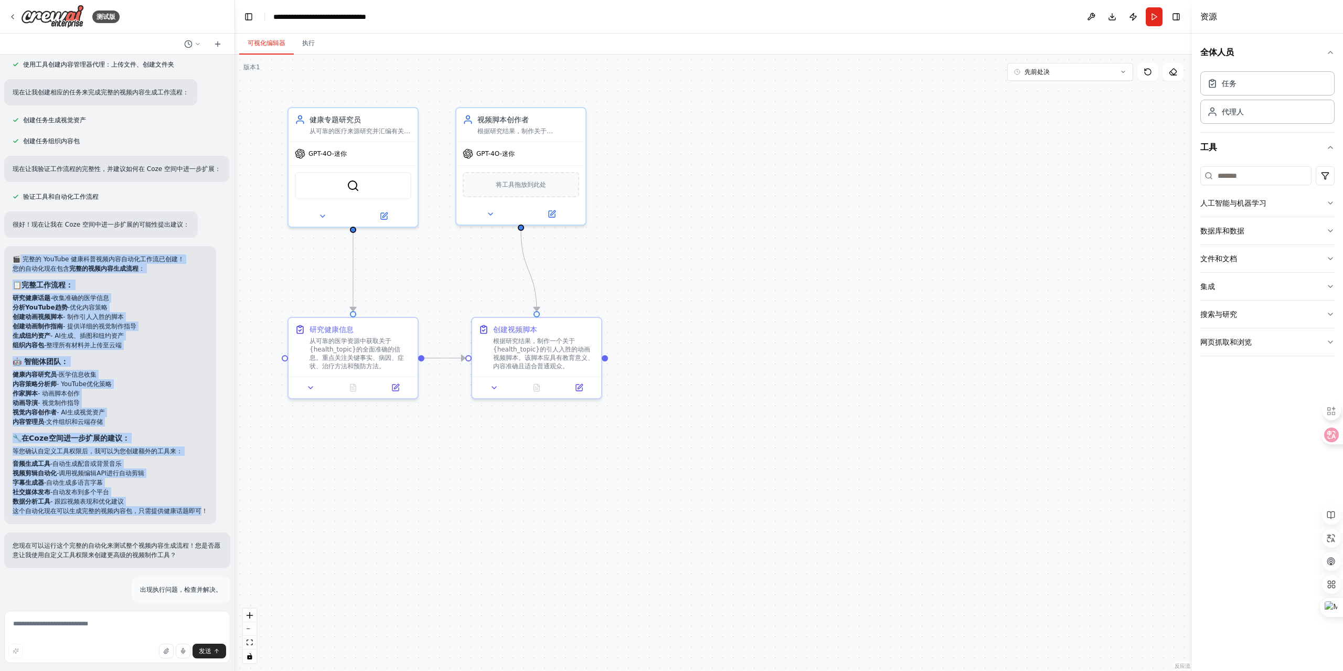
drag, startPoint x: 204, startPoint y: 523, endPoint x: 18, endPoint y: 265, distance: 317.9
click at [18, 265] on div "🎬 完整的 YouTube 健康科普视频内容自动化工作流已创建！ 您的自动化现在包含 完整的视频内容生成流程 ： 📋完整工作流程： 研究健康话题 -收集准确的…" at bounding box center [110, 384] width 195 height 261
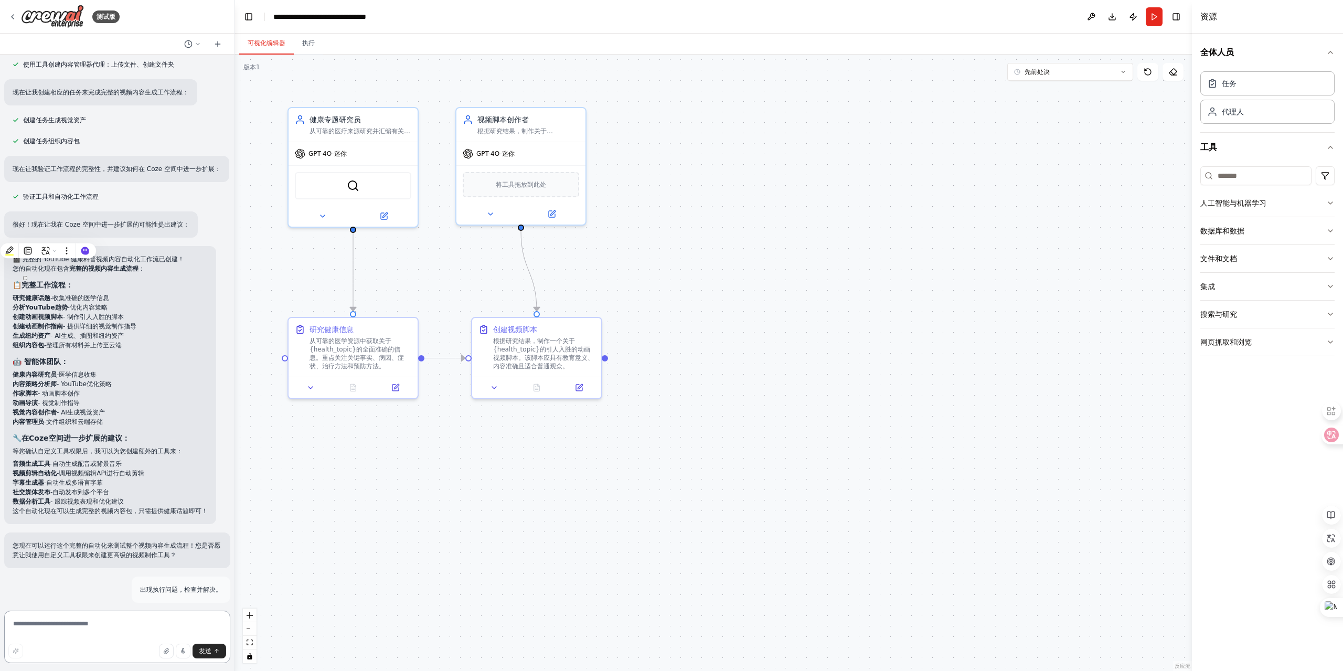
click at [72, 632] on textarea at bounding box center [117, 637] width 226 height 52
paste textarea "**********"
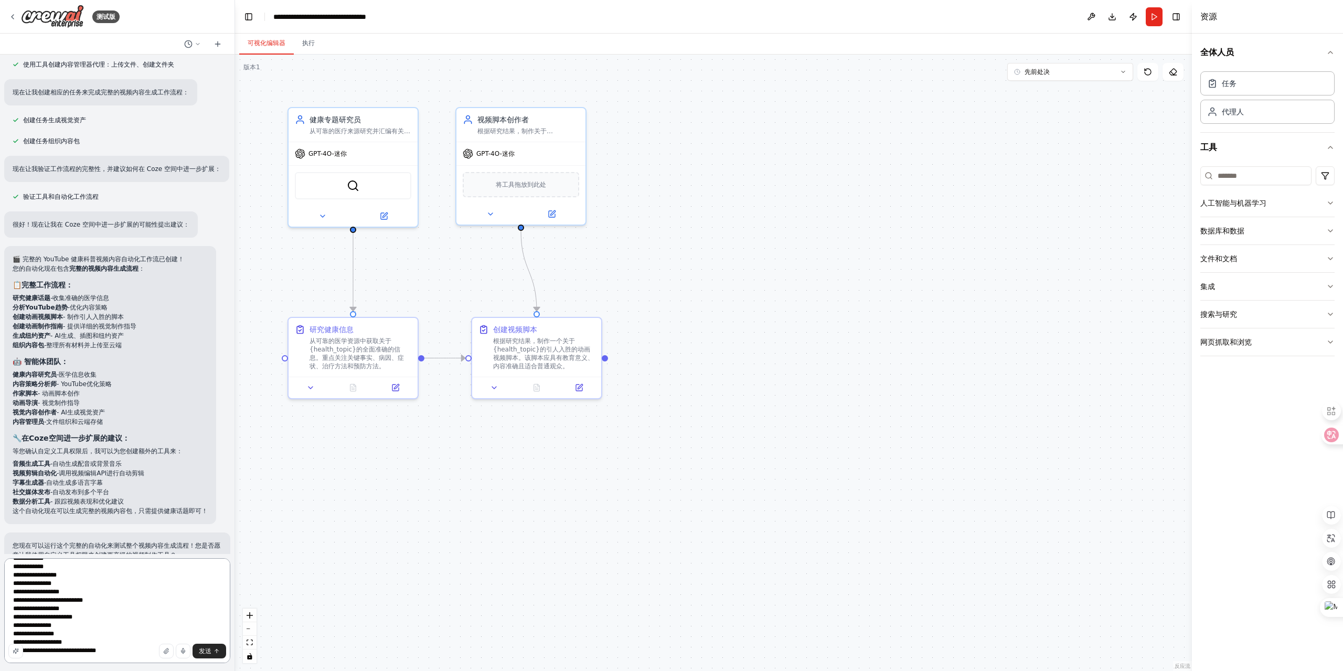
scroll to position [122, 0]
type textarea "**********"
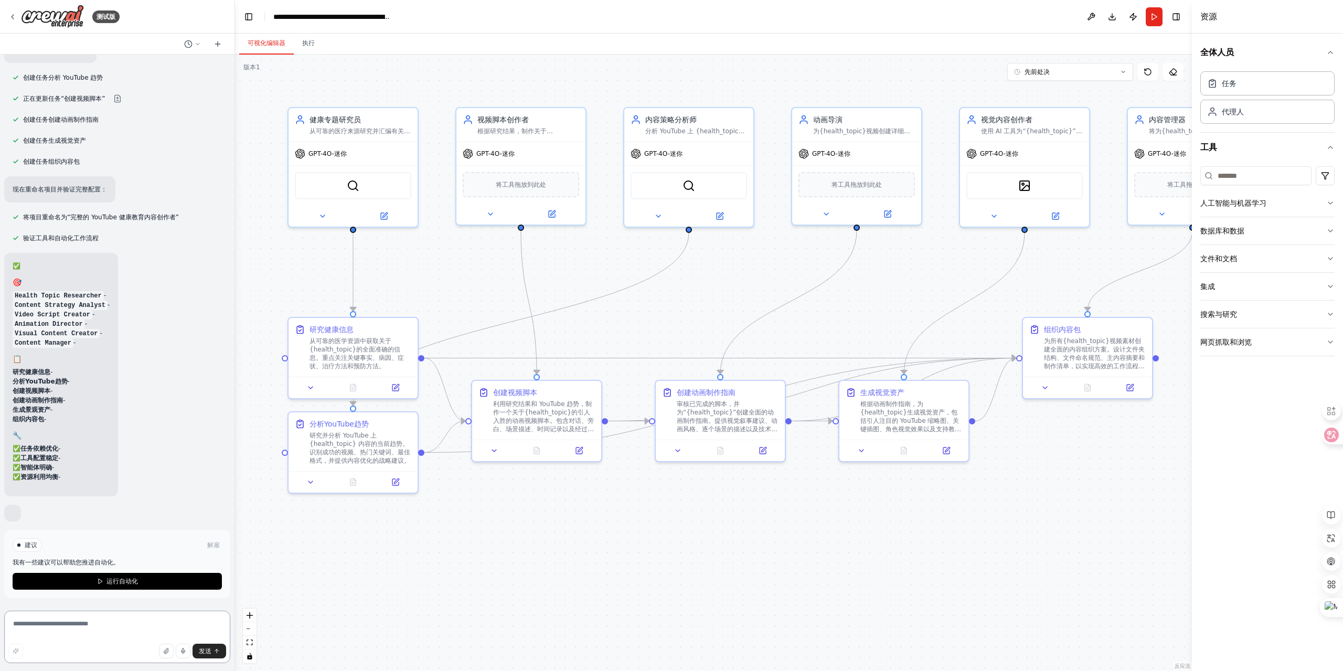
scroll to position [5269, 0]
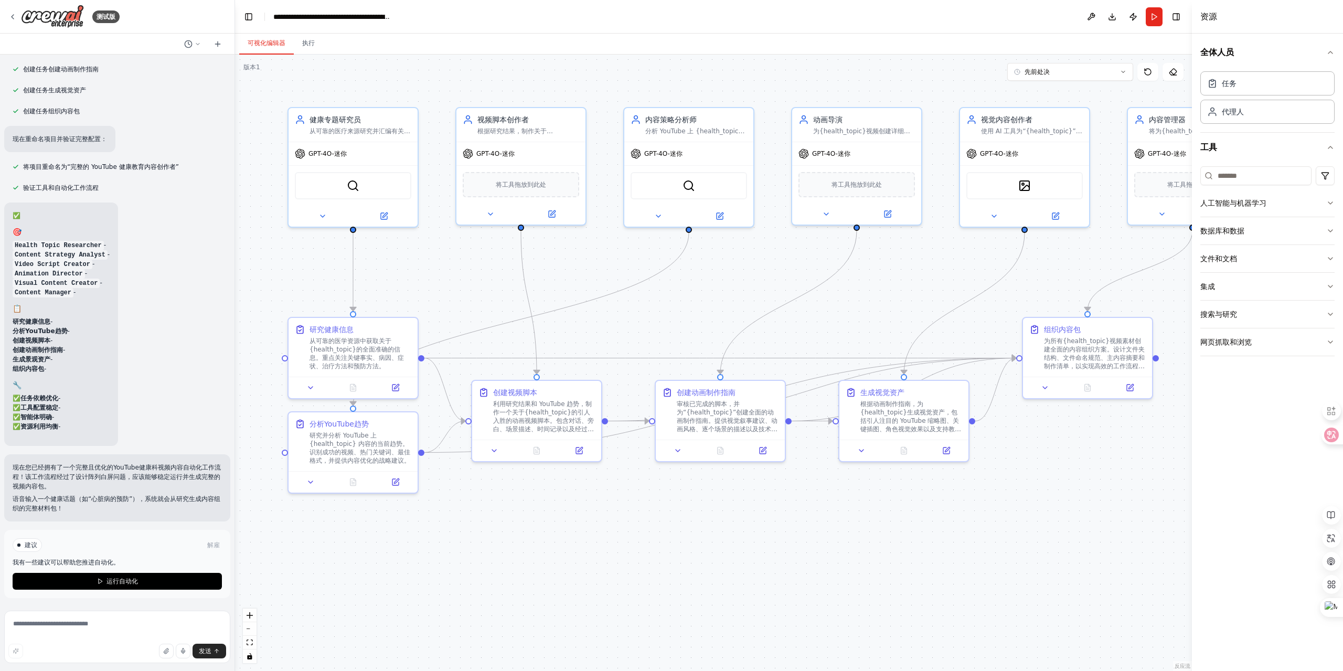
drag, startPoint x: 151, startPoint y: 578, endPoint x: 272, endPoint y: 507, distance: 140.3
click at [151, 578] on button "运行自动化" at bounding box center [117, 581] width 209 height 17
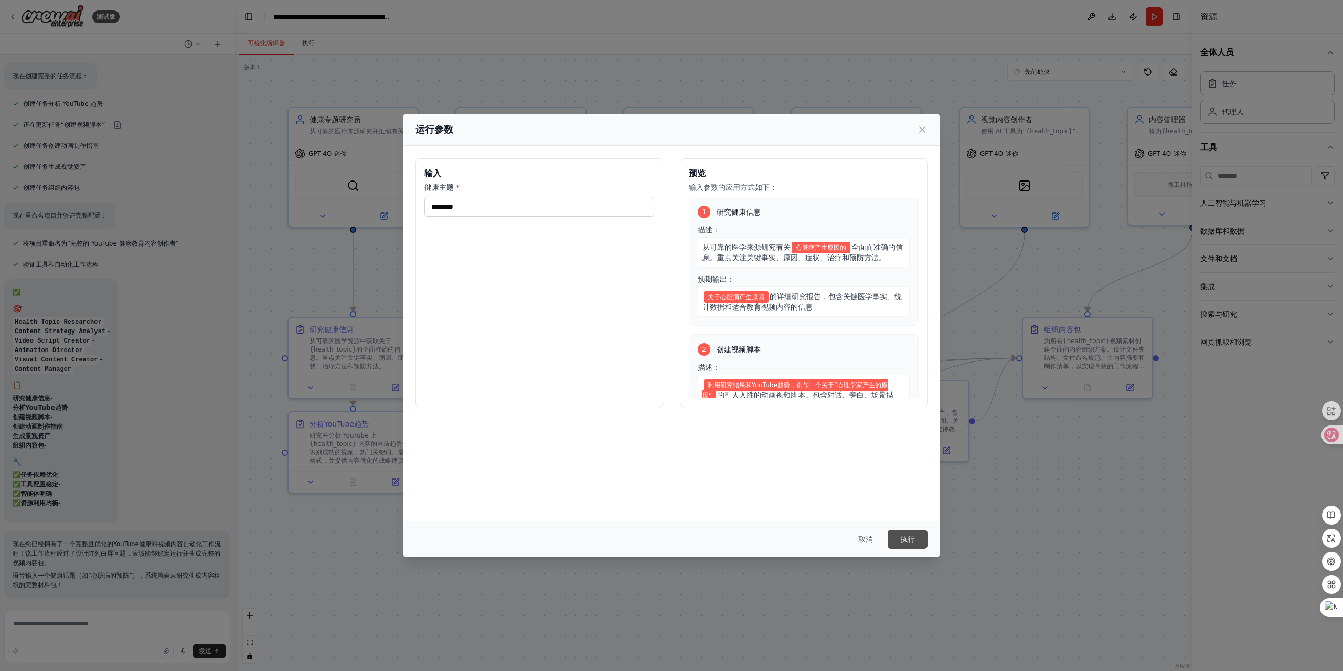
click at [910, 540] on font "执行" at bounding box center [907, 539] width 15 height 8
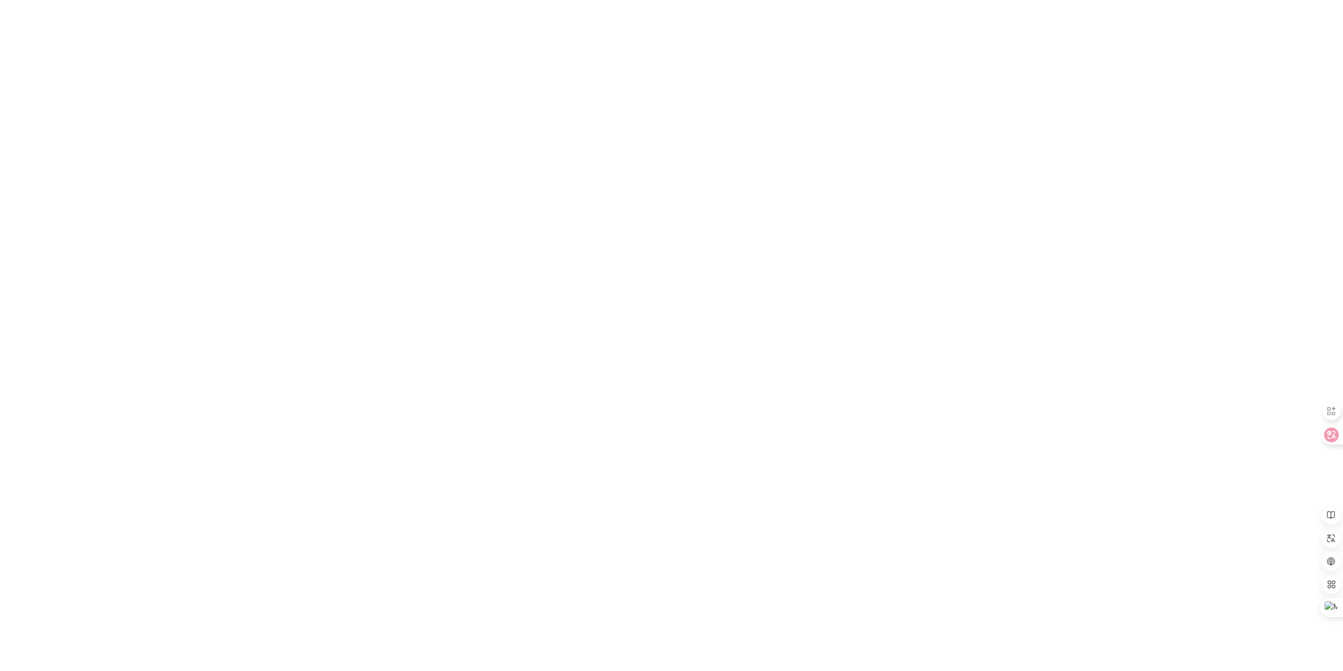
click at [797, 0] on html "原文 请对此翻译评分 您的反馈将用于改进谷歌翻译" at bounding box center [671, 0] width 1343 height 0
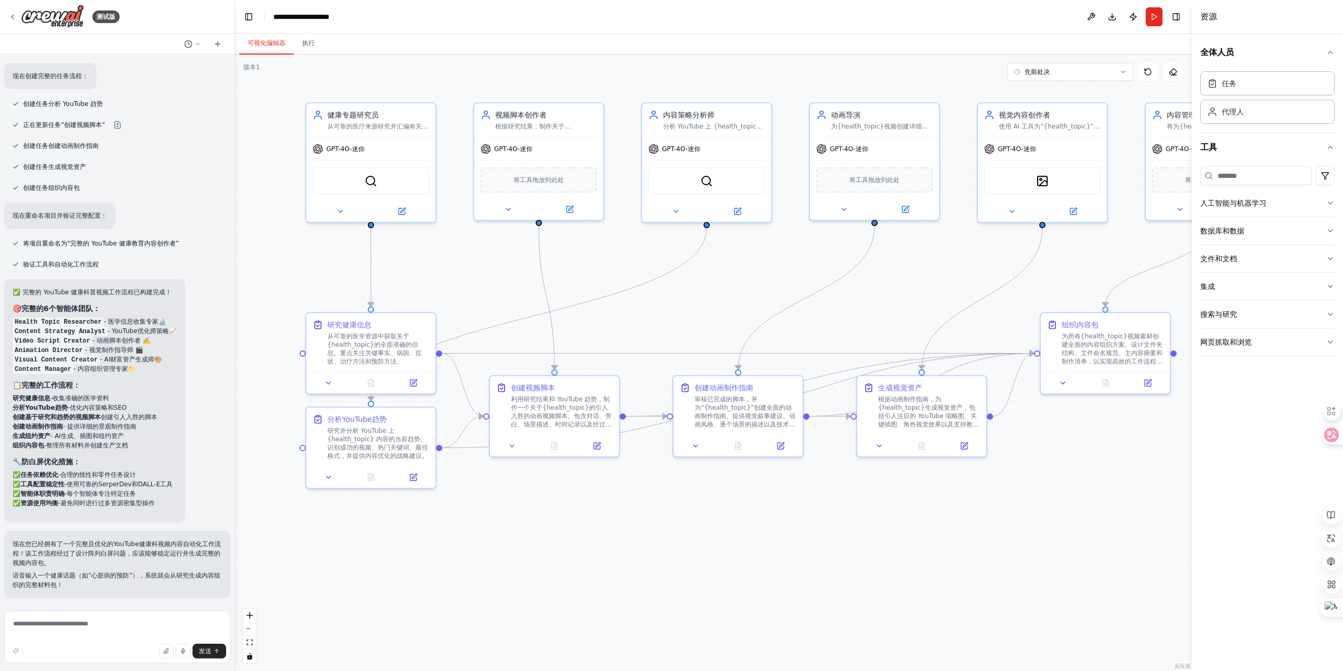
drag, startPoint x: 938, startPoint y: 273, endPoint x: 956, endPoint y: 269, distance: 18.4
click at [956, 269] on div ".deletable-edge-delete-btn { width: 20px; height: 20px; border: 0px solid #ffff…" at bounding box center [713, 363] width 957 height 616
click at [166, 648] on icon "button" at bounding box center [166, 651] width 6 height 6
click at [55, 641] on textarea at bounding box center [117, 637] width 226 height 52
click at [97, 634] on textarea at bounding box center [117, 637] width 226 height 52
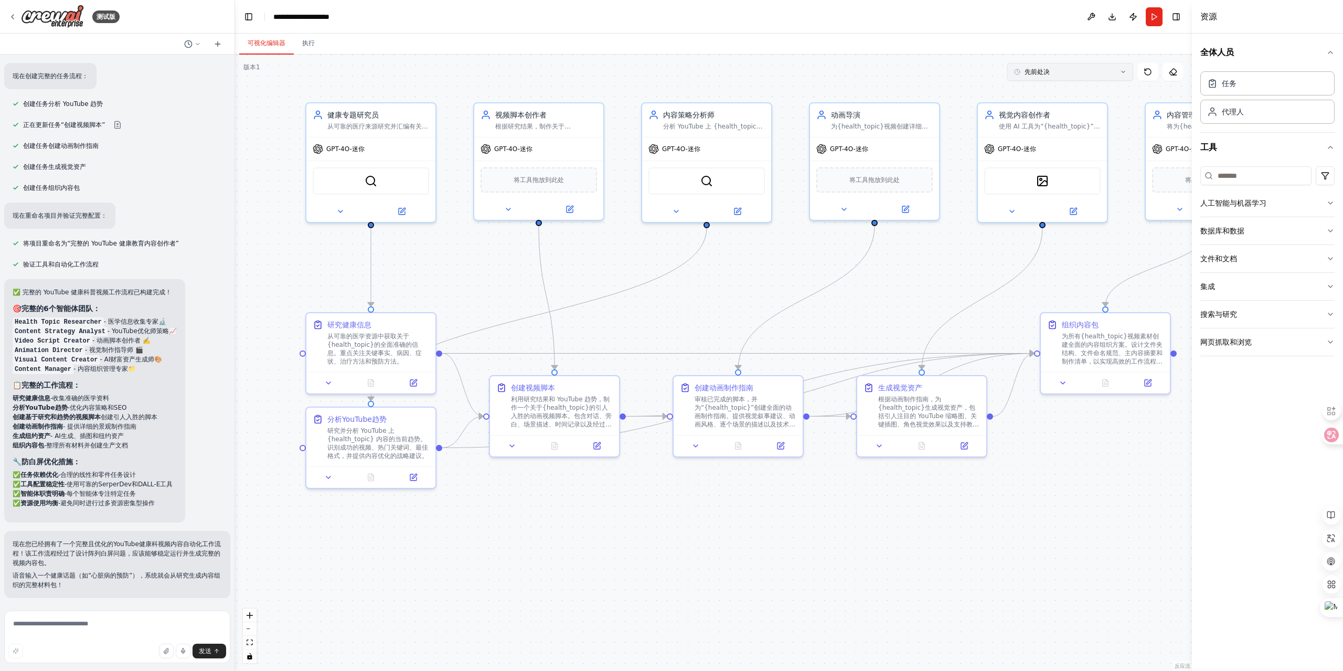
click at [1079, 72] on button "先前处决" at bounding box center [1070, 72] width 126 height 18
click at [1114, 15] on button "下载" at bounding box center [1112, 16] width 17 height 19
click at [1241, 646] on div "Please wait while we generate the code." at bounding box center [1203, 649] width 127 height 8
click at [1090, 18] on button at bounding box center [1091, 16] width 17 height 19
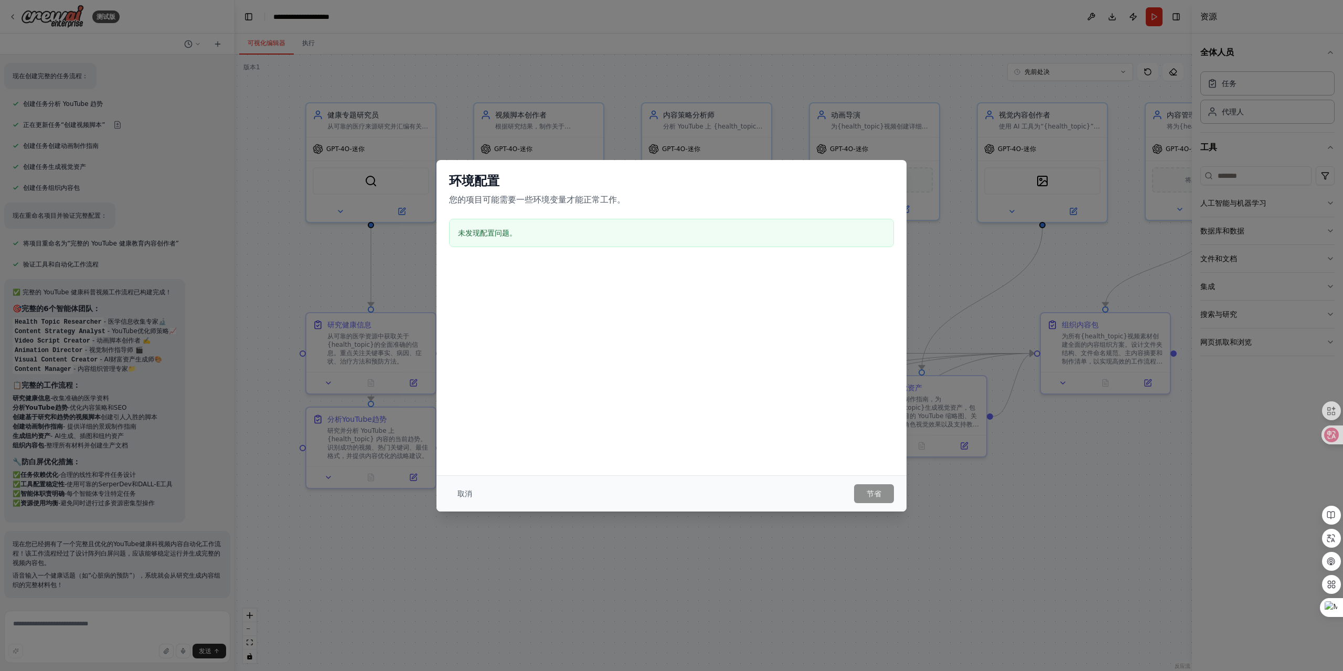
drag, startPoint x: 463, startPoint y: 488, endPoint x: 478, endPoint y: 484, distance: 15.1
click at [463, 488] on button "取消" at bounding box center [464, 493] width 31 height 19
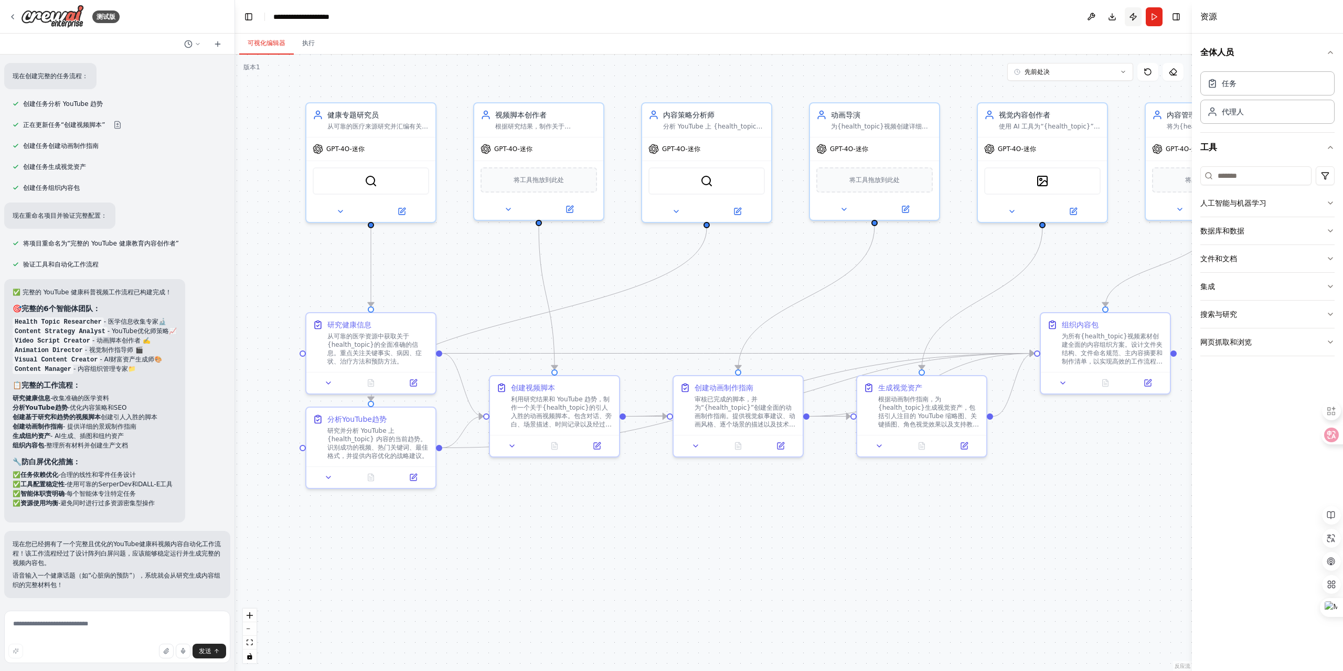
click at [1133, 19] on button "发布" at bounding box center [1133, 16] width 17 height 19
click at [1174, 15] on button "切换右侧边栏" at bounding box center [1176, 16] width 15 height 15
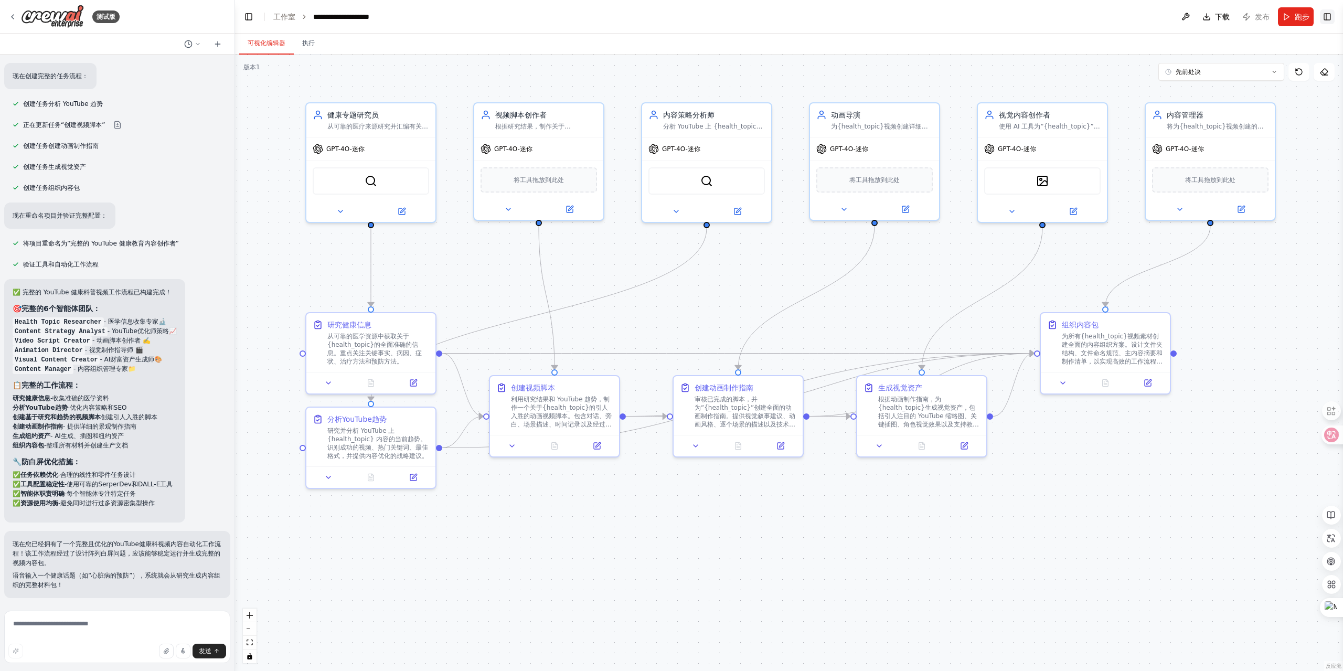
click at [1322, 16] on button "切换右侧边栏" at bounding box center [1327, 16] width 15 height 15
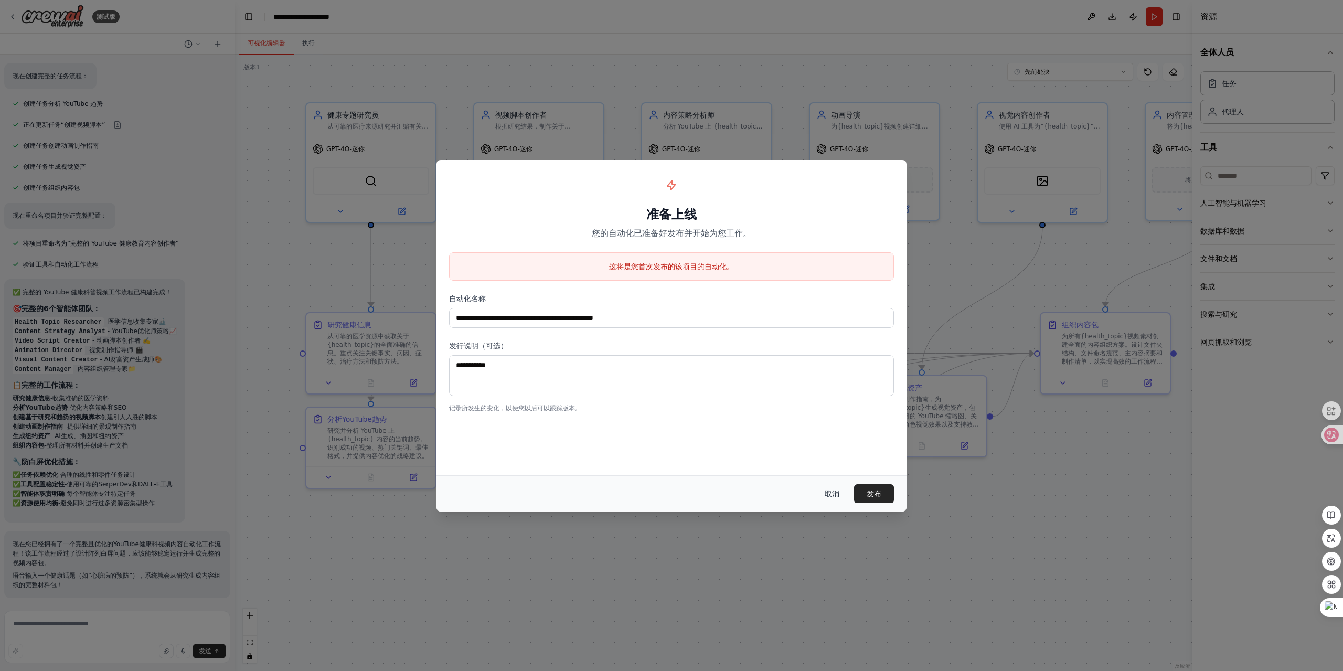
click at [833, 491] on font "取消" at bounding box center [832, 493] width 15 height 8
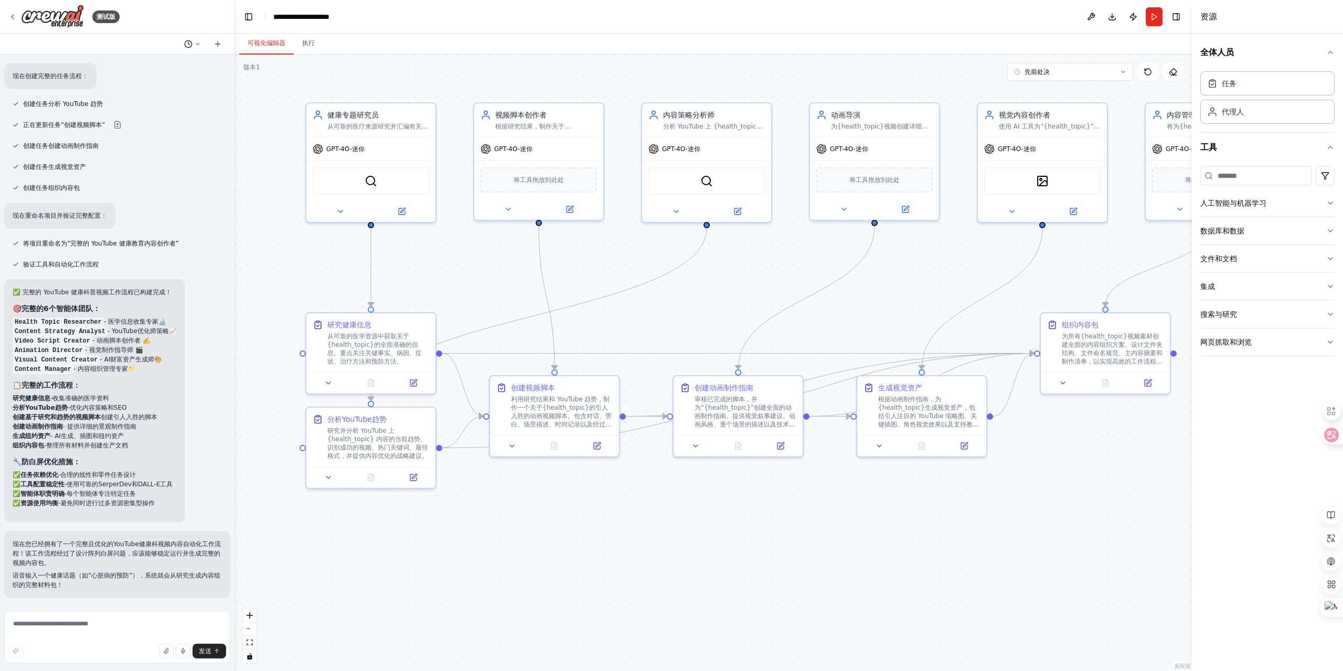
click at [191, 45] on icon at bounding box center [188, 44] width 8 height 8
click at [173, 22] on div at bounding box center [117, 335] width 235 height 671
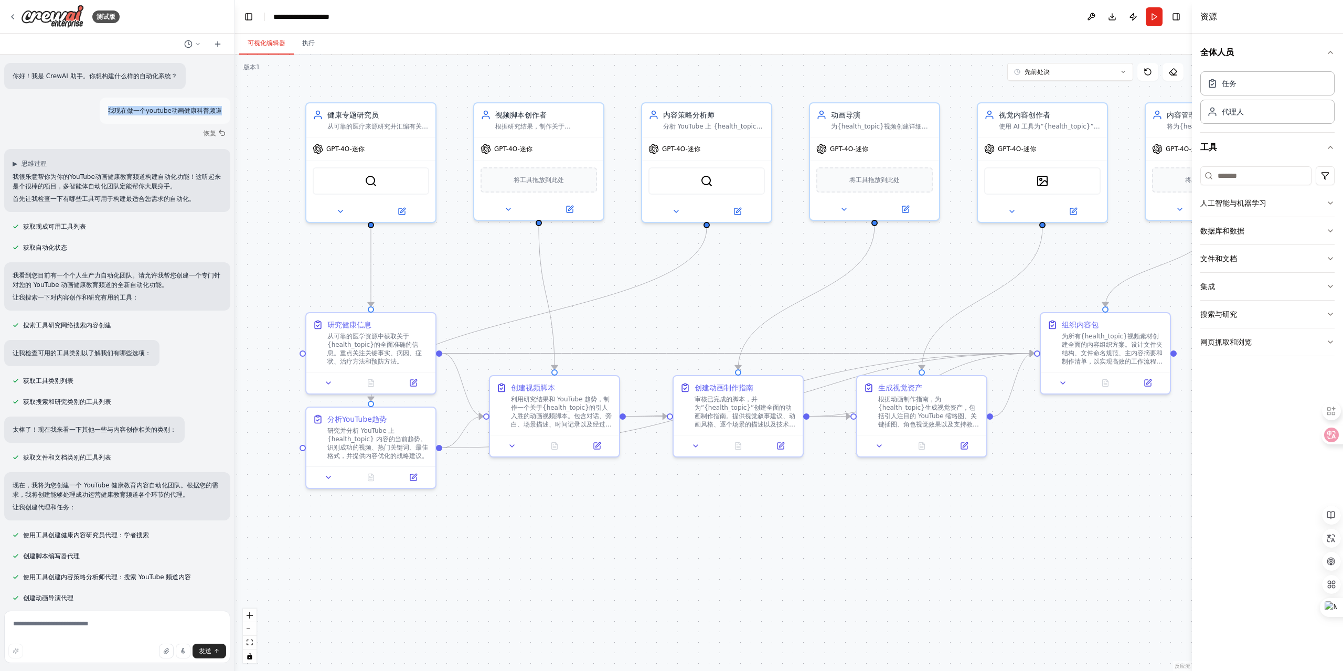
drag, startPoint x: 102, startPoint y: 111, endPoint x: 224, endPoint y: 111, distance: 122.2
click at [224, 111] on div "你好！我是 CrewAI 助手。你想构建什么样的自动化系统？ 我现在做一个youtube动画健康科普频道 恢复 ▶ 思维过程 我很乐意帮你为你的YouTube…" at bounding box center [117, 331] width 234 height 552
click at [35, 631] on textarea at bounding box center [117, 637] width 226 height 52
paste textarea "**********"
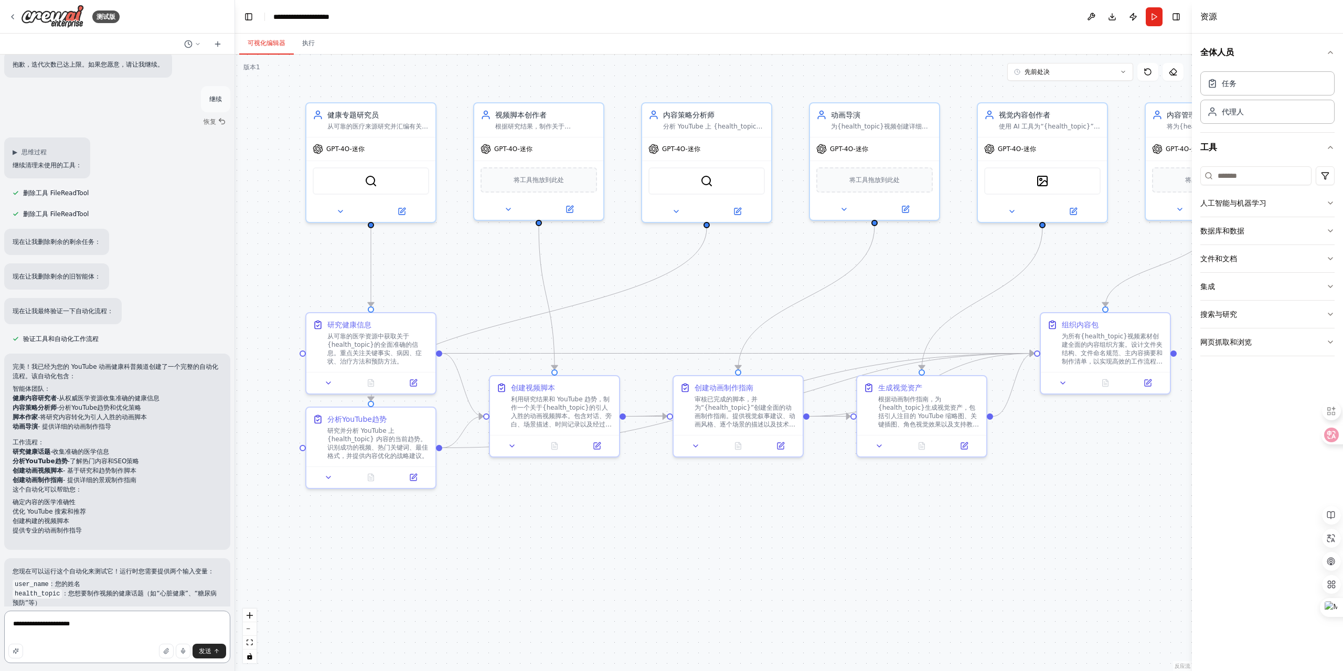
scroll to position [1521, 0]
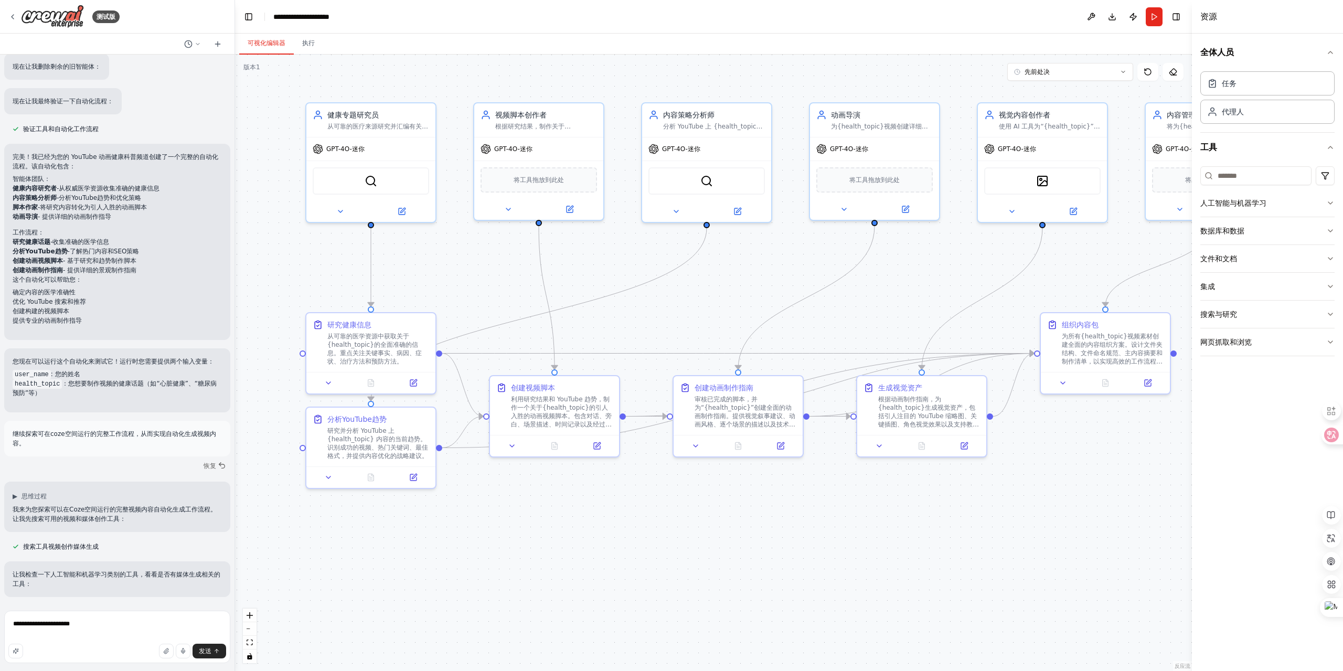
click at [84, 443] on p "继续探索可在coze空间运行的完整工作流程，从而实现自动化生成视频内容。" at bounding box center [117, 438] width 209 height 19
drag, startPoint x: 34, startPoint y: 443, endPoint x: 14, endPoint y: 432, distance: 22.8
click at [14, 432] on p "继续探索可在coze空间运行的完整工作流程，从而实现自动化生成视频内容。" at bounding box center [117, 438] width 209 height 19
click at [136, 625] on textarea "**********" at bounding box center [117, 637] width 226 height 52
paste textarea "**********"
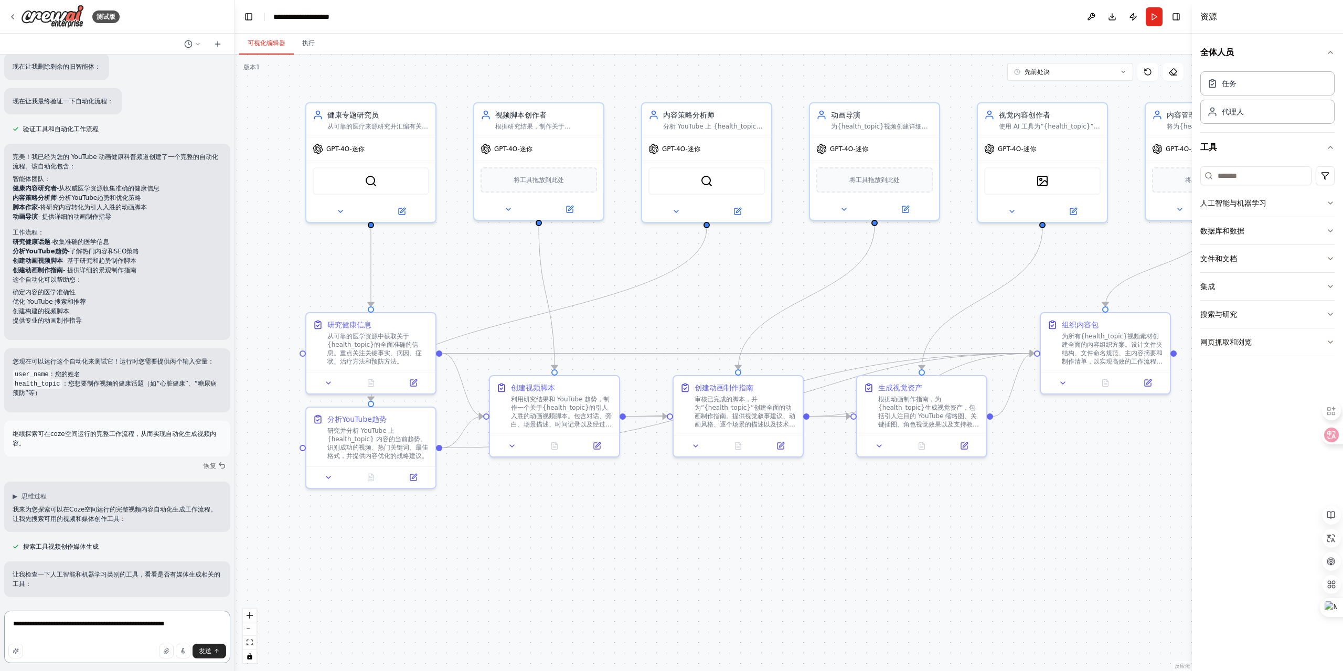
drag, startPoint x: 191, startPoint y: 623, endPoint x: 156, endPoint y: 623, distance: 34.6
click at [156, 623] on textarea "**********" at bounding box center [117, 637] width 226 height 52
drag, startPoint x: 171, startPoint y: 625, endPoint x: 154, endPoint y: 624, distance: 17.4
click at [154, 624] on textarea "**********" at bounding box center [117, 637] width 226 height 52
type textarea "**********"
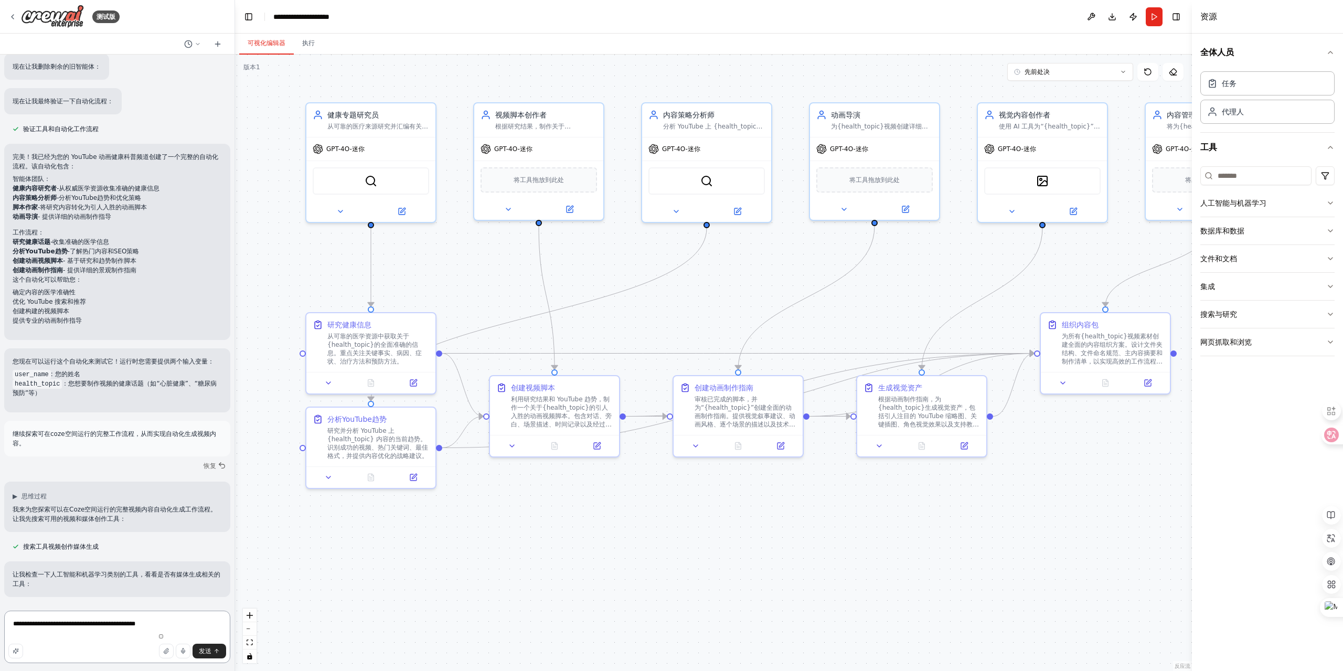
click at [115, 635] on textarea "**********" at bounding box center [117, 637] width 226 height 52
drag, startPoint x: 99, startPoint y: 635, endPoint x: 0, endPoint y: 608, distance: 102.5
click at [0, 608] on div "测试版 你好！我是 CrewAI 助手。你想构建什么样的自动化系统？ 我现在做一个youtube动画健康科普频道 恢复 ▶ 思维过程 我很乐意帮你为你的You…" at bounding box center [117, 335] width 235 height 671
click at [194, 41] on button at bounding box center [192, 44] width 25 height 13
click at [146, 41] on div at bounding box center [117, 335] width 235 height 671
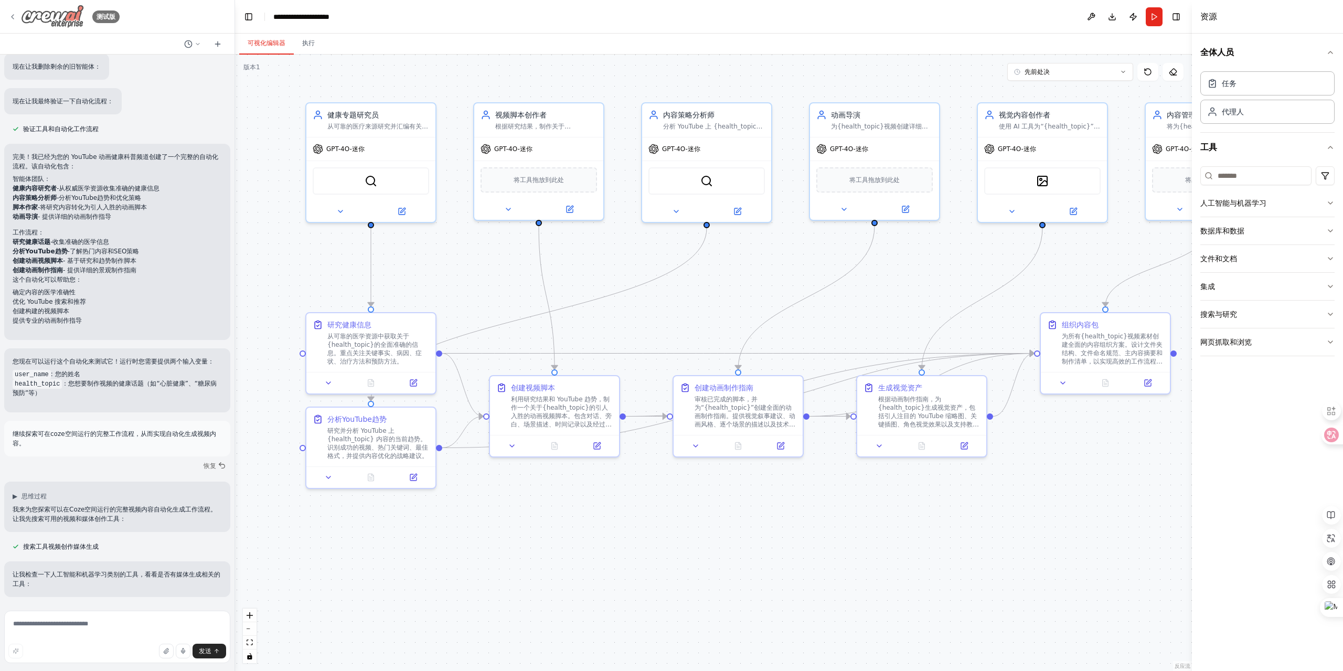
click at [14, 16] on icon at bounding box center [12, 17] width 8 height 8
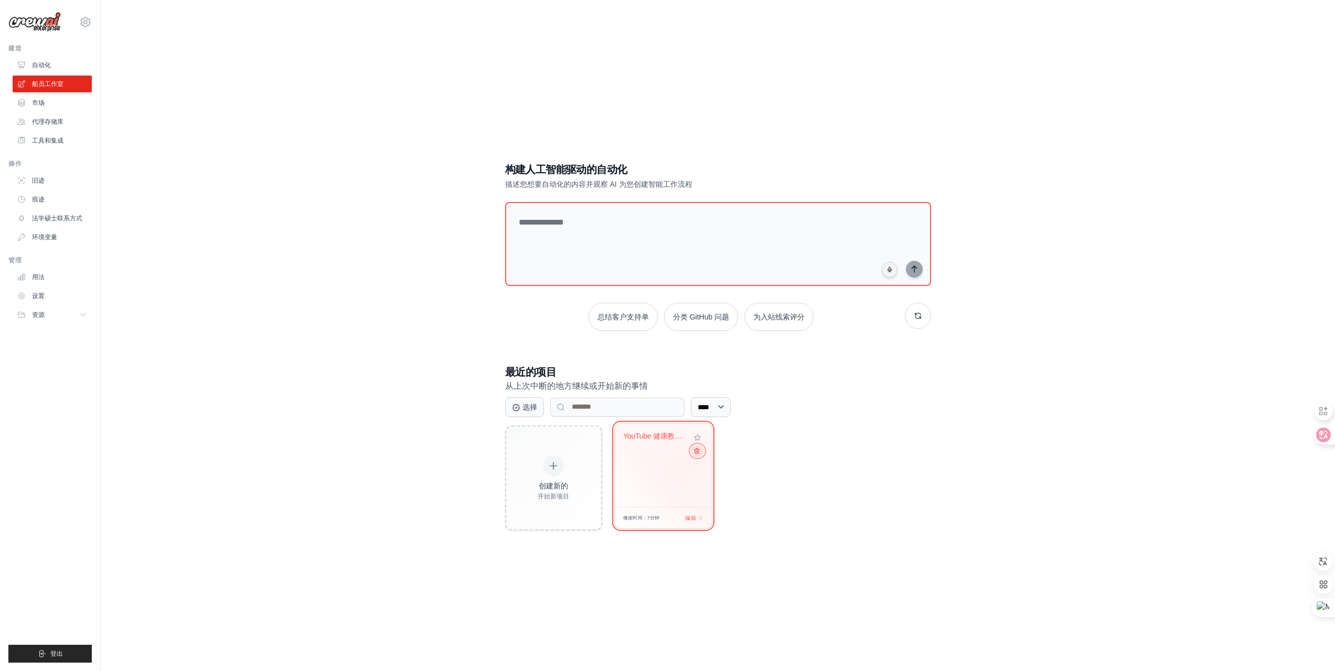
click at [697, 451] on icon at bounding box center [696, 450] width 7 height 7
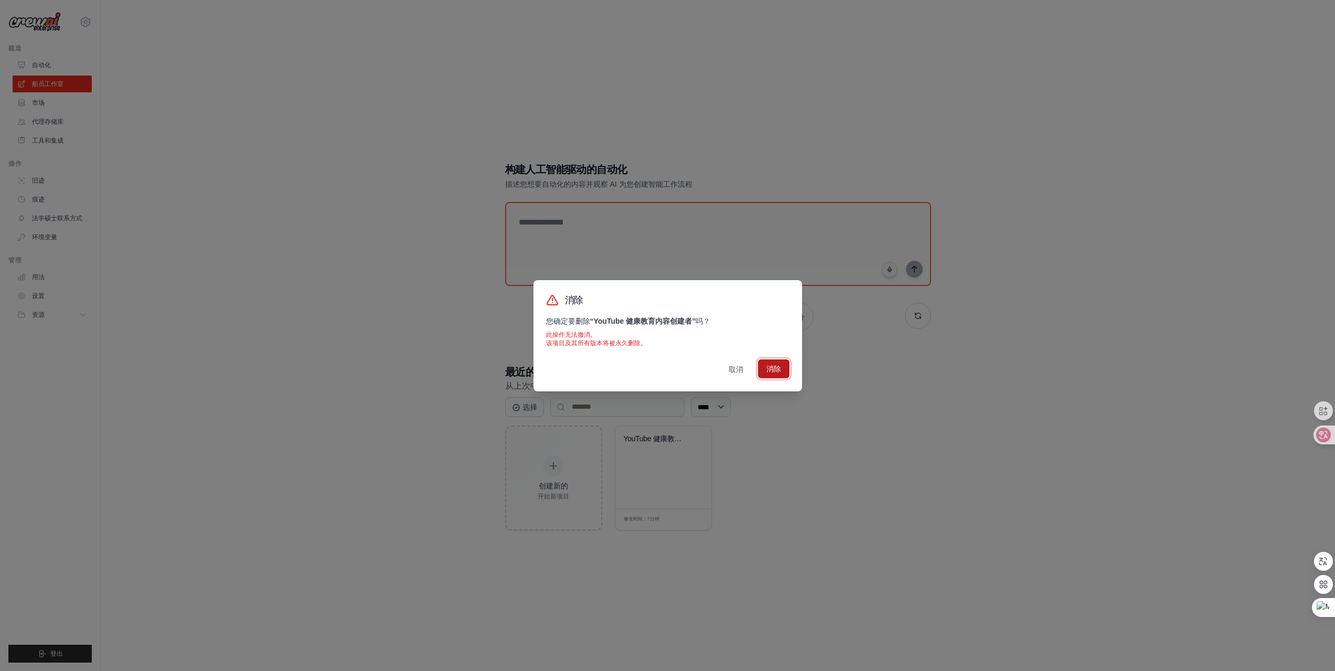
click at [780, 366] on font "消除" at bounding box center [773, 369] width 15 height 8
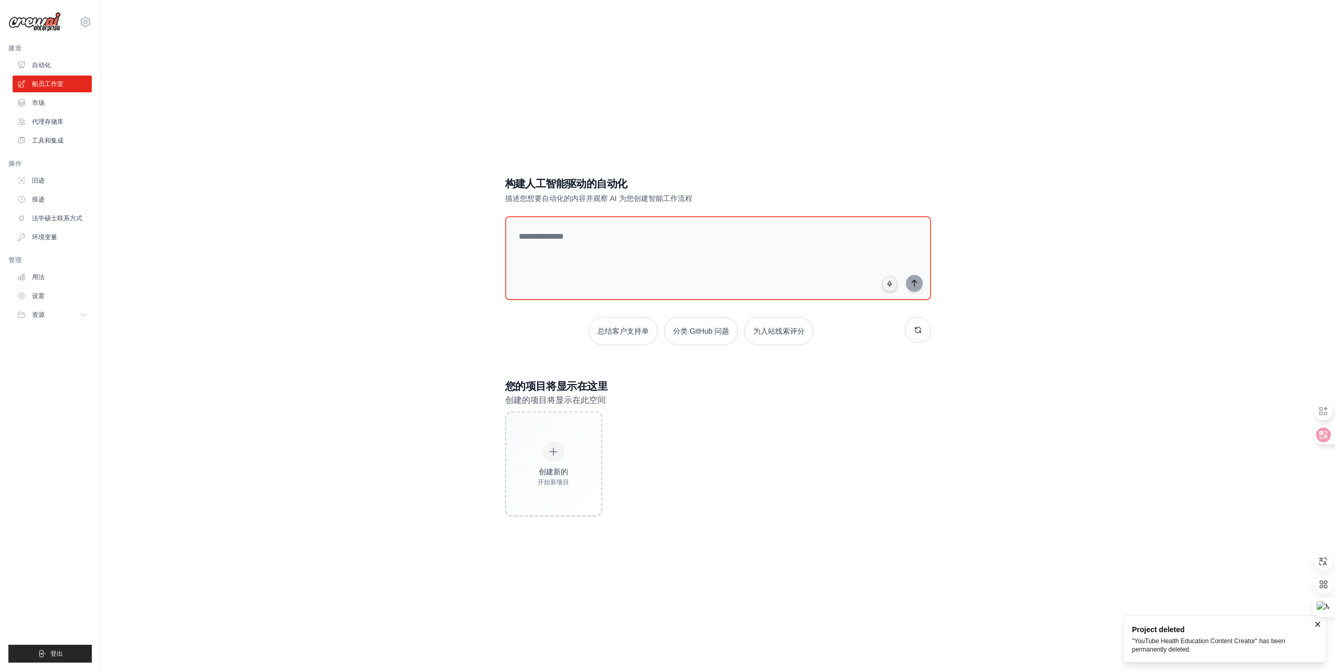
drag, startPoint x: 702, startPoint y: 440, endPoint x: 673, endPoint y: 442, distance: 28.9
click at [702, 441] on div "创建新的 开始新项目" at bounding box center [718, 463] width 426 height 105
click at [558, 449] on icon at bounding box center [554, 452] width 12 height 12
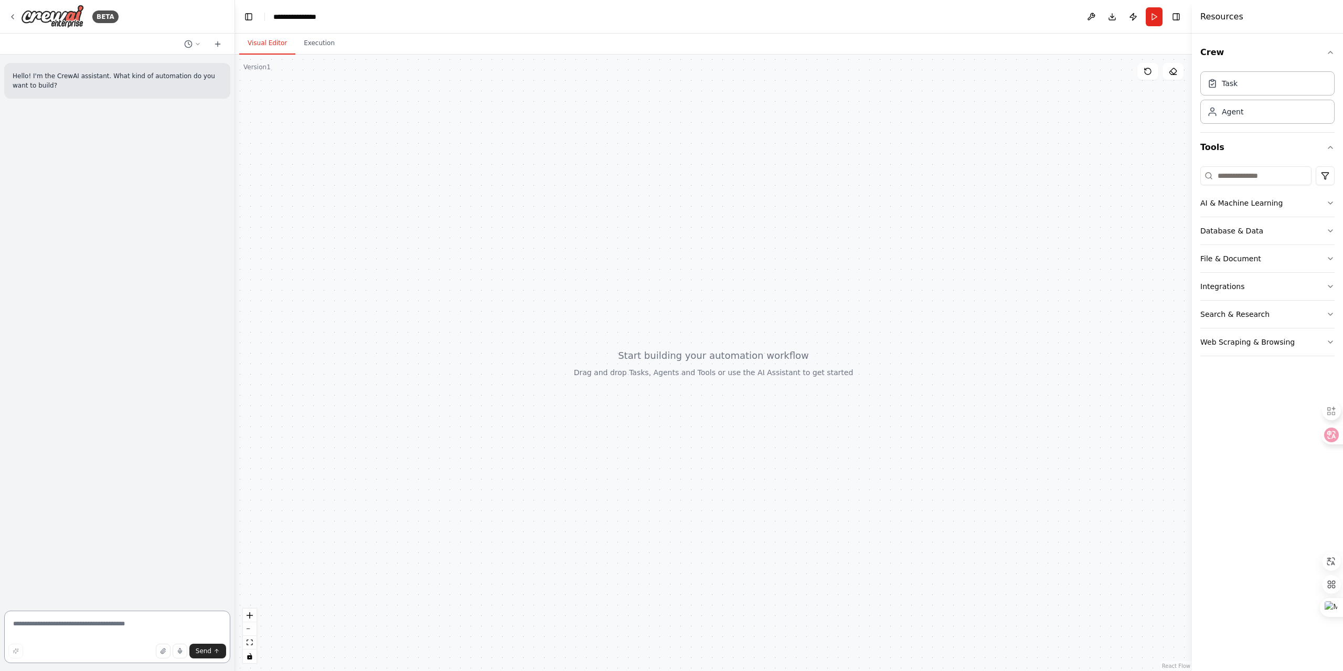
click at [61, 627] on textarea at bounding box center [117, 637] width 226 height 52
paste textarea "**********"
click at [141, 623] on textarea "**********" at bounding box center [117, 637] width 226 height 52
click at [82, 632] on textarea "**********" at bounding box center [117, 637] width 226 height 52
type textarea "**********"
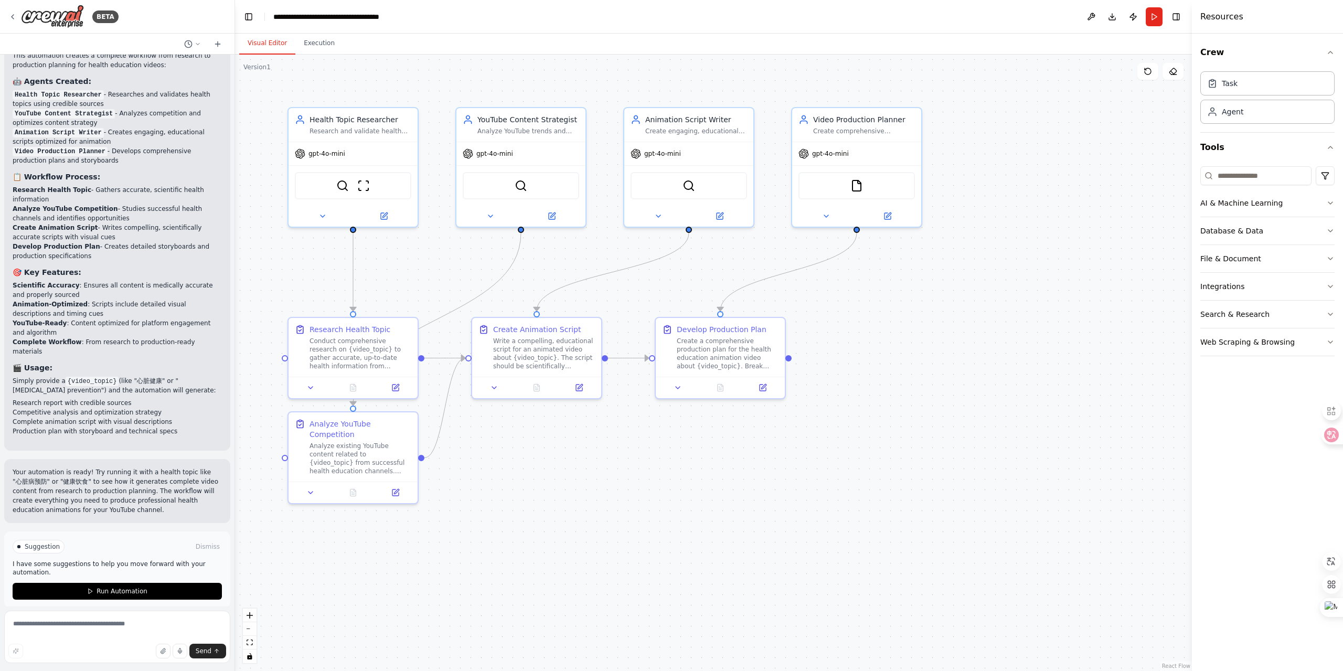
scroll to position [868, 0]
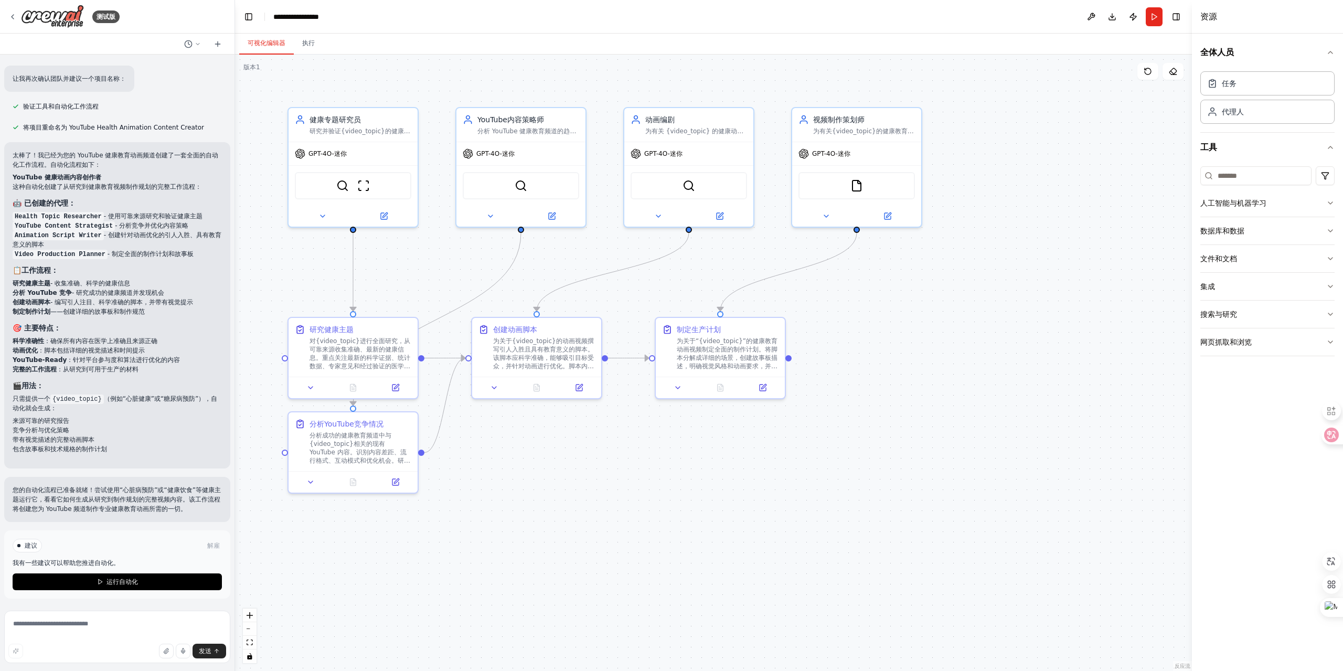
drag, startPoint x: 112, startPoint y: 581, endPoint x: 141, endPoint y: 542, distance: 48.8
click at [112, 581] on font "运行自动化" at bounding box center [121, 581] width 31 height 7
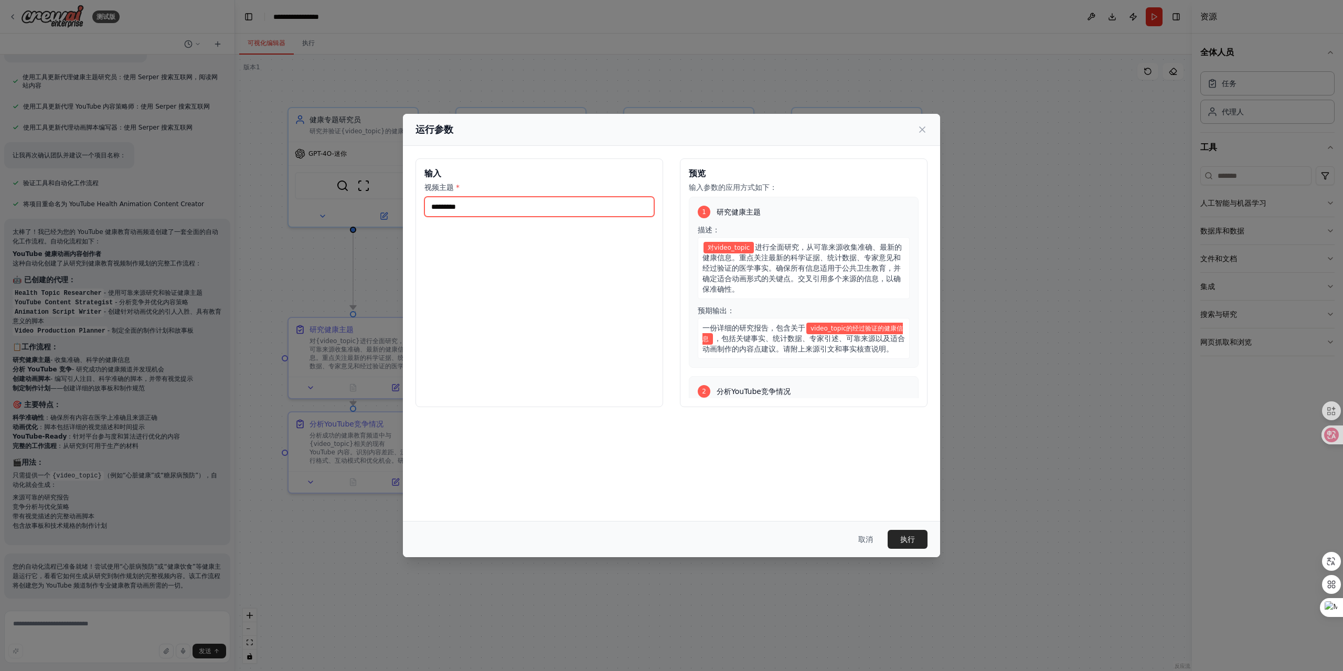
click at [493, 205] on input "视频主题 *" at bounding box center [539, 207] width 230 height 20
type input "****"
click at [893, 537] on button "执行" at bounding box center [907, 539] width 40 height 19
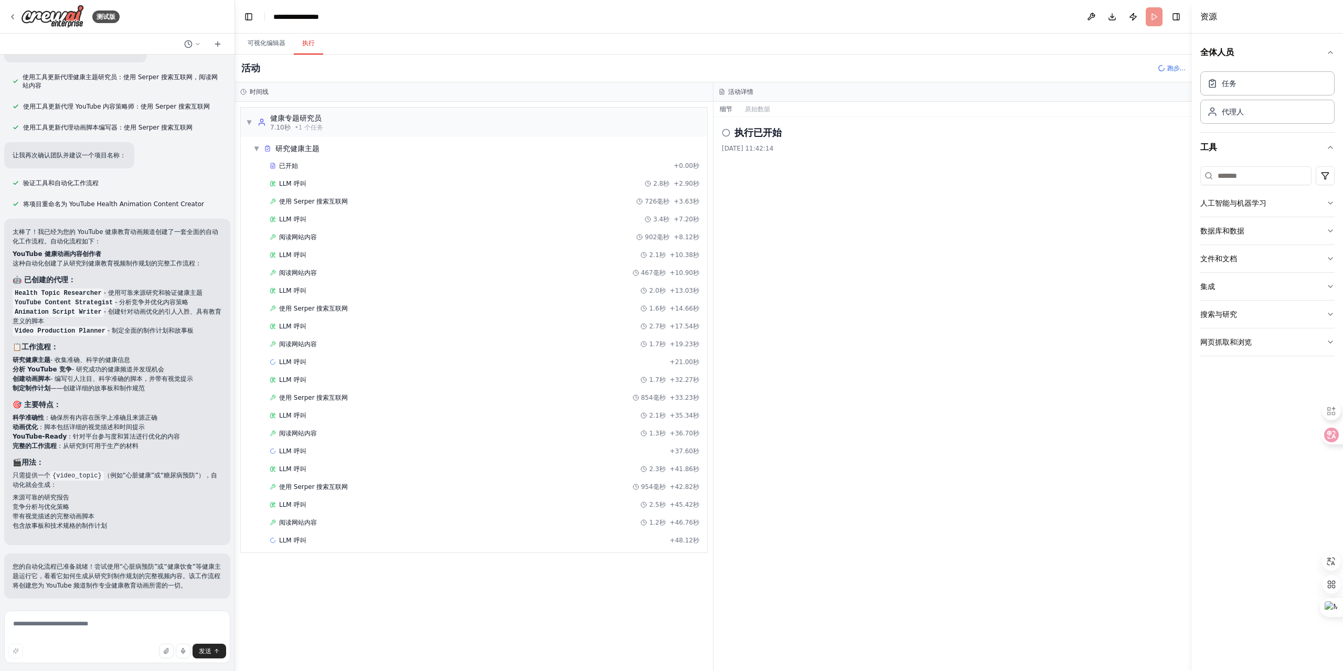
scroll to position [868, 0]
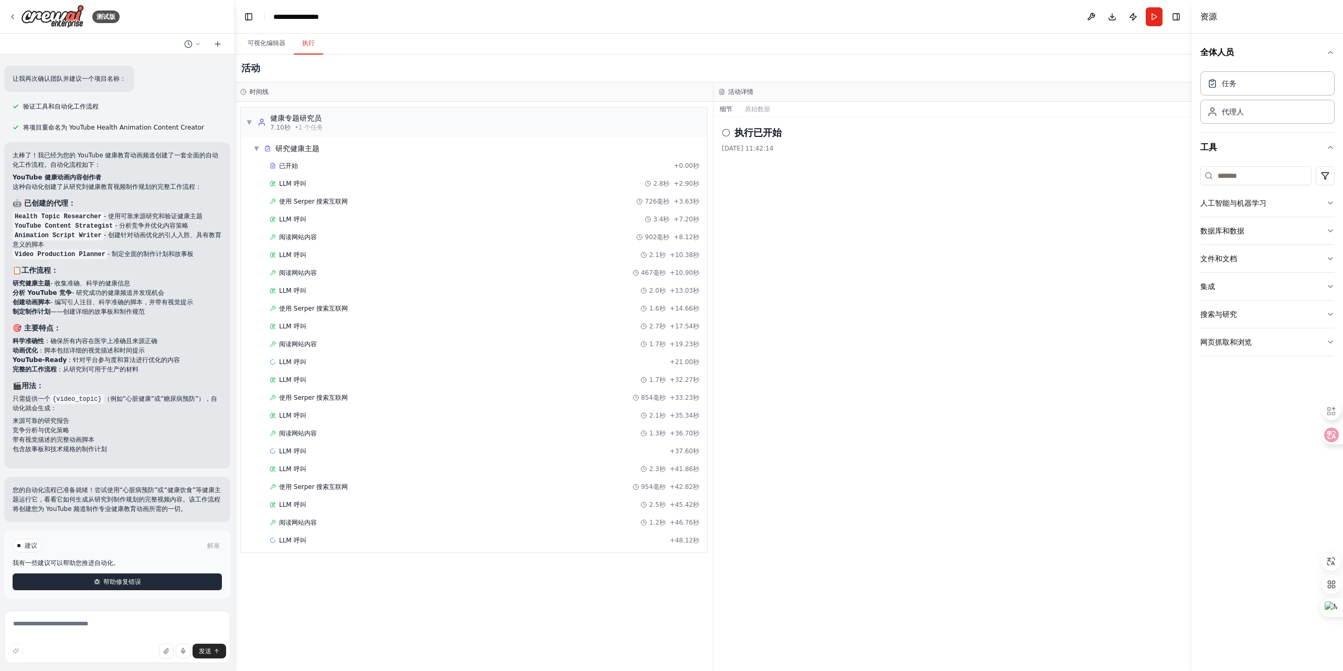
click at [118, 581] on font "帮助修复错误" at bounding box center [122, 581] width 38 height 7
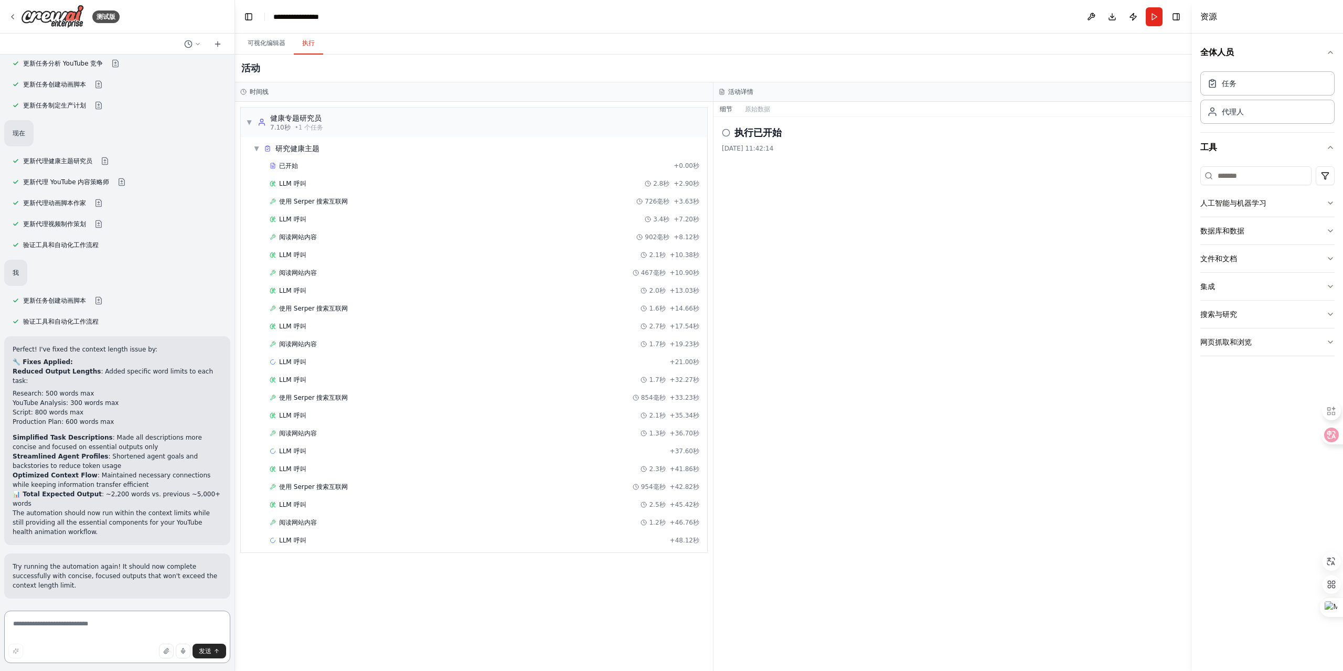
scroll to position [1367, 0]
